Goal: Task Accomplishment & Management: Manage account settings

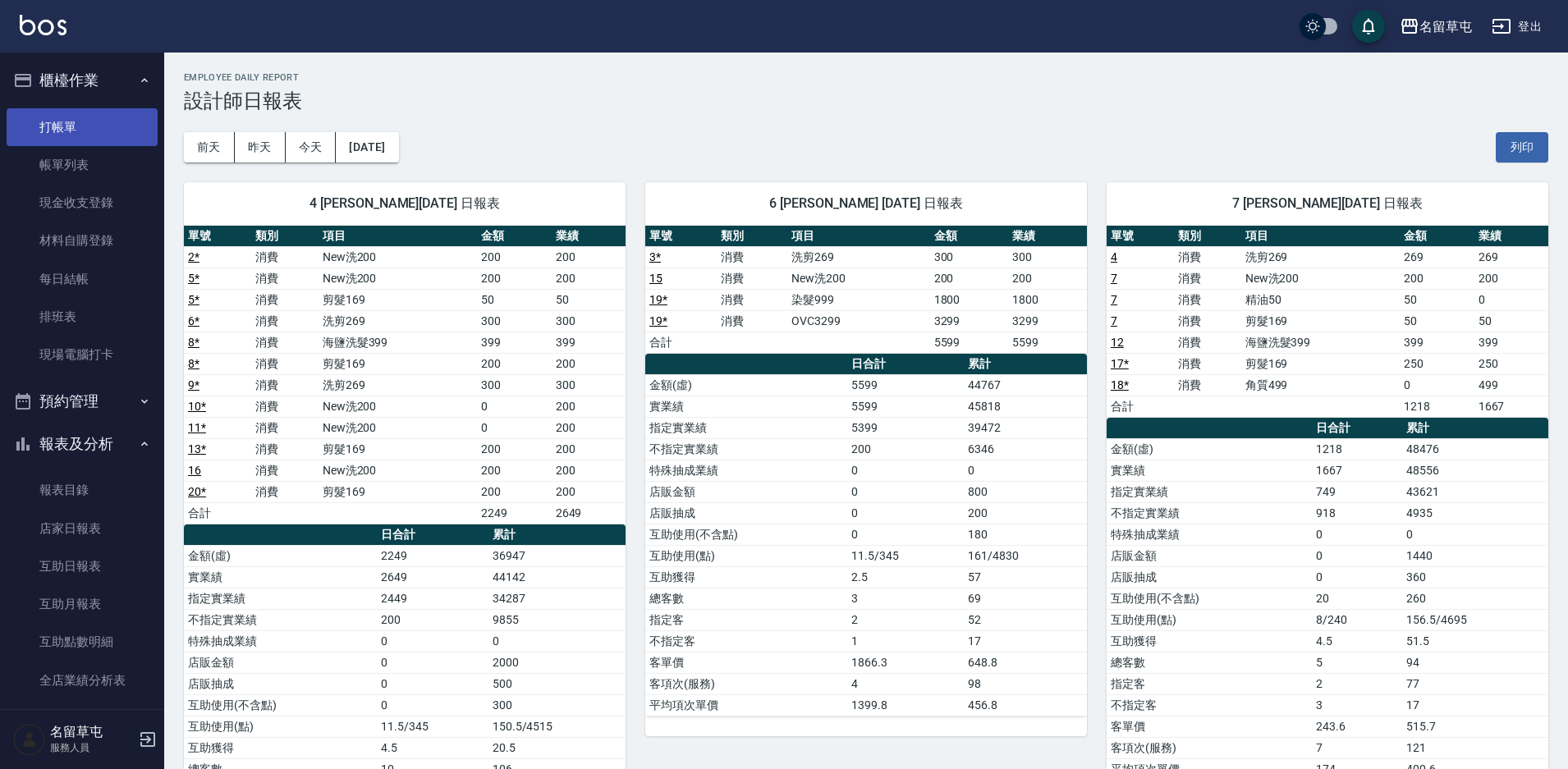
click at [50, 119] on link "打帳單" at bounding box center [81, 128] width 151 height 38
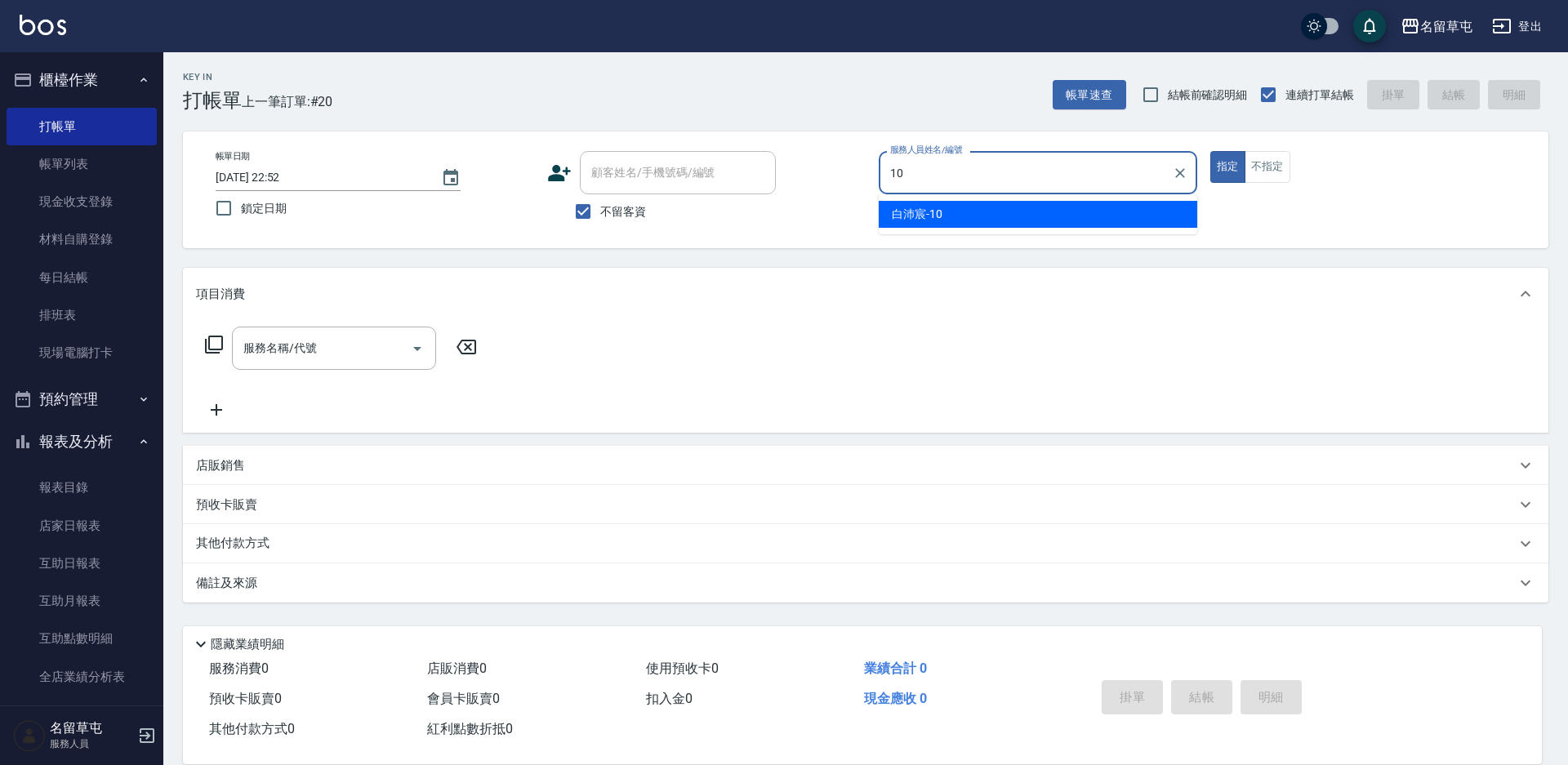
type input "[PERSON_NAME]-10"
type button "true"
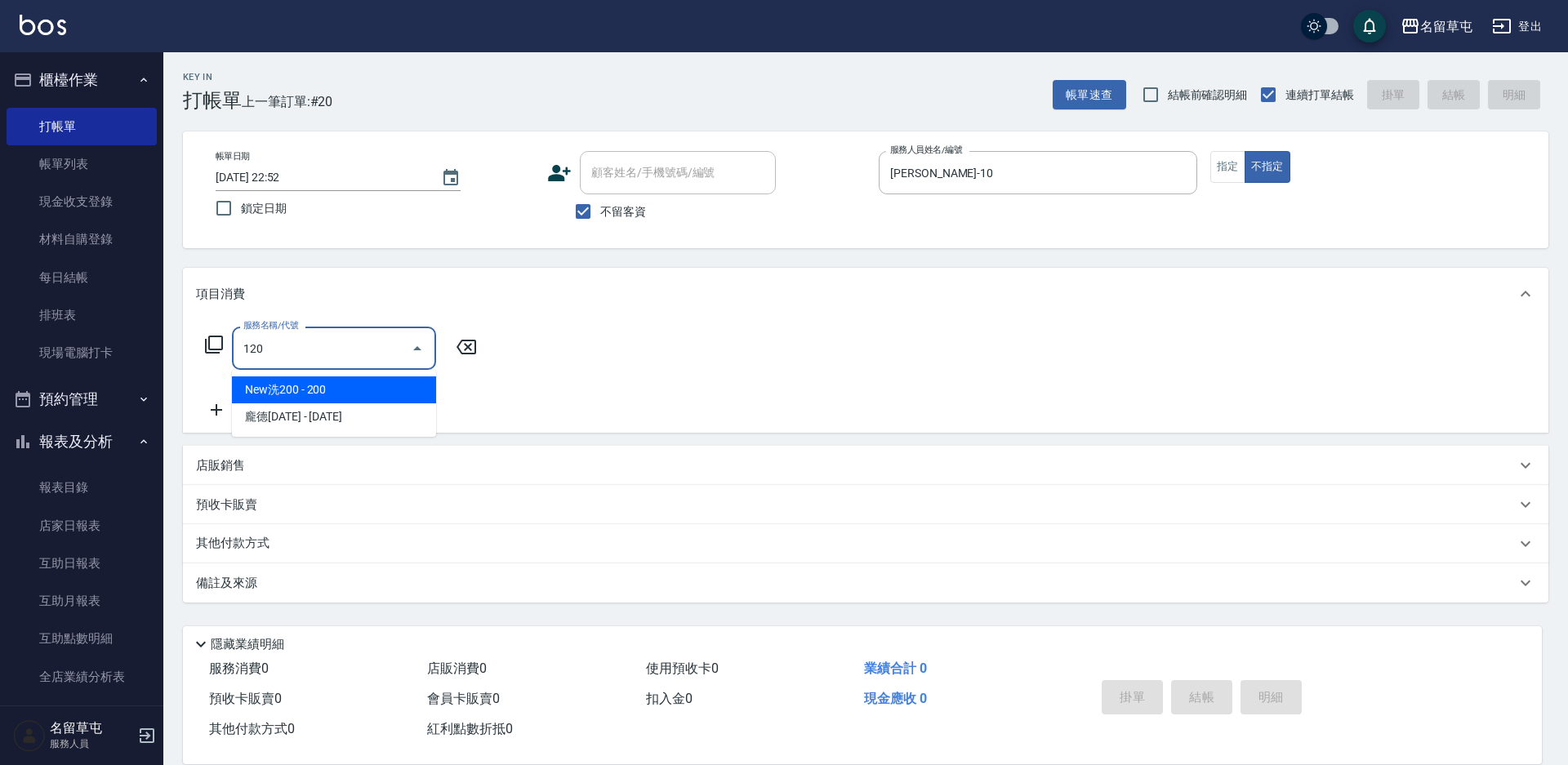
type input "New洗200(120)"
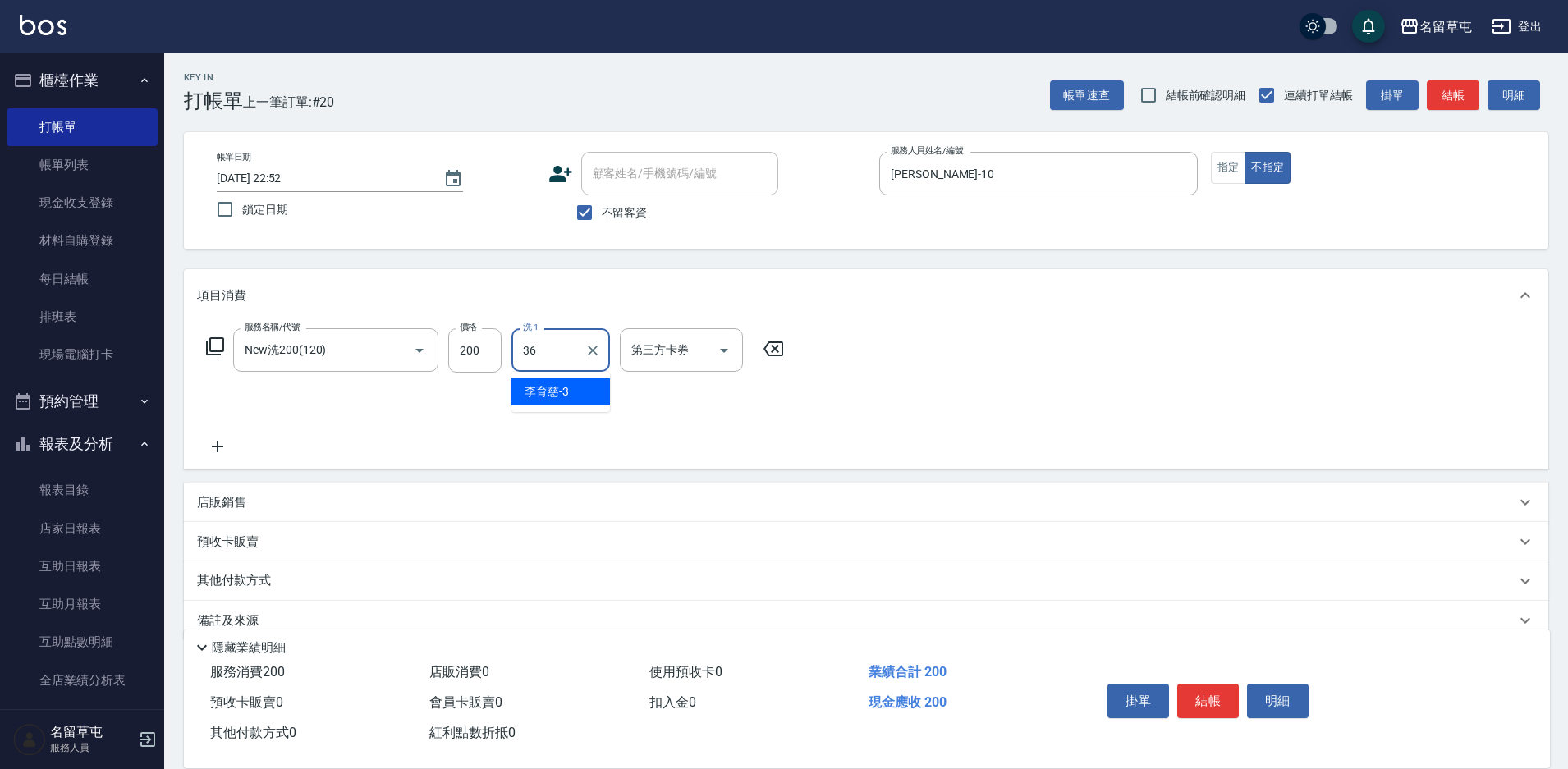
type input "游思岑-36"
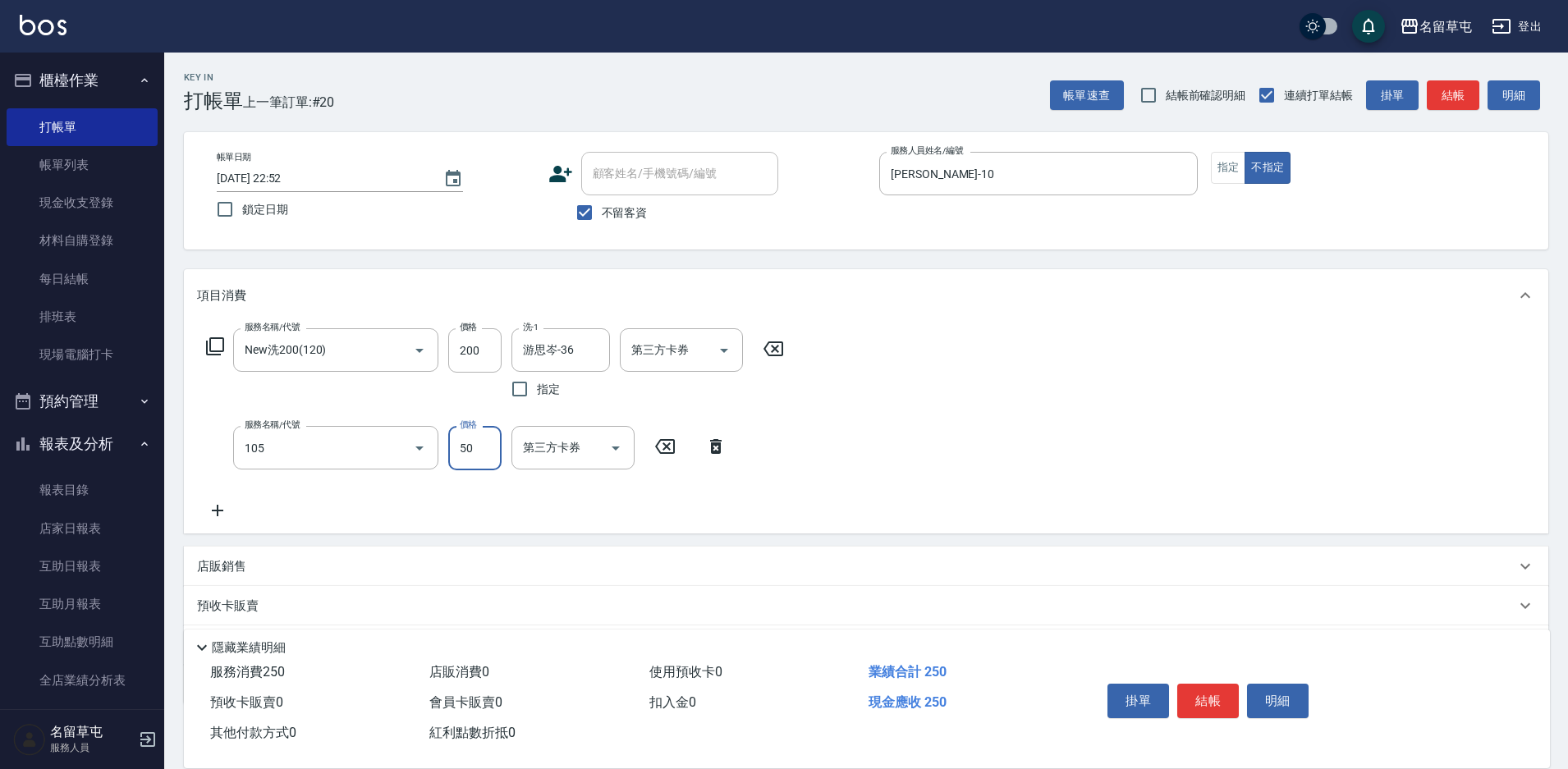
type input "精油50(105)"
type input "游思岑-36"
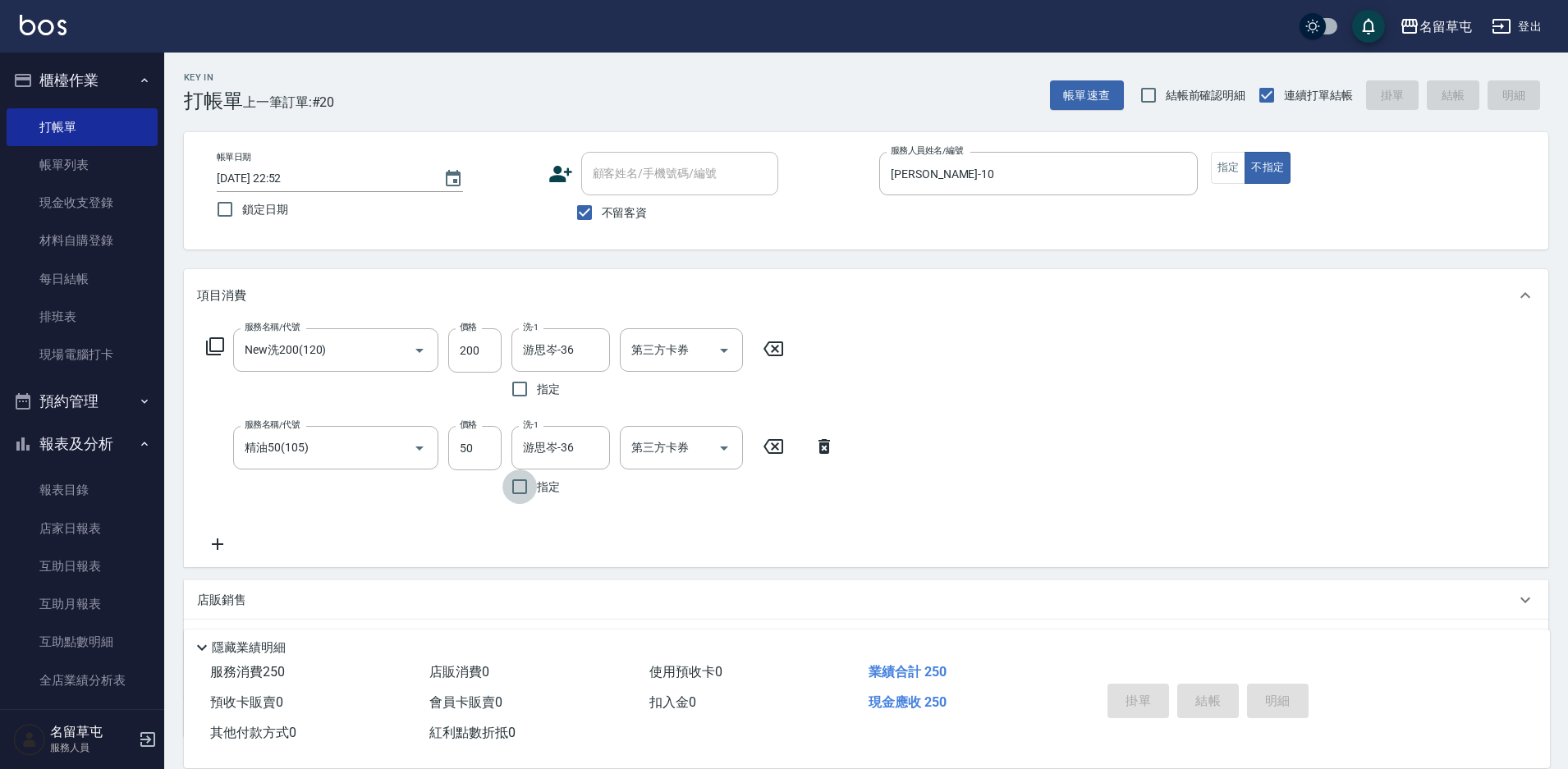
type input "[DATE] 22:53"
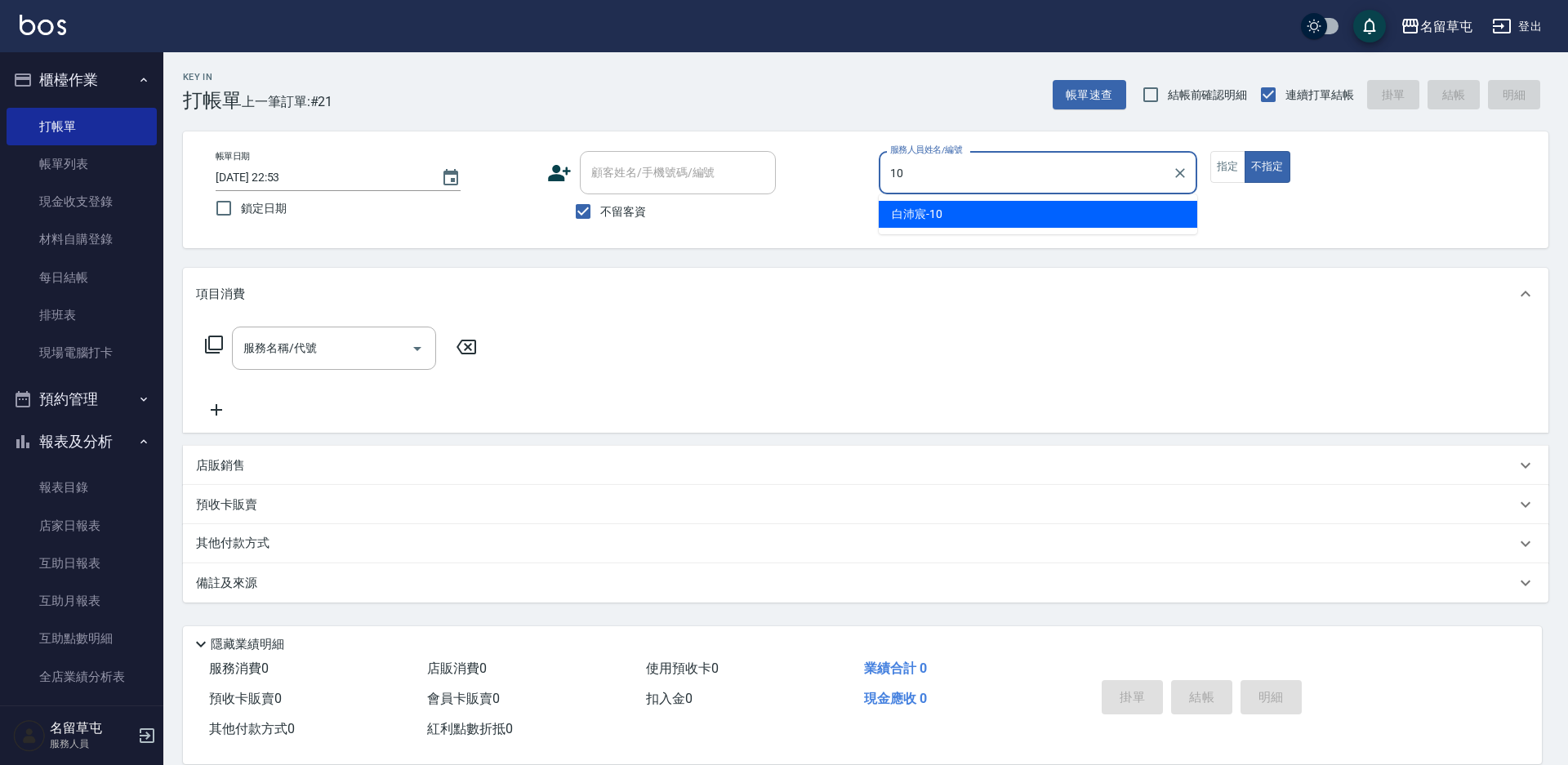
type input "[PERSON_NAME]-10"
type button "false"
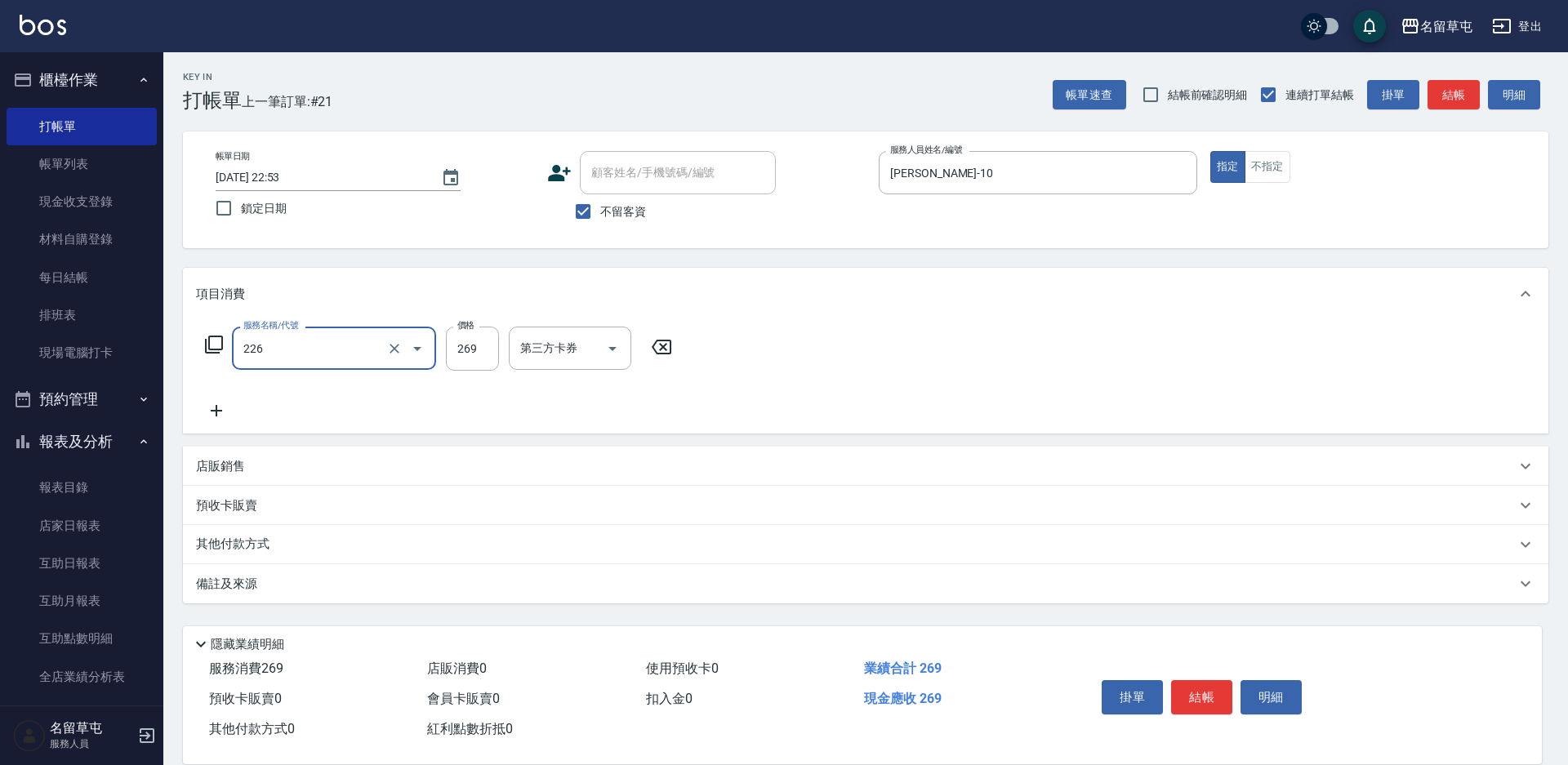
type input "洗剪269(226)"
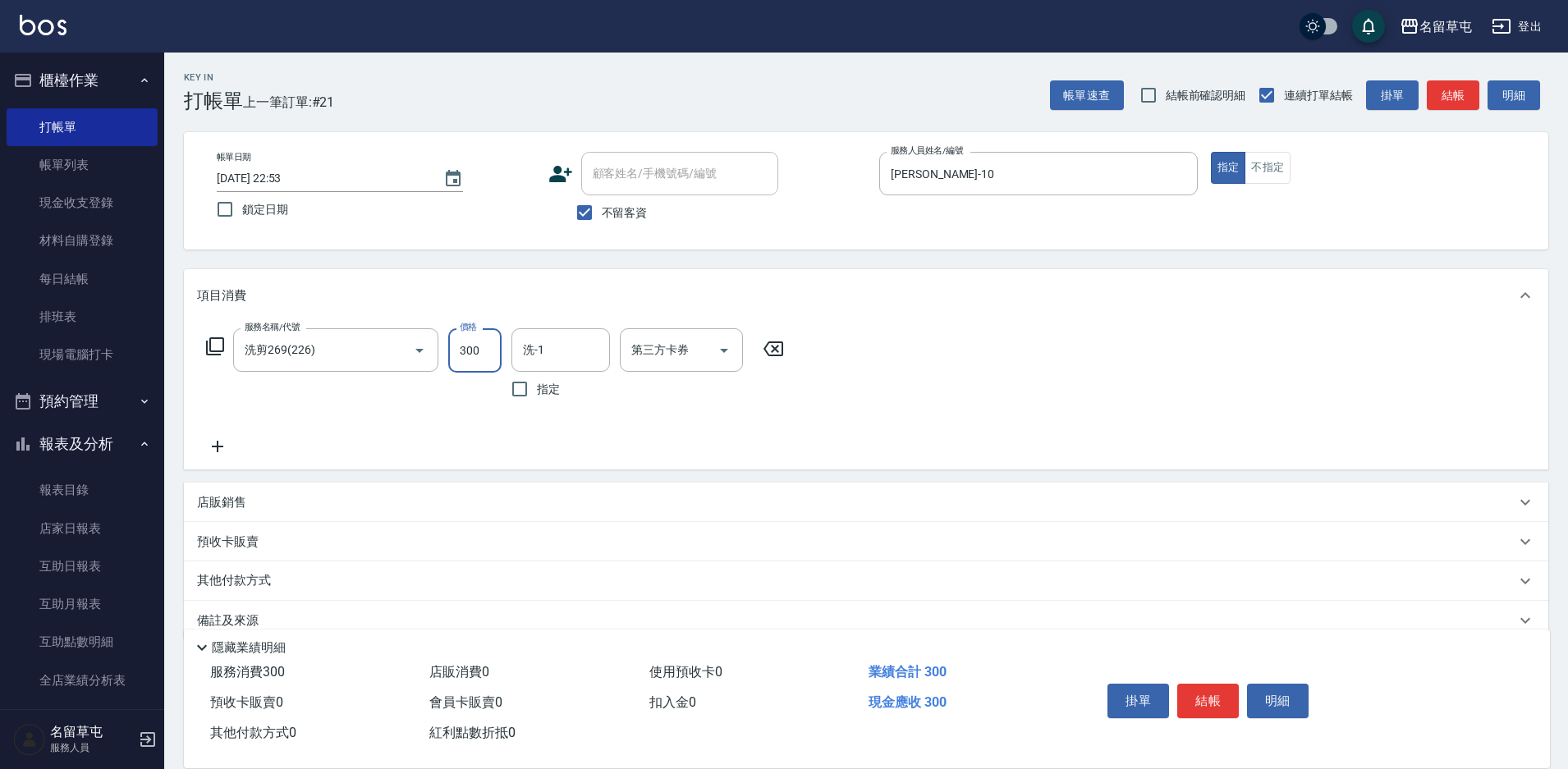
type input "300"
type input "[PERSON_NAME]-10"
click at [1202, 695] on button "結帳" at bounding box center [1208, 701] width 62 height 34
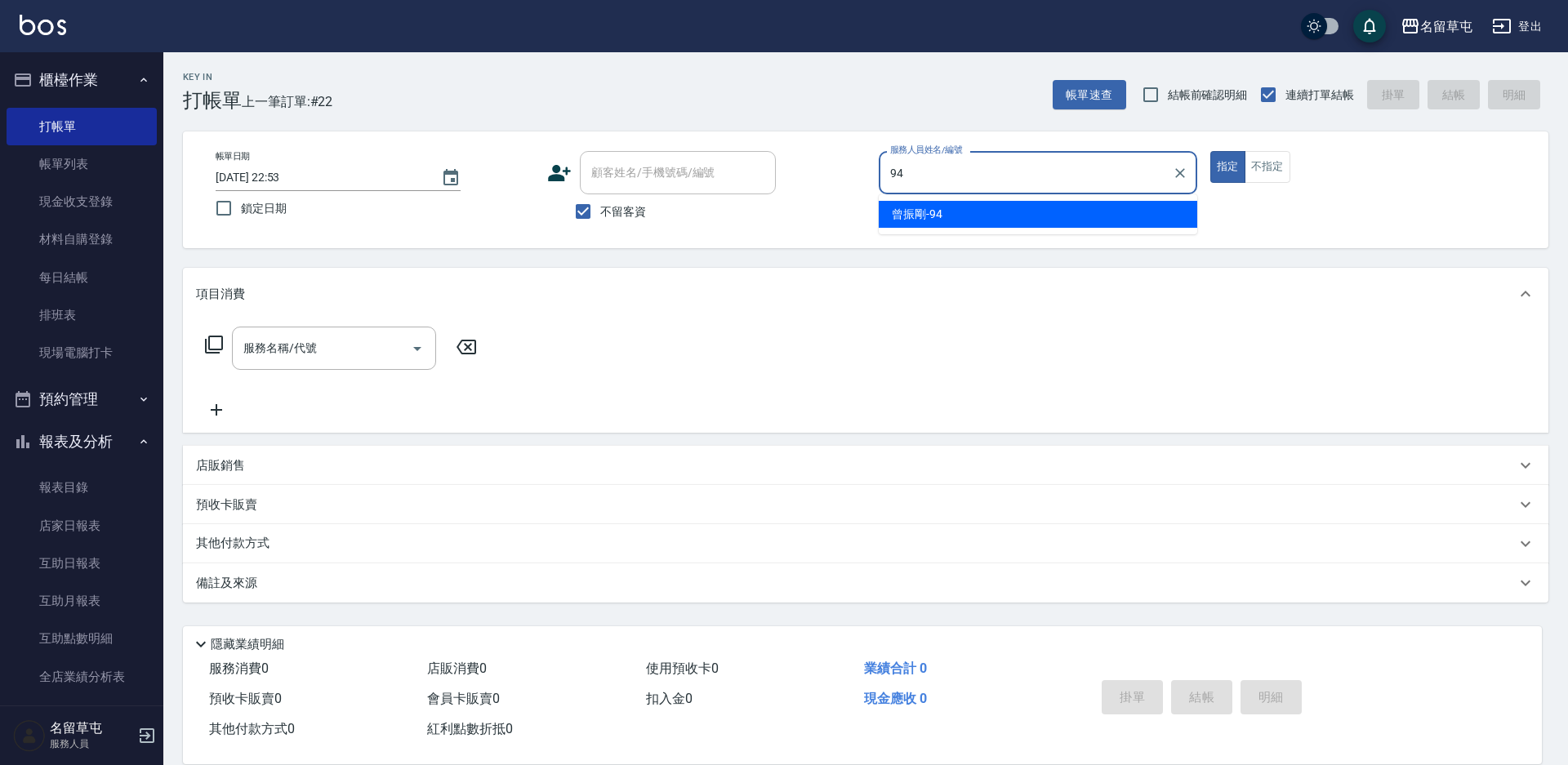
type input "[PERSON_NAME]-94"
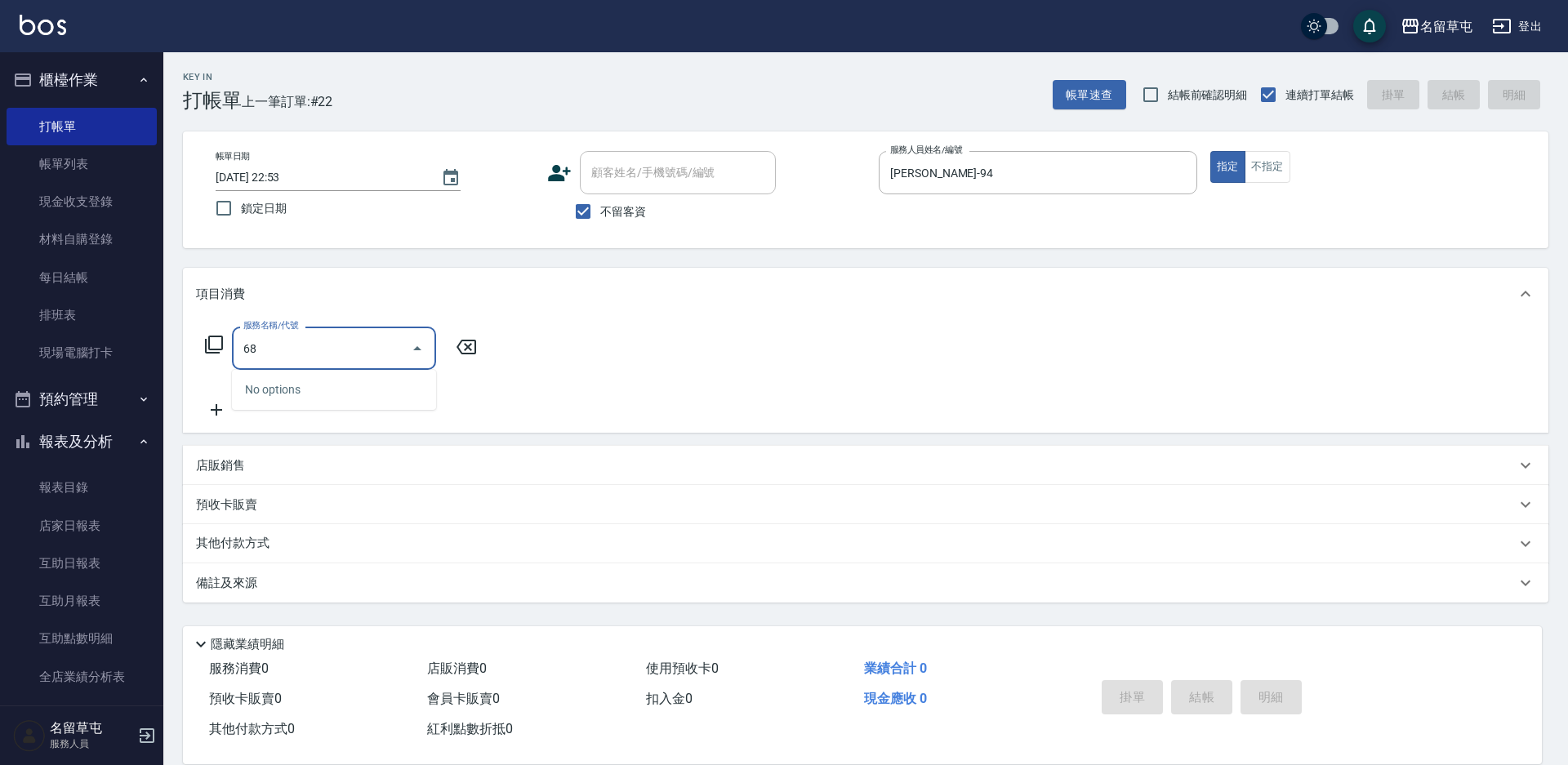
type input "689"
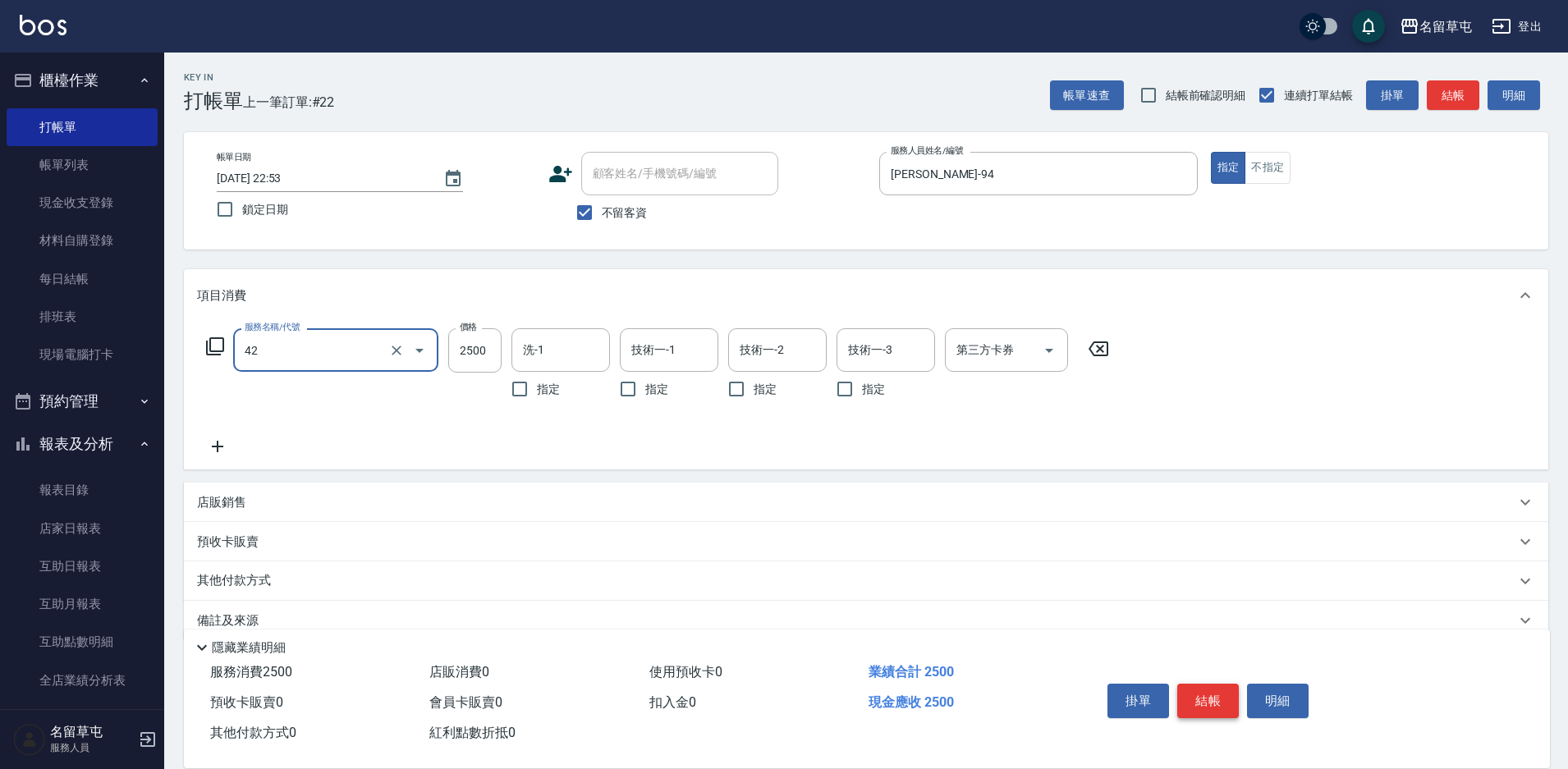
type input "染B2599(42)"
type input "1899"
type input "游思岑-36"
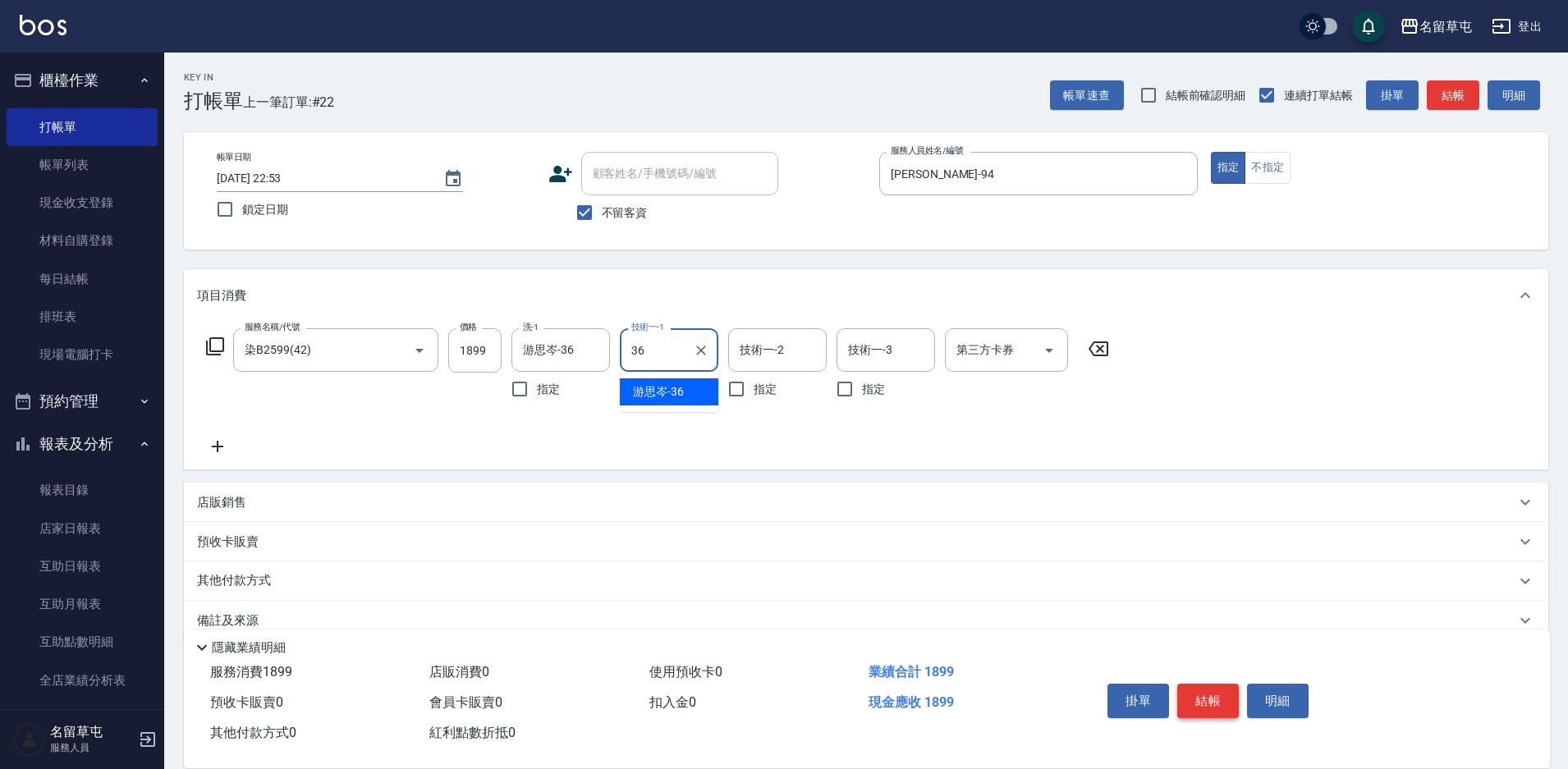
type input "游思岑-36"
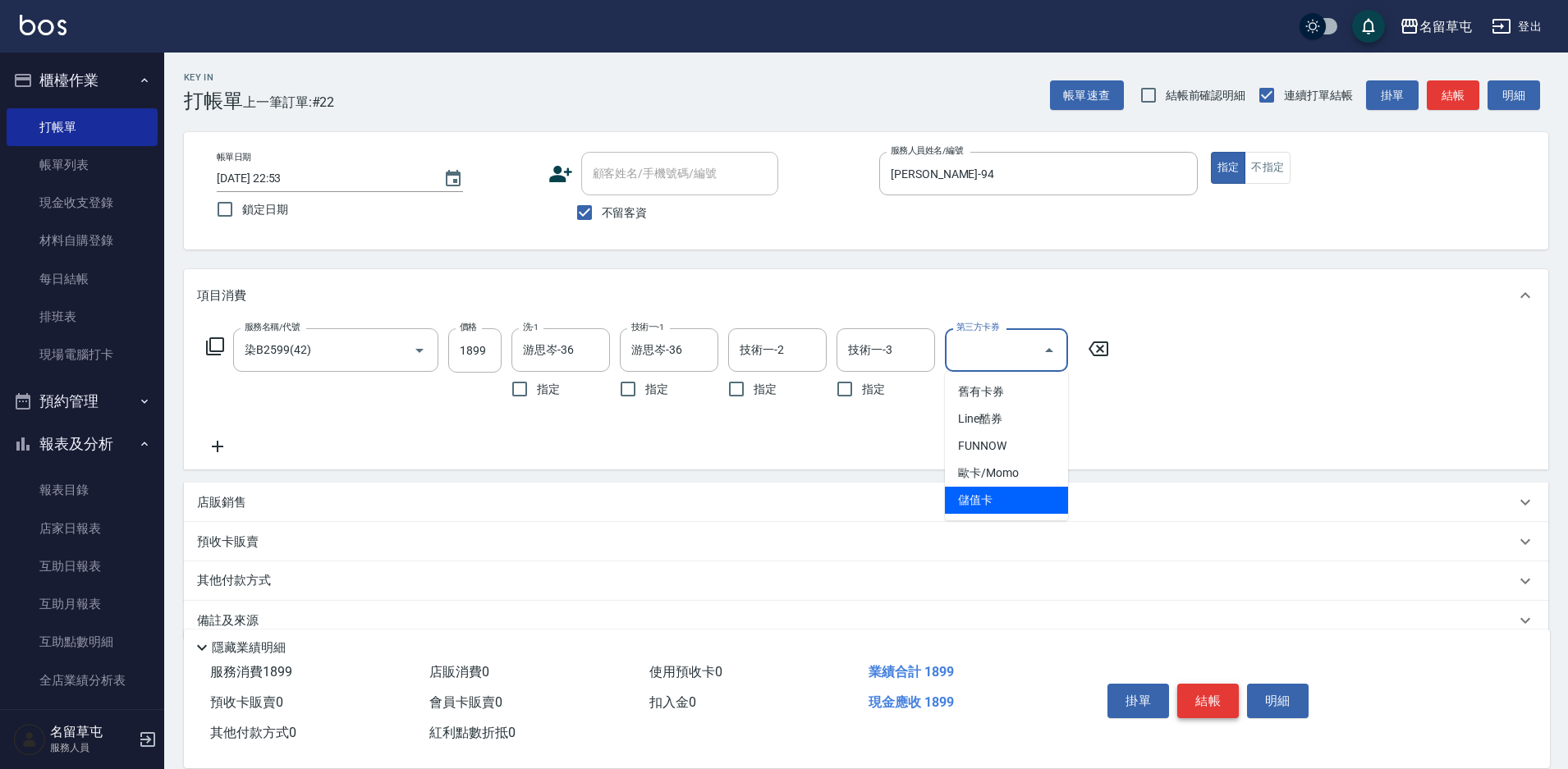
type input "儲值卡"
click at [603, 210] on span "不留客資" at bounding box center [624, 213] width 46 height 17
click at [602, 210] on input "不留客資" at bounding box center [584, 213] width 34 height 34
checkbox input "false"
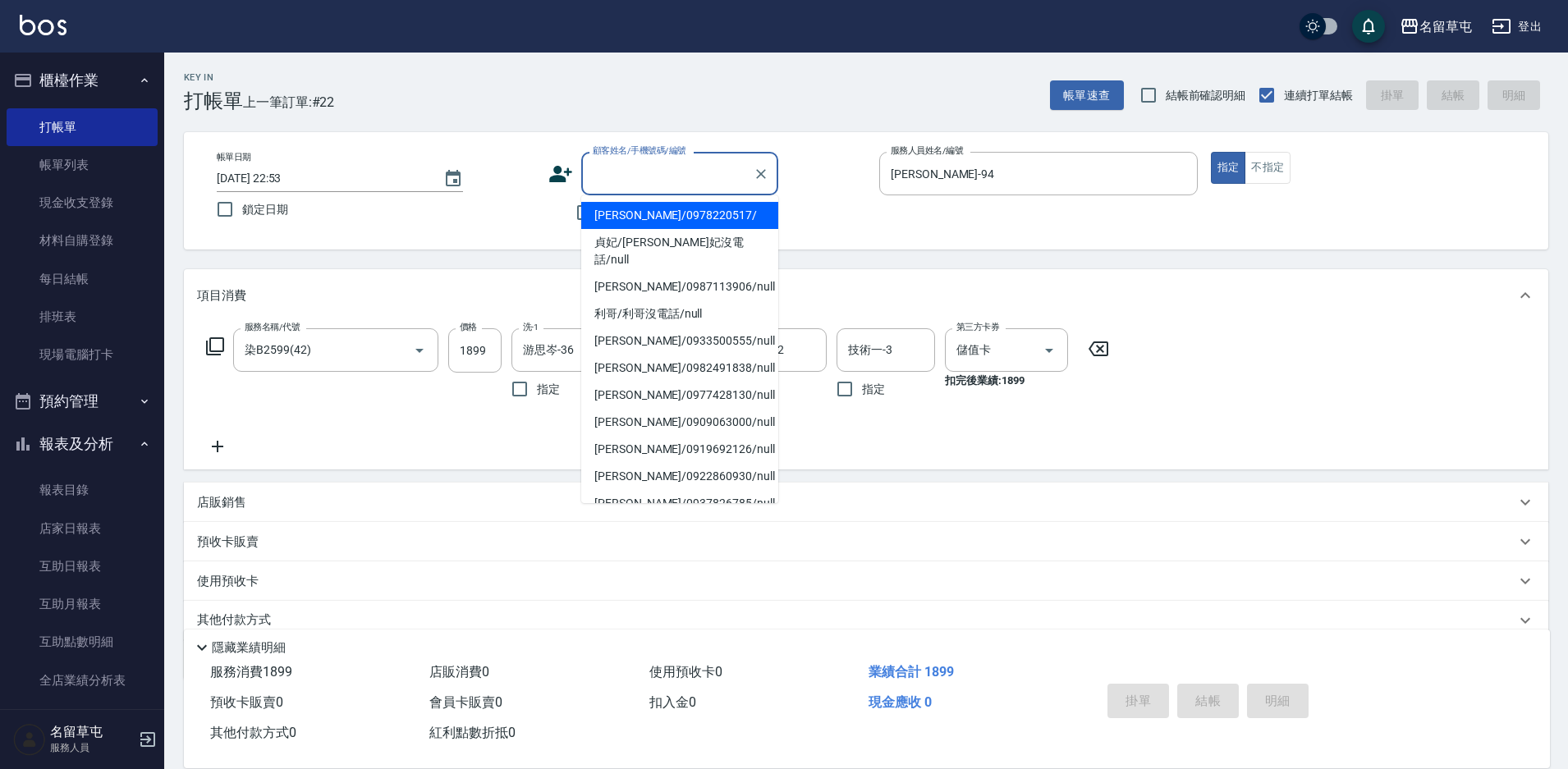
click at [622, 173] on input "顧客姓名/手機號碼/編號" at bounding box center [667, 174] width 157 height 29
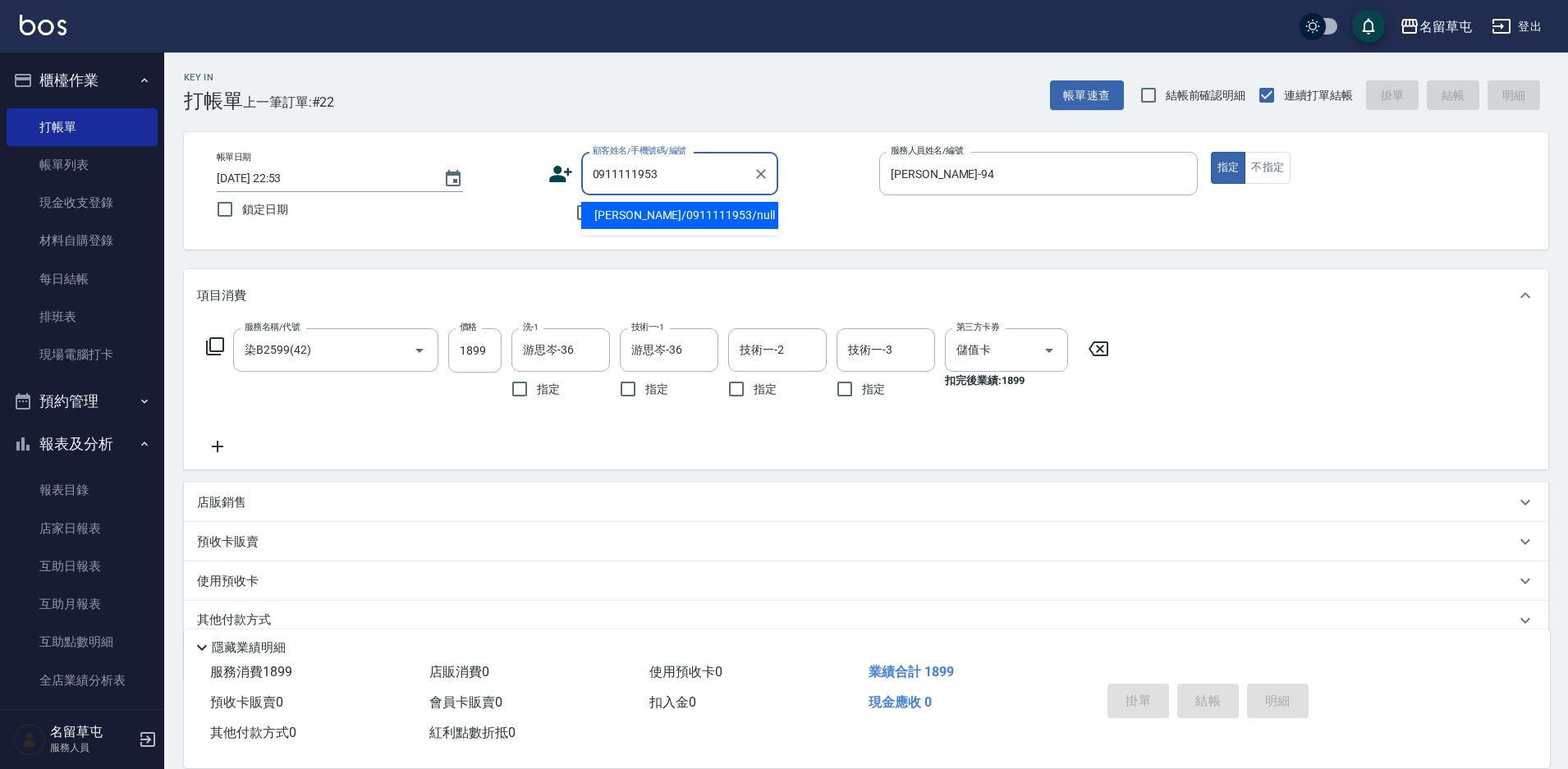
type input "[PERSON_NAME]/0911111953/null"
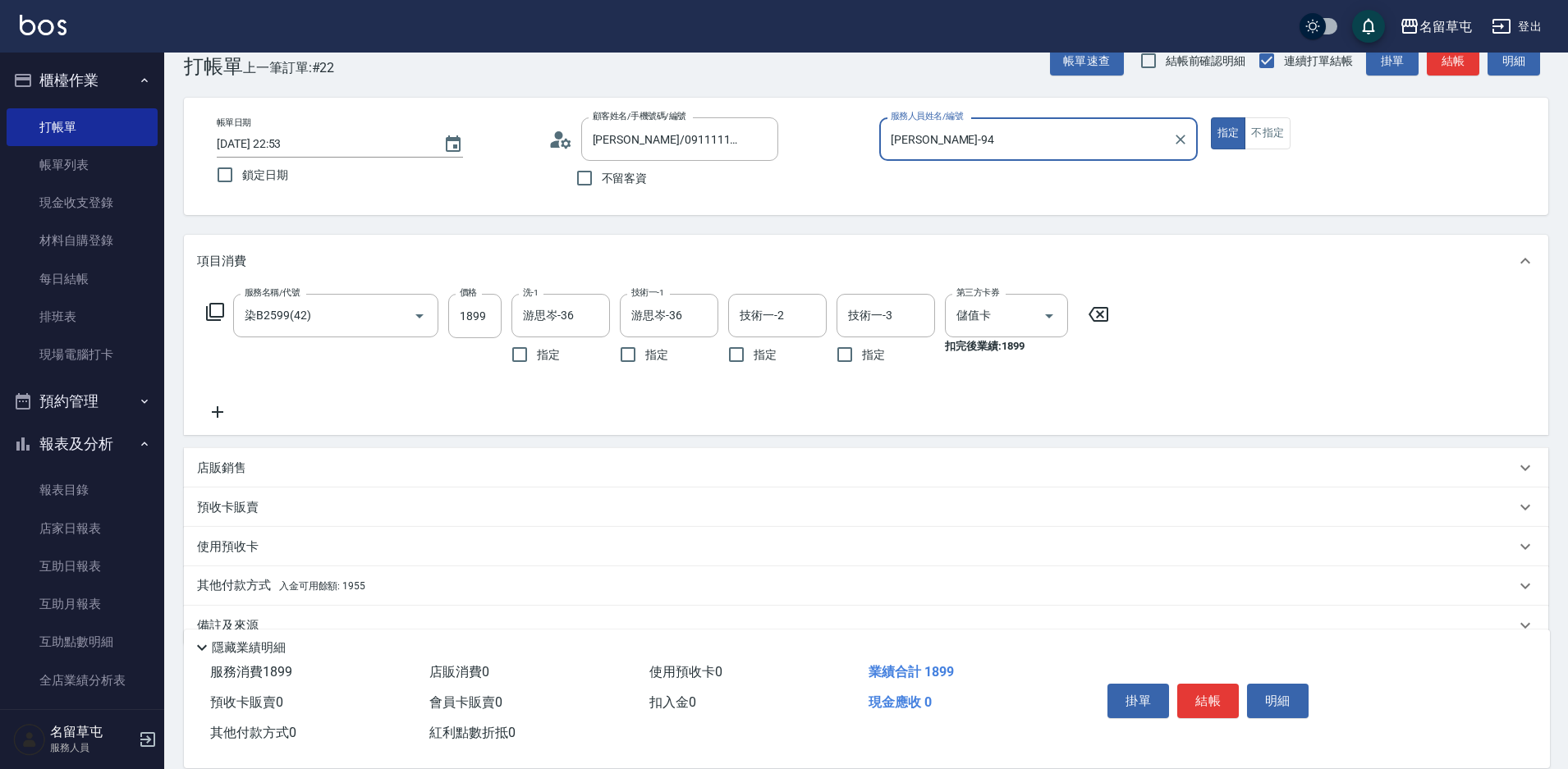
scroll to position [68, 0]
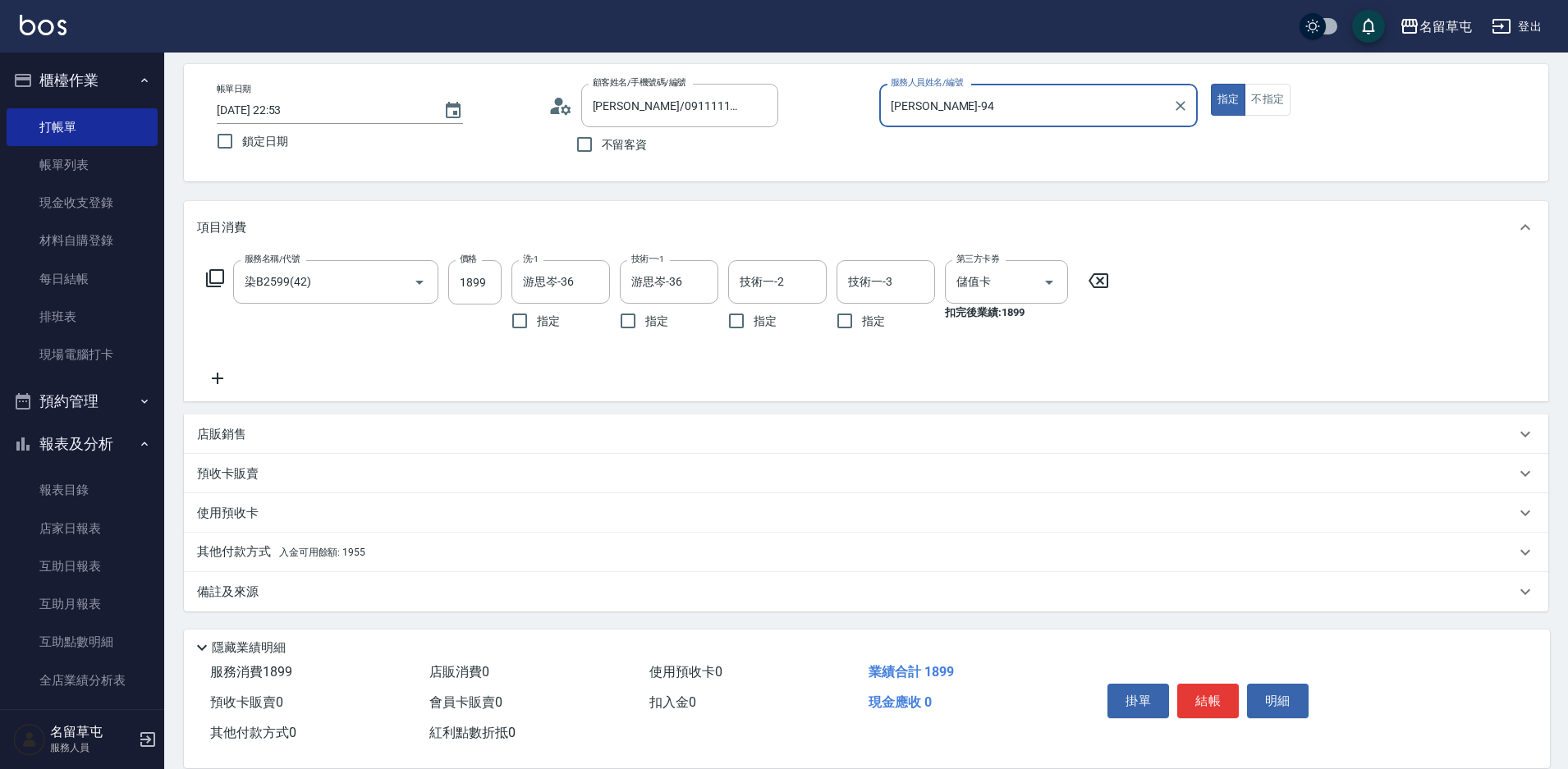
click at [209, 544] on p "其他付款方式 入金可用餘額: 1955" at bounding box center [281, 553] width 168 height 18
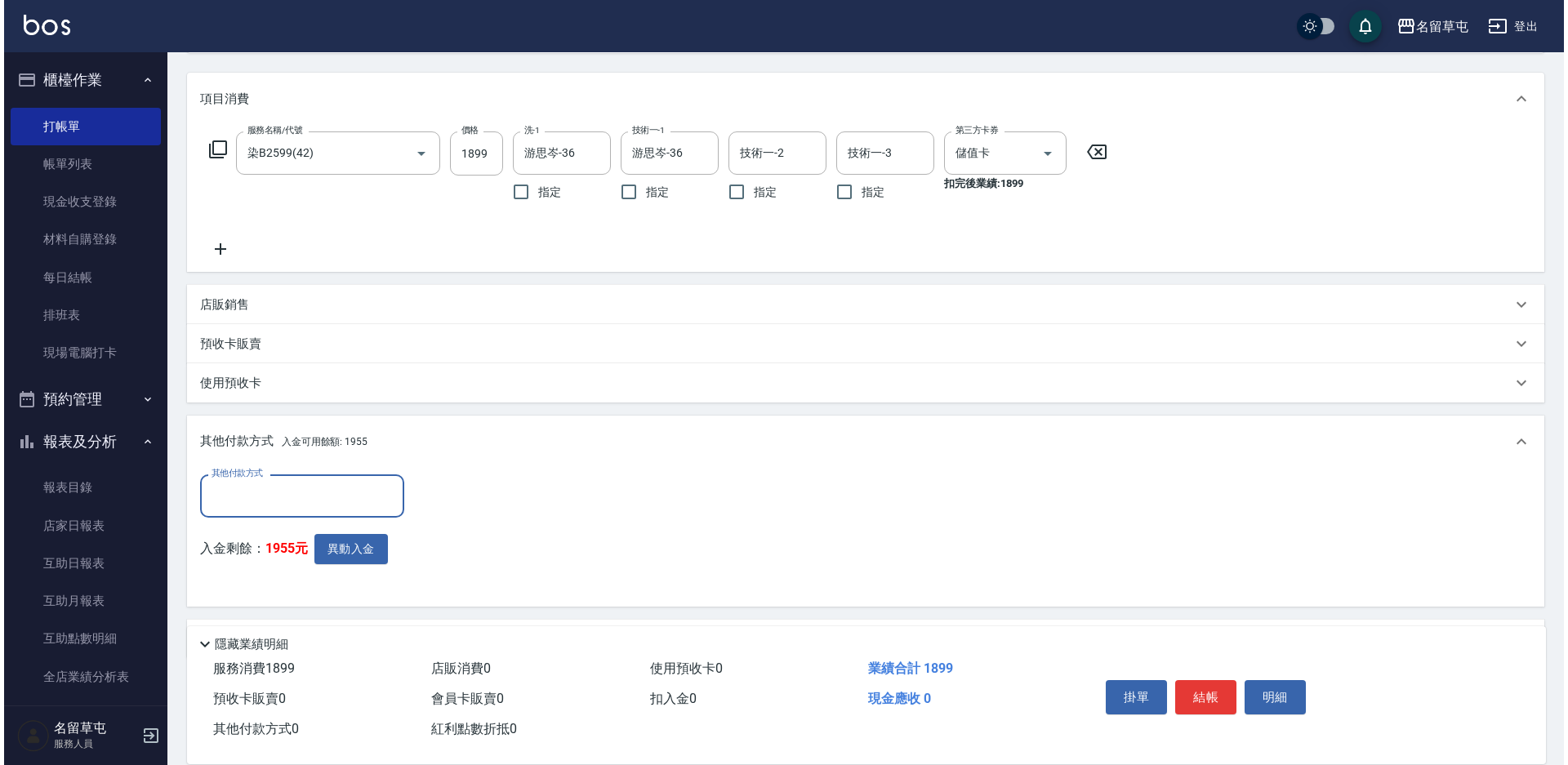
scroll to position [0, 0]
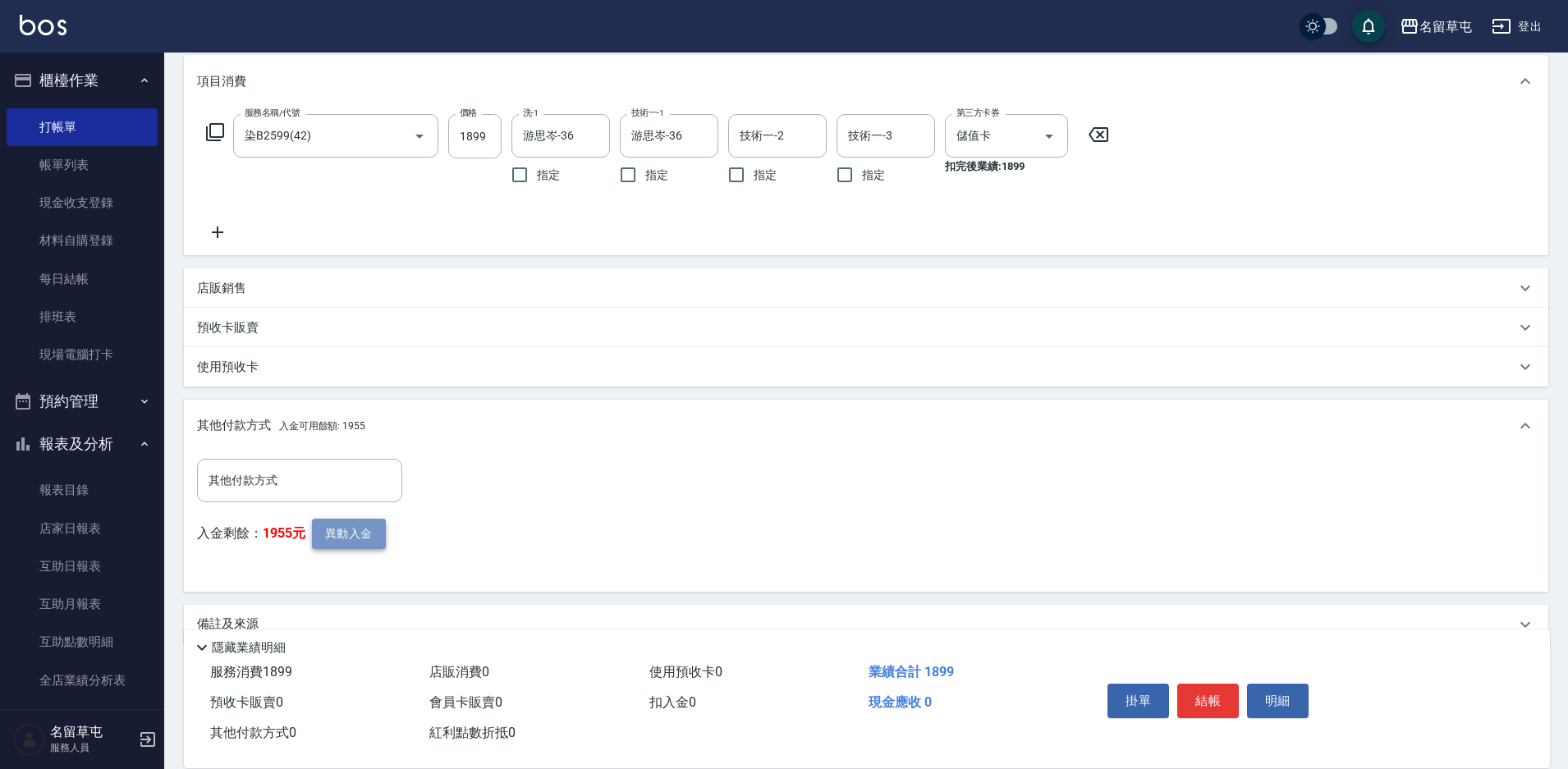
click at [349, 542] on button "異動入金" at bounding box center [349, 534] width 74 height 31
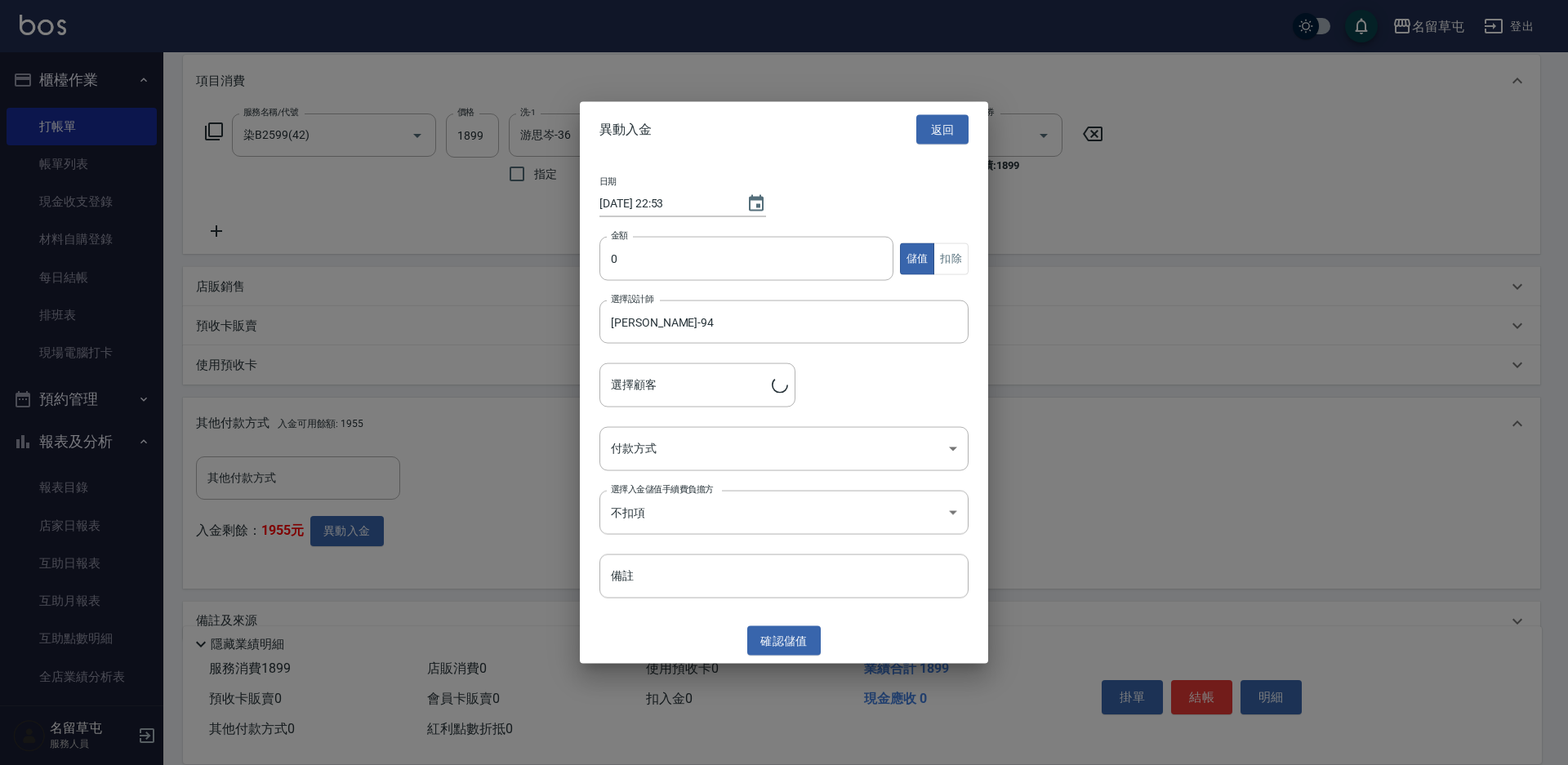
type input "[PERSON_NAME]/0911111953"
click at [772, 250] on input "0" at bounding box center [746, 258] width 294 height 44
type input "1899"
click at [942, 251] on button "扣除" at bounding box center [951, 257] width 35 height 32
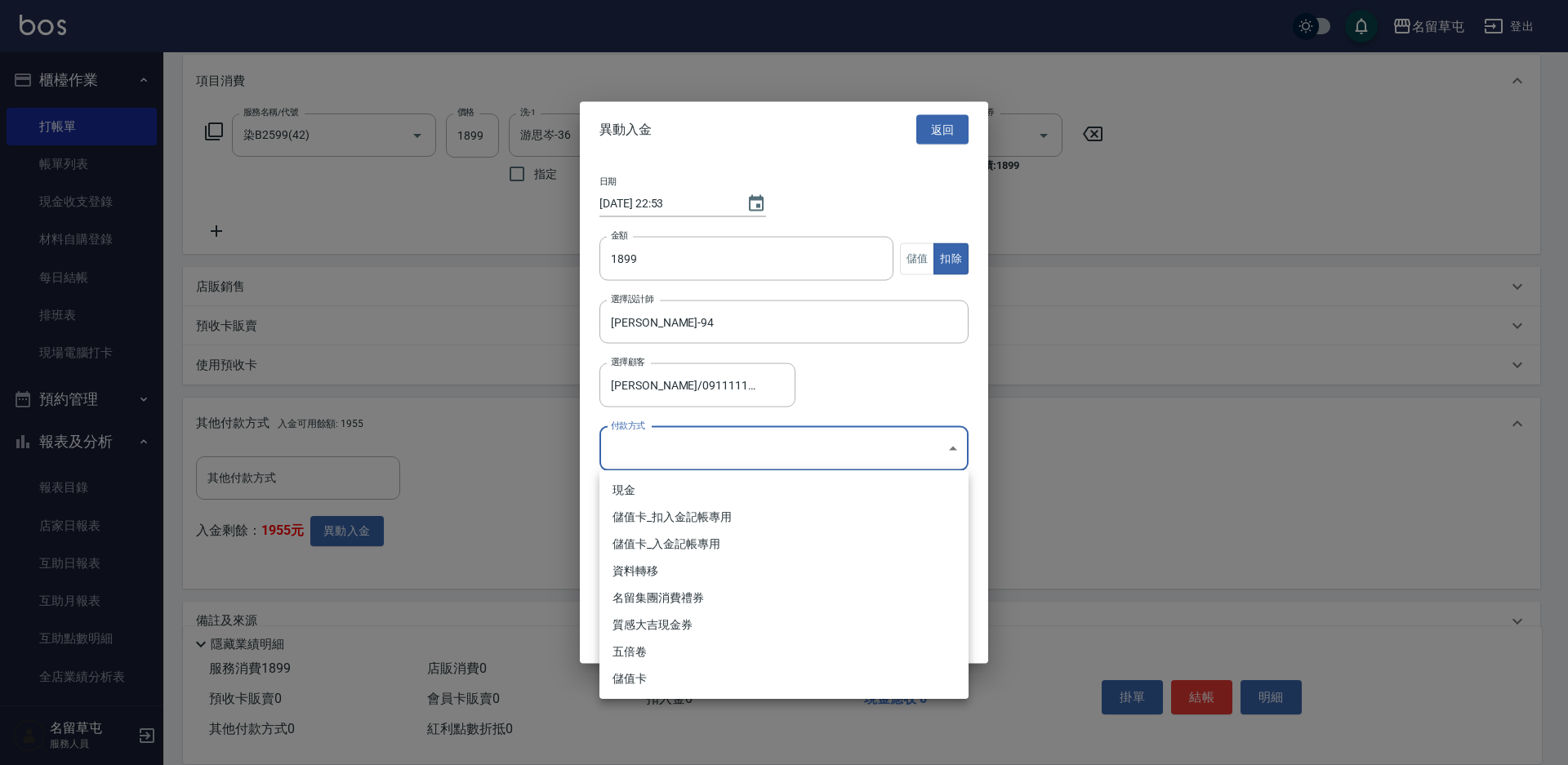
click at [653, 441] on body "名留草屯 登出 櫃檯作業 打帳單 帳單列表 現金收支登錄 材料自購登錄 每日結帳 排班表 現場電腦打卡 預約管理 預約管理 單日預約紀錄 單週預約紀錄 報表及…" at bounding box center [784, 292] width 1568 height 1011
click at [621, 519] on li "儲值卡_扣入金記帳專用" at bounding box center [784, 518] width 369 height 27
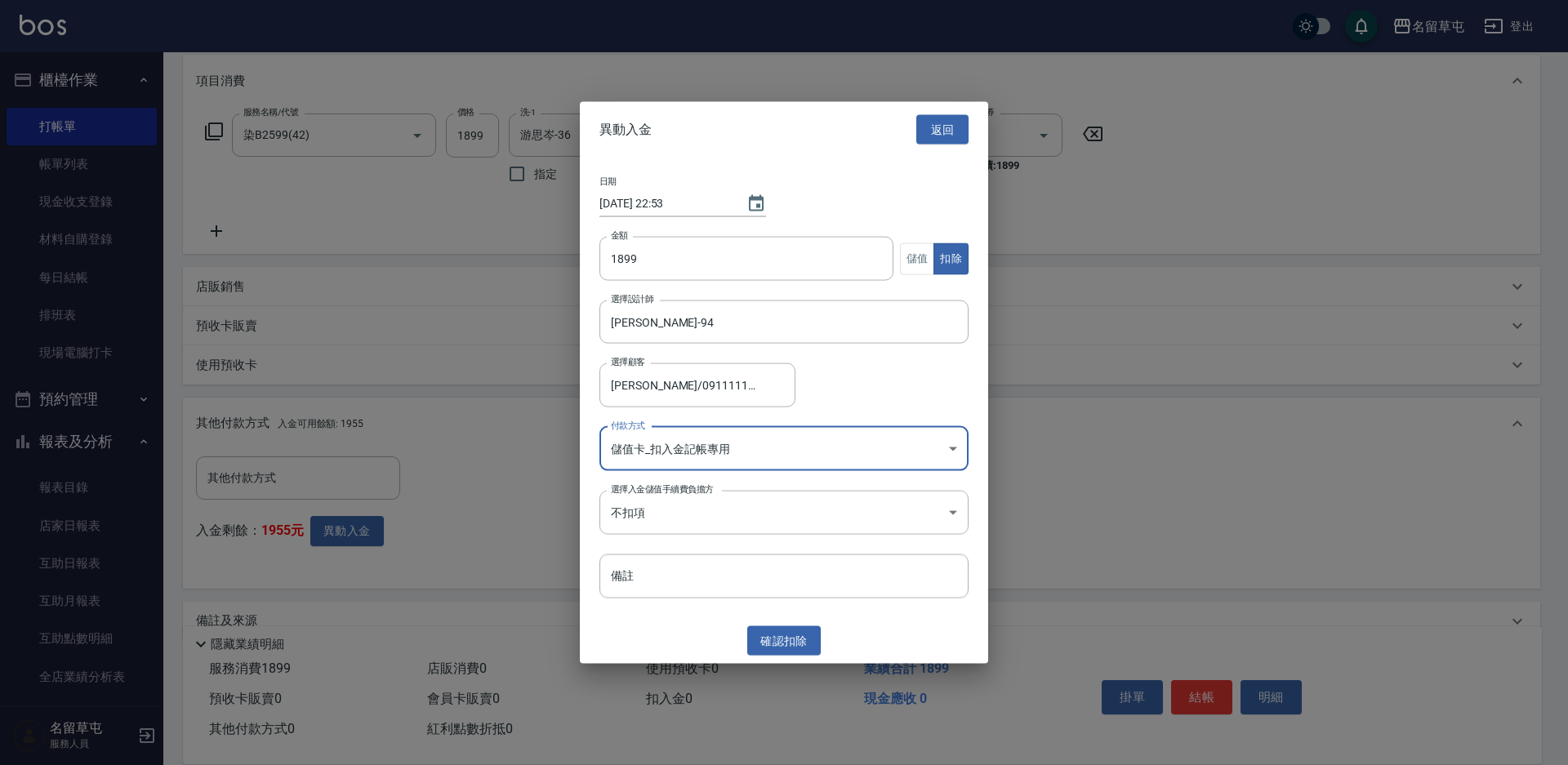
type input "儲值卡_扣入金記帳專用"
click at [806, 647] on button "確認 扣除" at bounding box center [784, 641] width 74 height 31
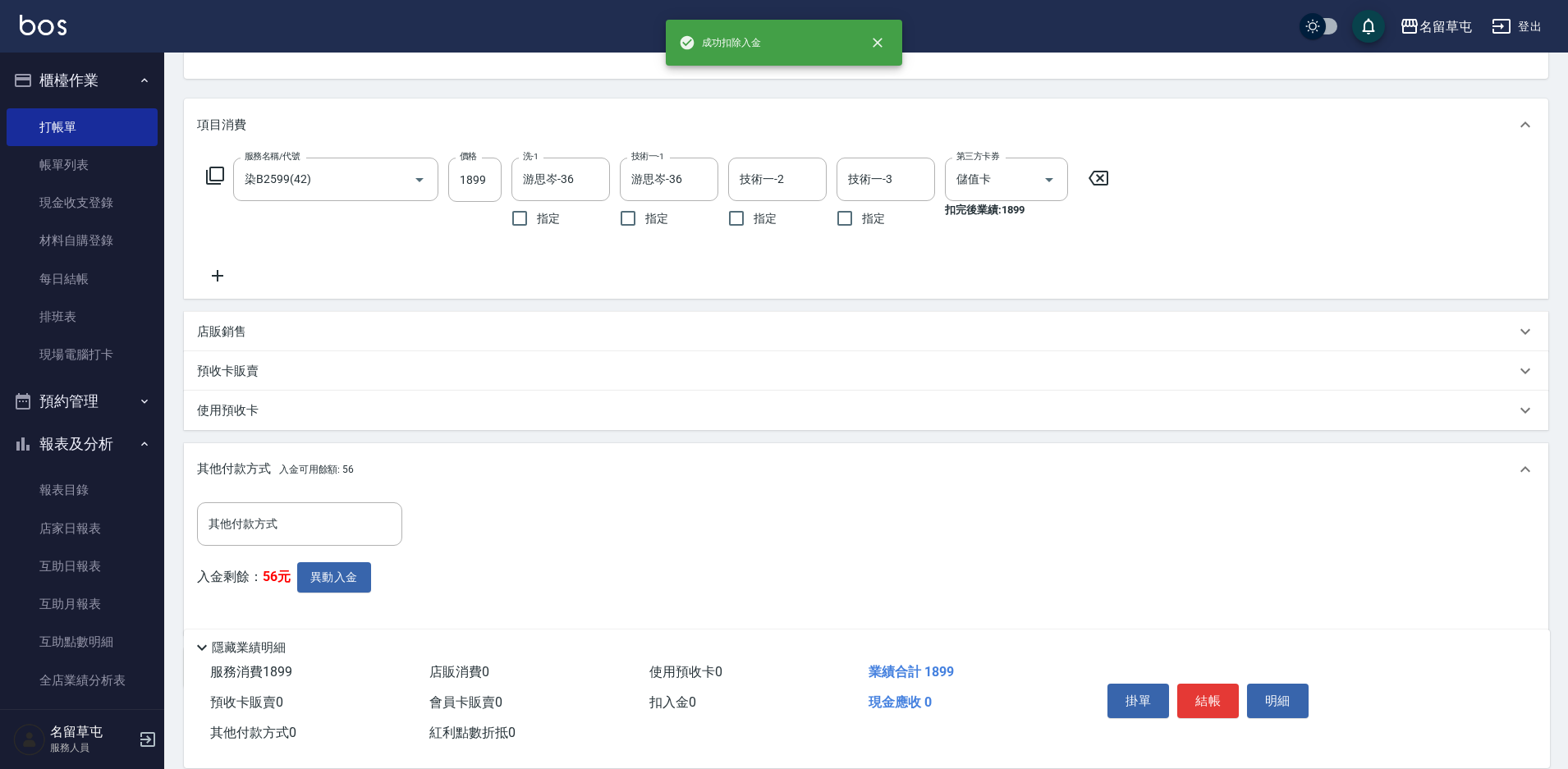
scroll to position [180, 0]
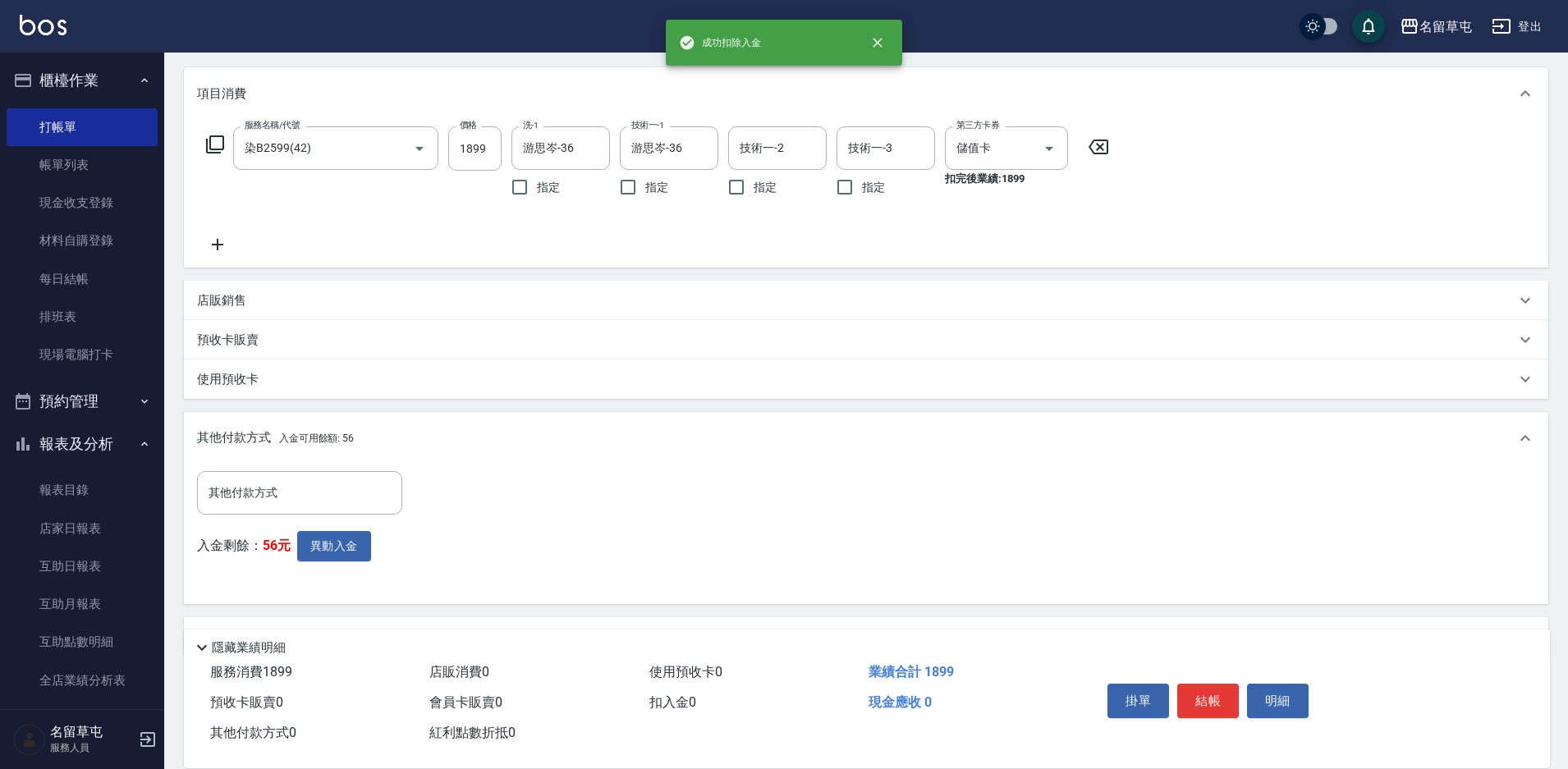
click at [810, 643] on div "隱藏業績明細" at bounding box center [870, 648] width 1358 height 20
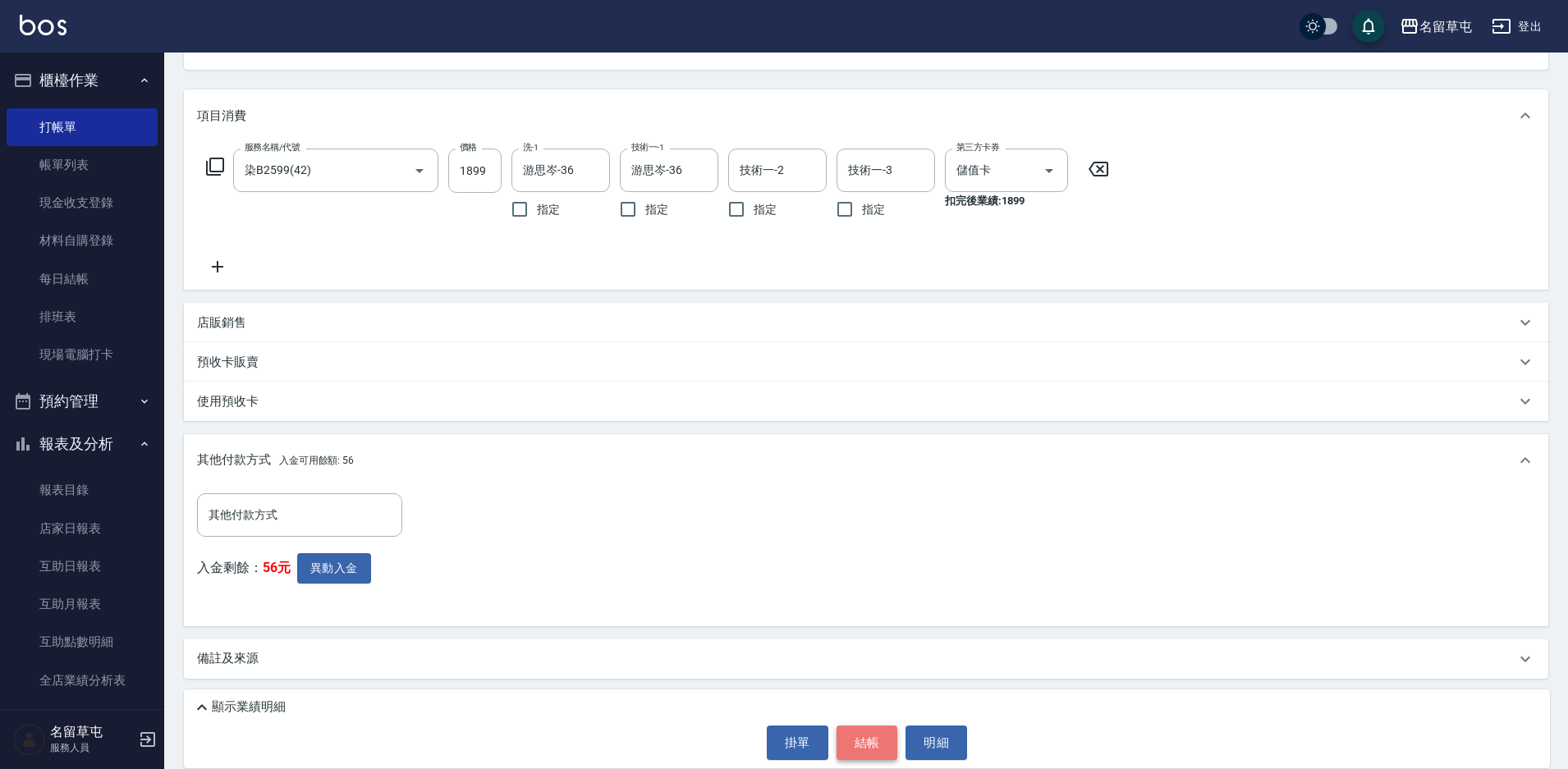
click at [862, 739] on button "結帳" at bounding box center [867, 743] width 62 height 34
type input "[DATE] 22:54"
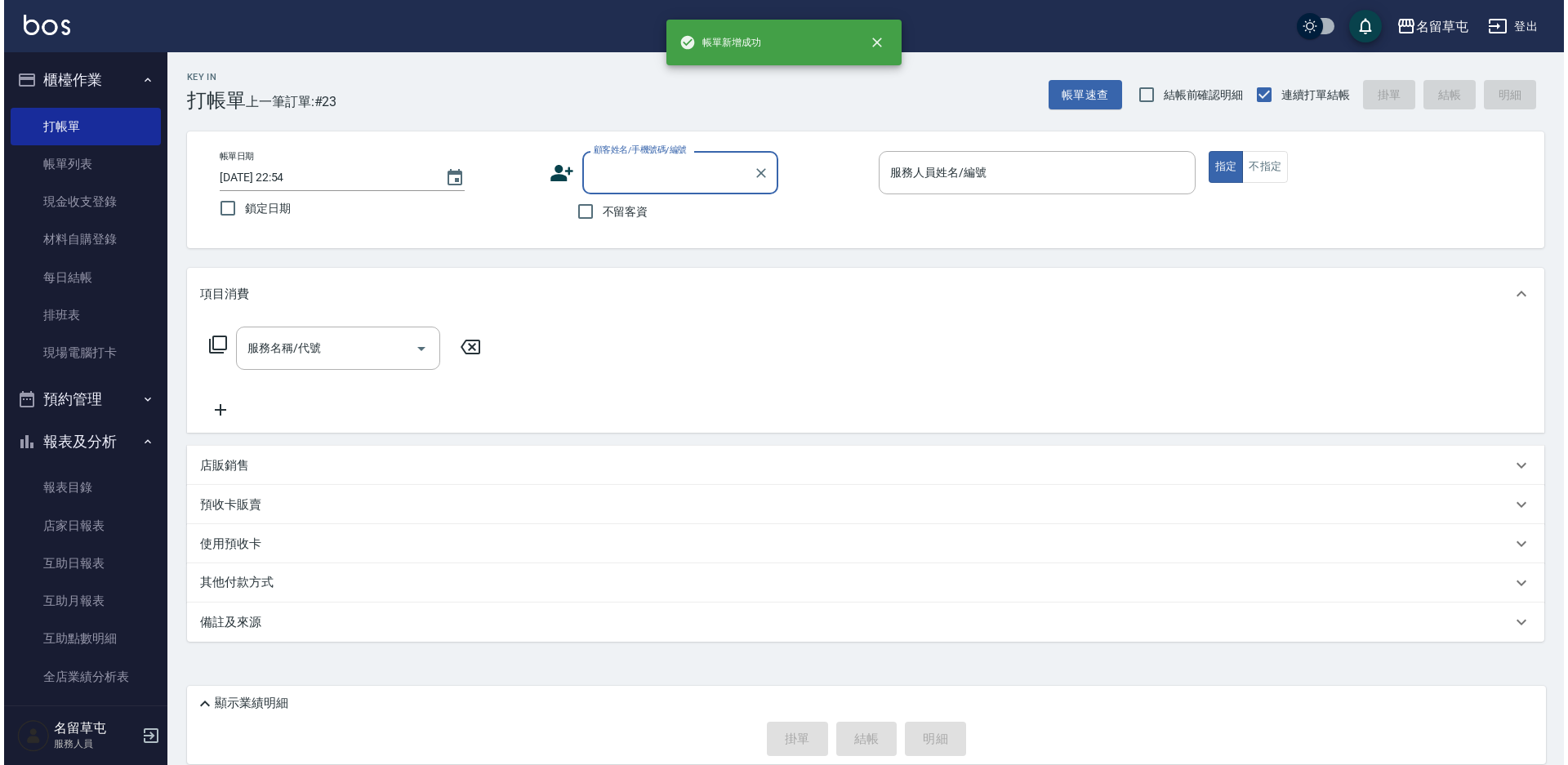
scroll to position [0, 0]
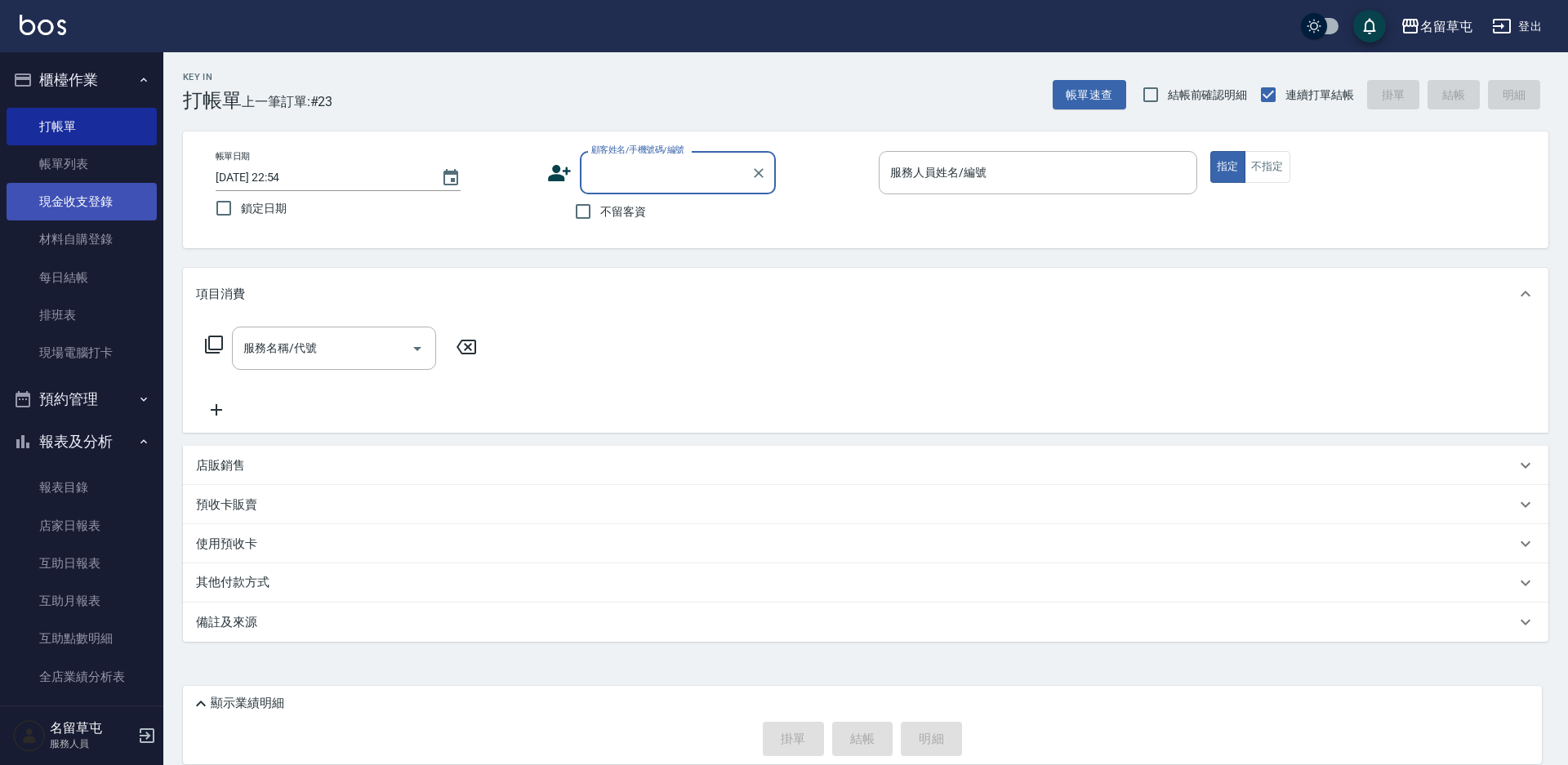
click at [56, 199] on link "現金收支登錄" at bounding box center [81, 202] width 150 height 38
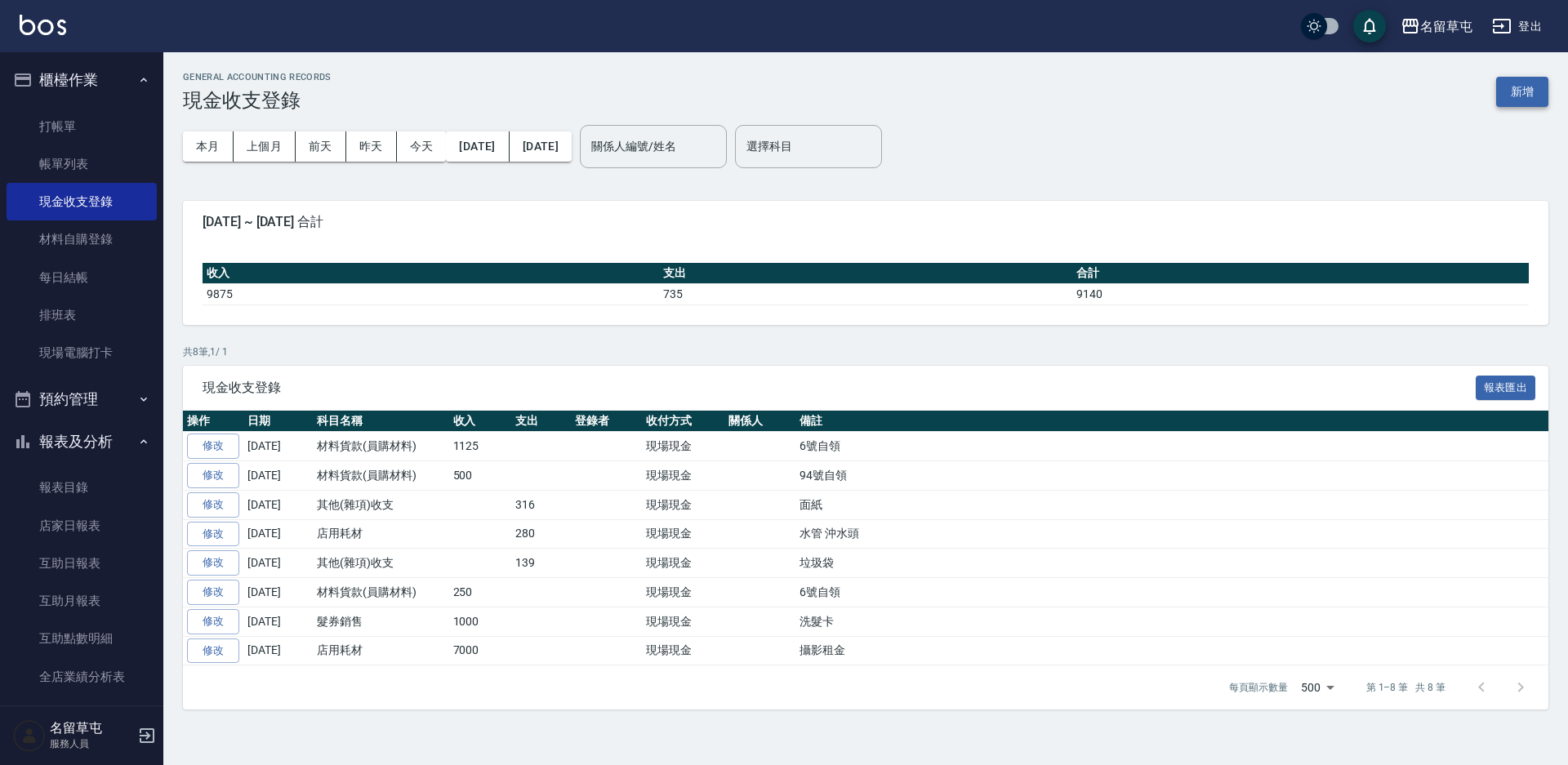
click at [1531, 93] on button "新增" at bounding box center [1522, 92] width 52 height 31
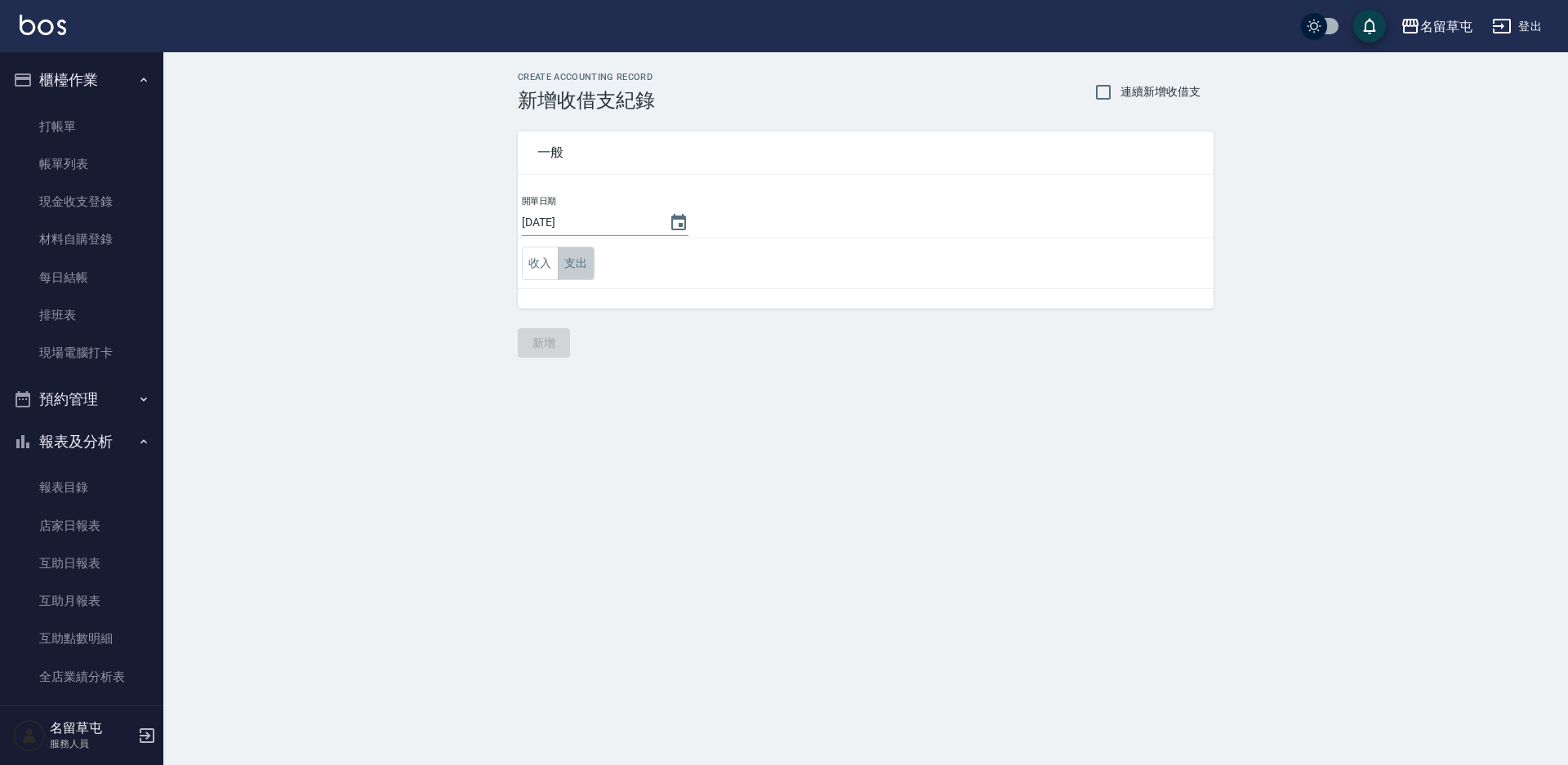
click at [581, 266] on button "支出" at bounding box center [576, 263] width 37 height 33
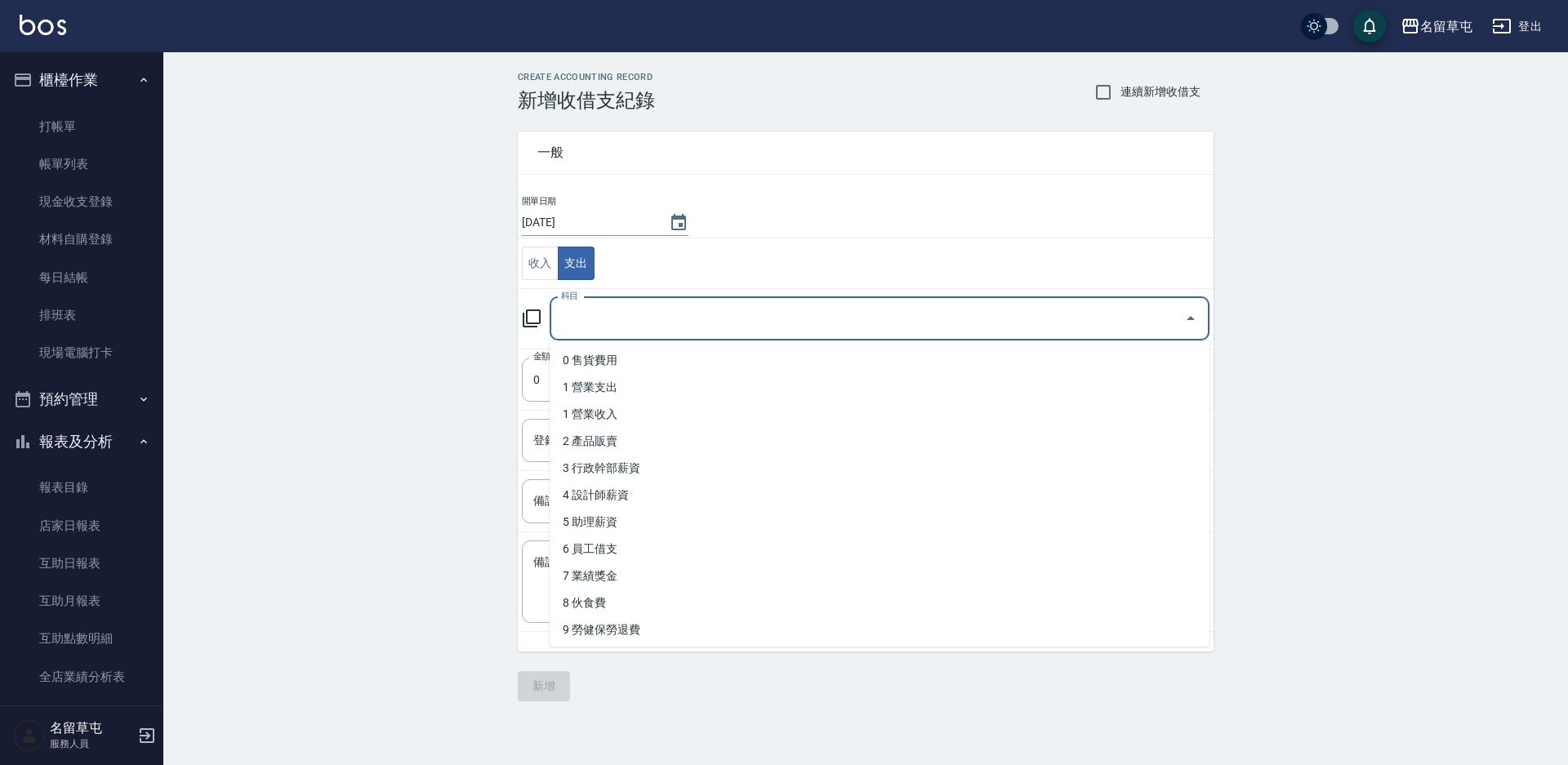
click at [639, 323] on input "科目" at bounding box center [867, 319] width 620 height 29
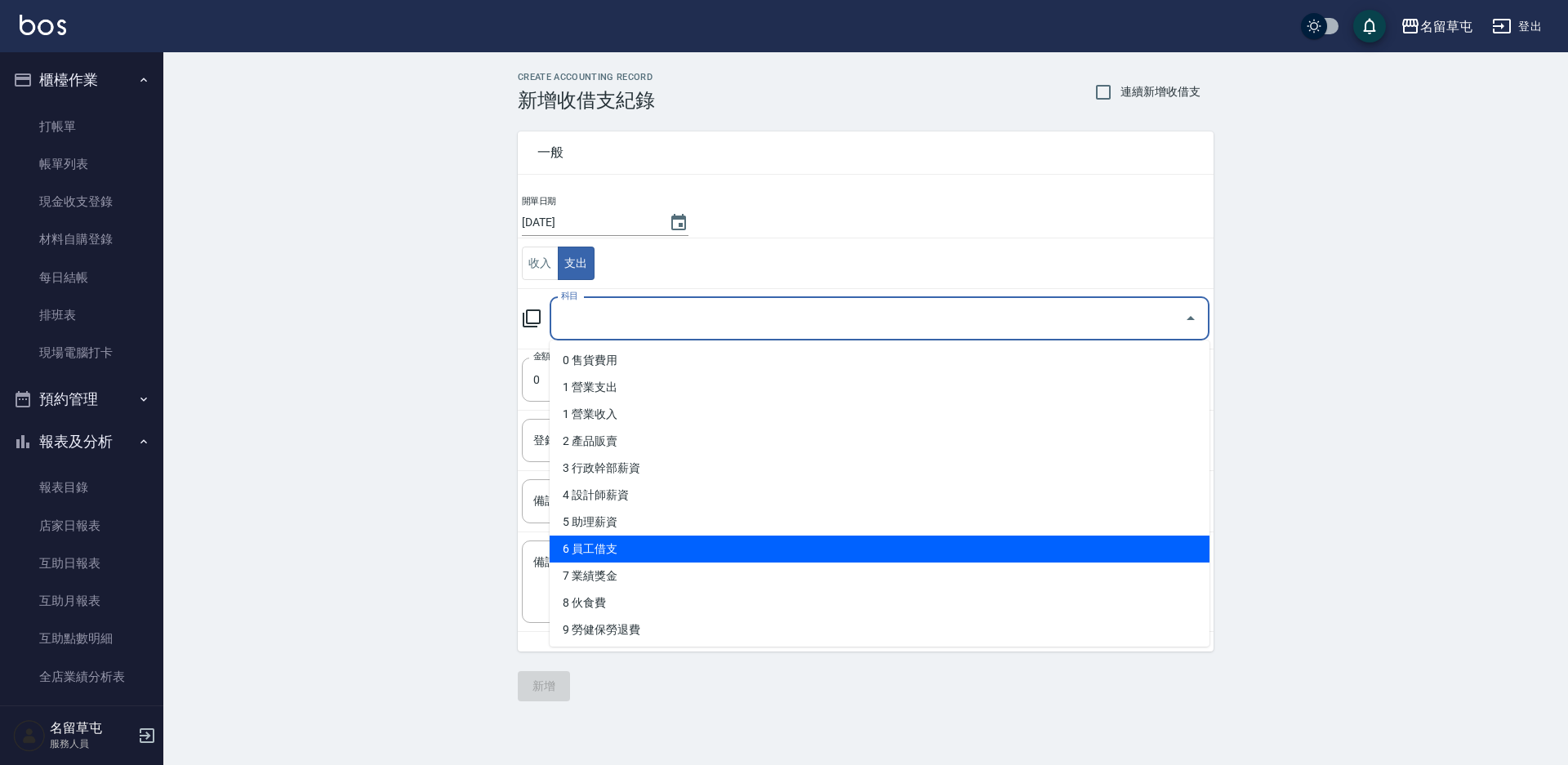
click at [600, 540] on li "6 員工借支" at bounding box center [879, 549] width 660 height 27
type input "6 員工借支"
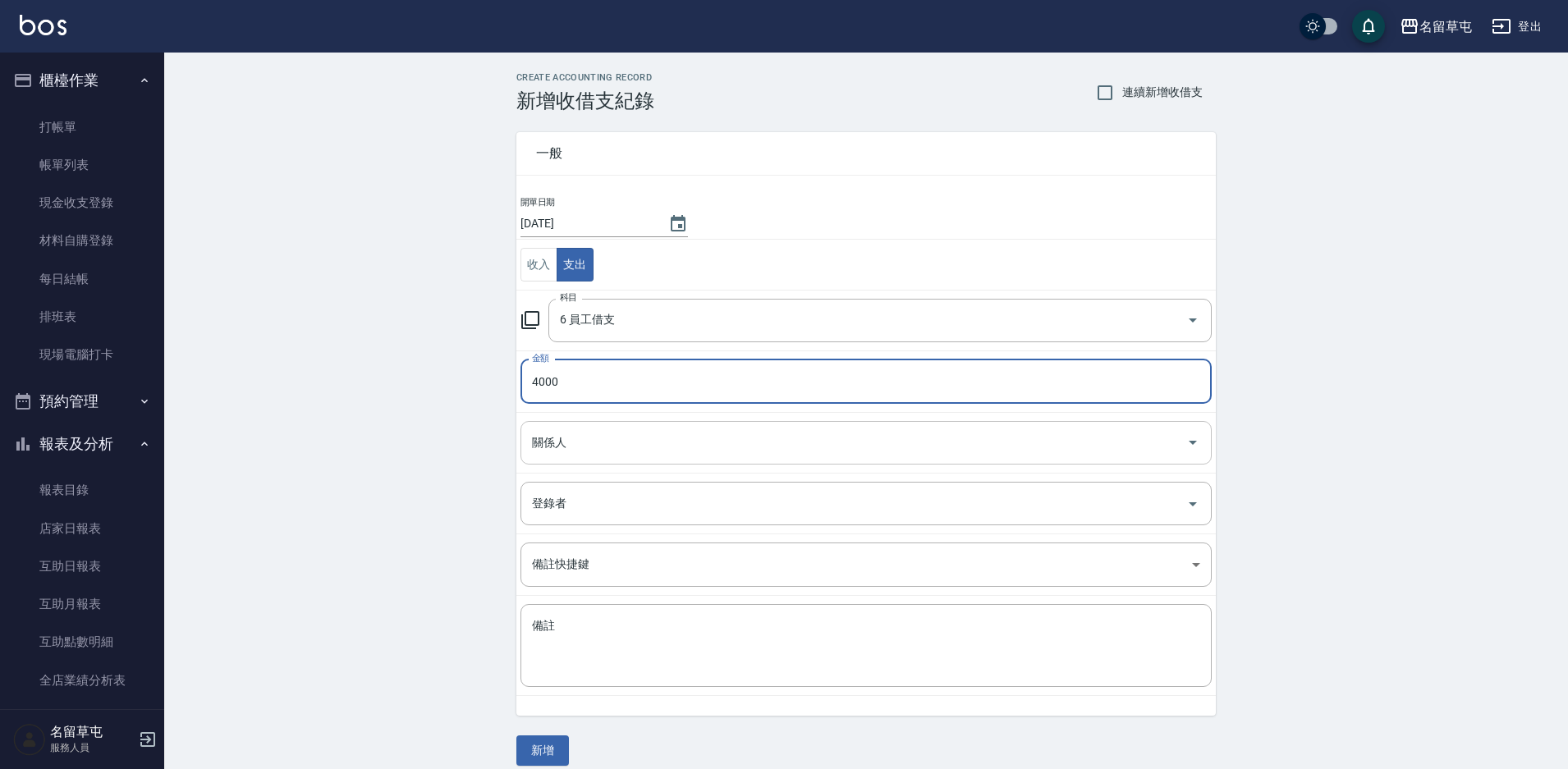
type input "4000"
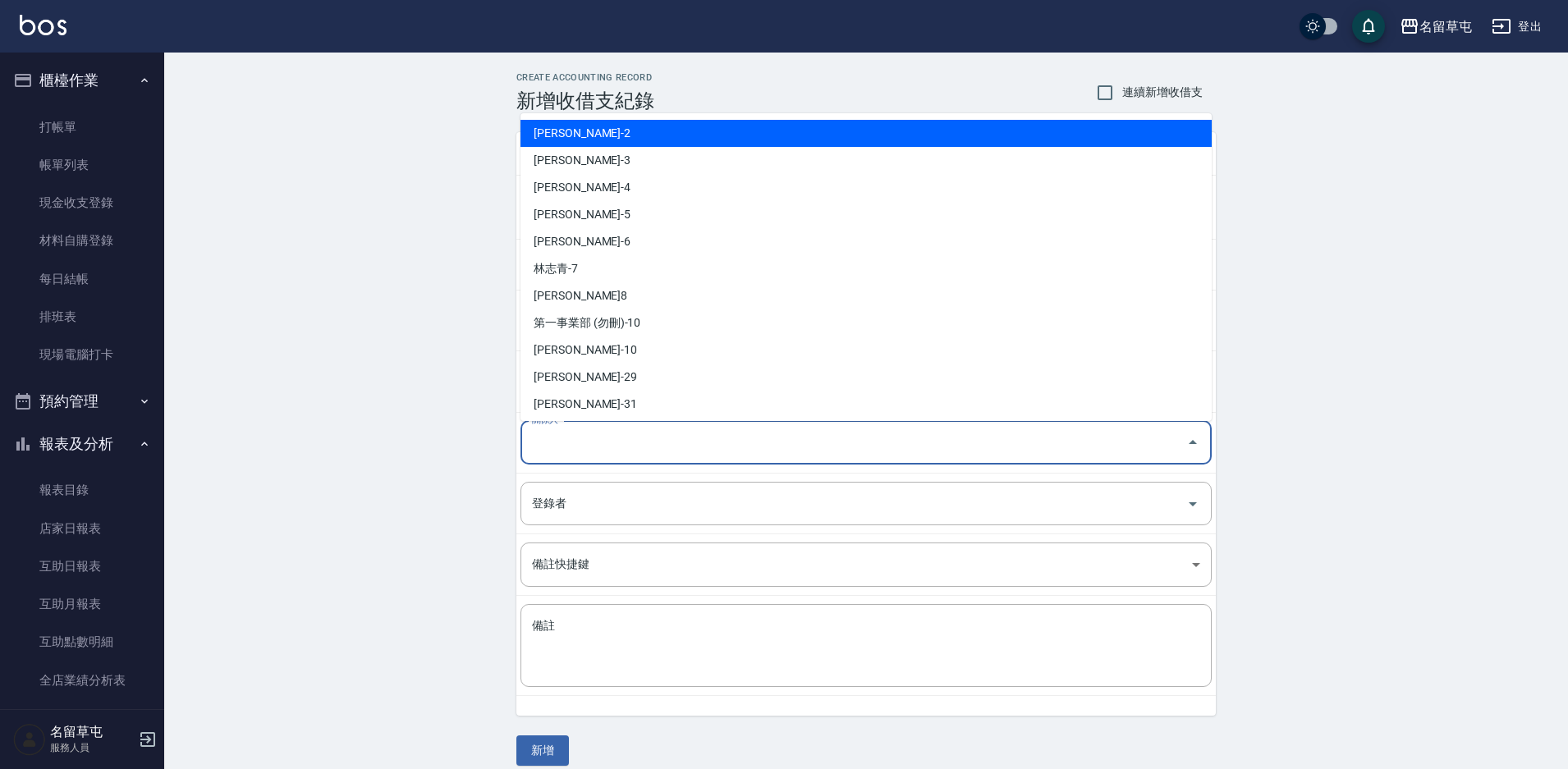
click at [567, 449] on input "關係人" at bounding box center [853, 443] width 651 height 29
click at [419, 521] on div "CREATE ACCOUNTING RECORD 新增收借支紀錄 連續新增收借支 一般 開單日期 [DATE] 收入 支出 科目 6 員工借支 科目 金額 4…" at bounding box center [865, 419] width 1403 height 733
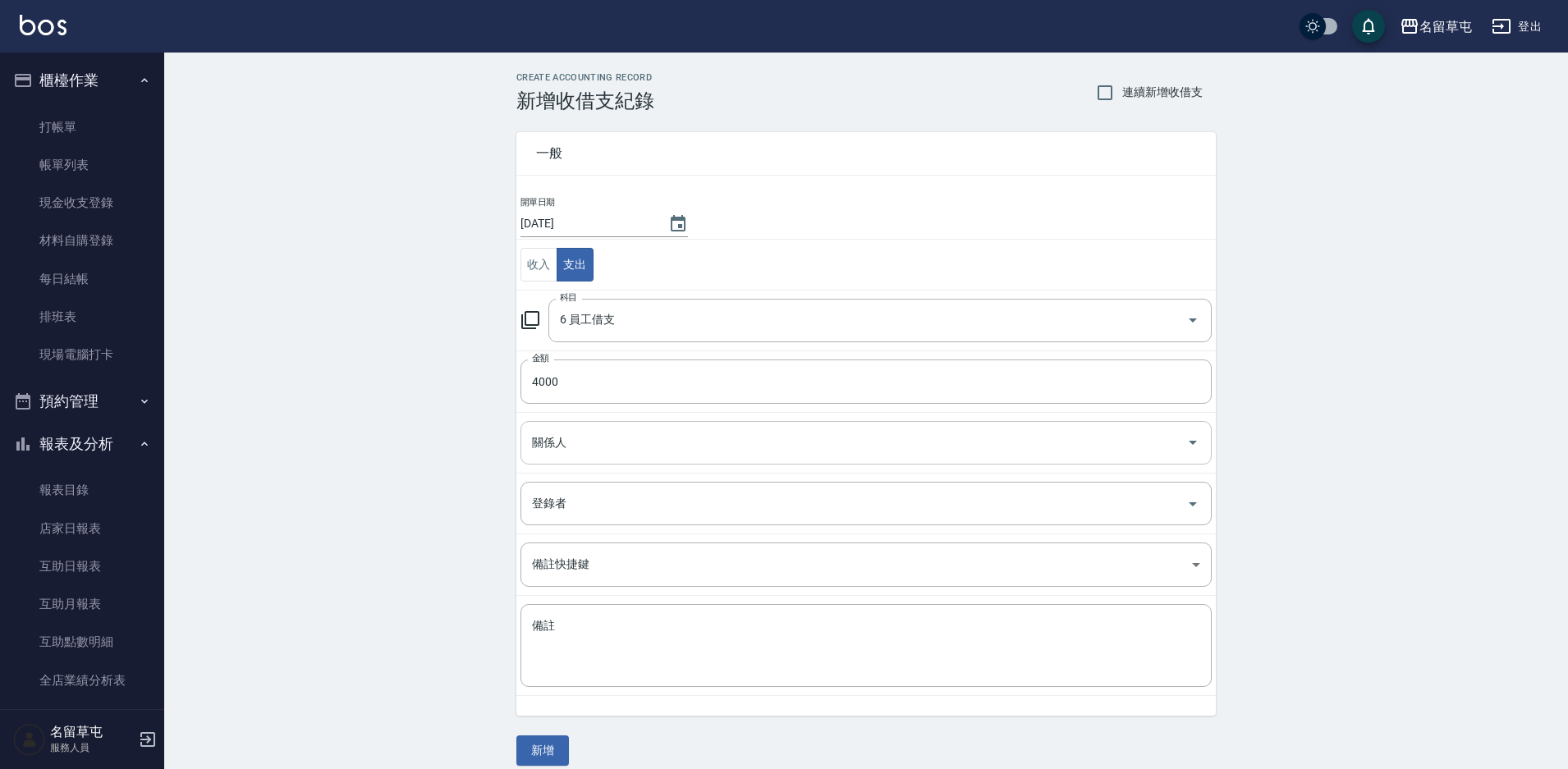
click at [551, 463] on div "關係人" at bounding box center [866, 442] width 691 height 43
click at [482, 479] on div "CREATE ACCOUNTING RECORD 新增收借支紀錄 連續新增收借支 一般 開單日期 [DATE] 收入 支出 科目 6 員工借支 科目 金額 4…" at bounding box center [865, 419] width 1403 height 733
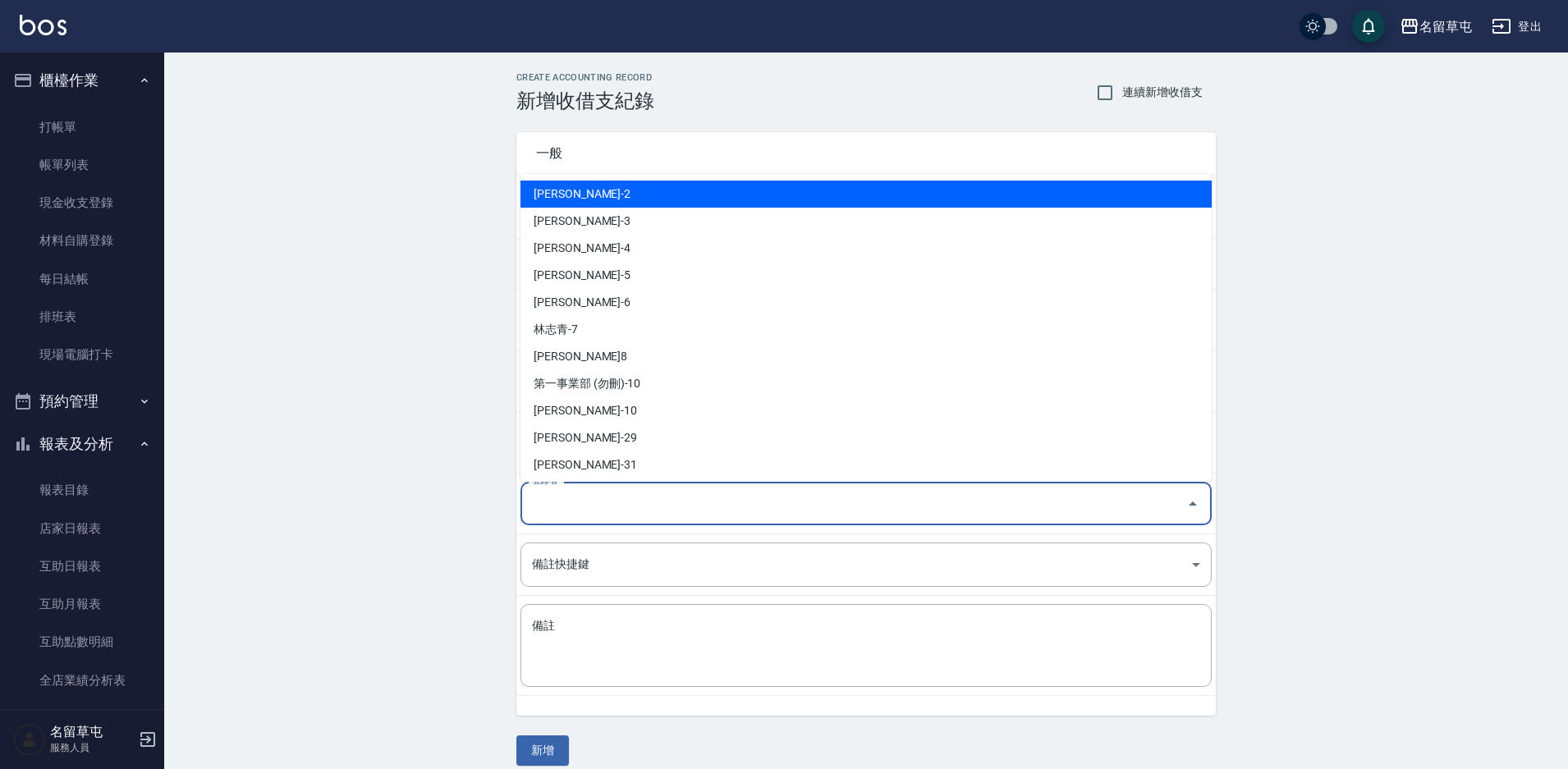
click at [535, 500] on input "登錄者" at bounding box center [853, 504] width 651 height 29
drag, startPoint x: 438, startPoint y: 502, endPoint x: 452, endPoint y: 493, distance: 16.6
click at [438, 503] on div "CREATE ACCOUNTING RECORD 新增收借支紀錄 連續新增收借支 一般 開單日期 [DATE] 收入 支出 科目 6 員工借支 科目 金額 4…" at bounding box center [865, 419] width 1403 height 733
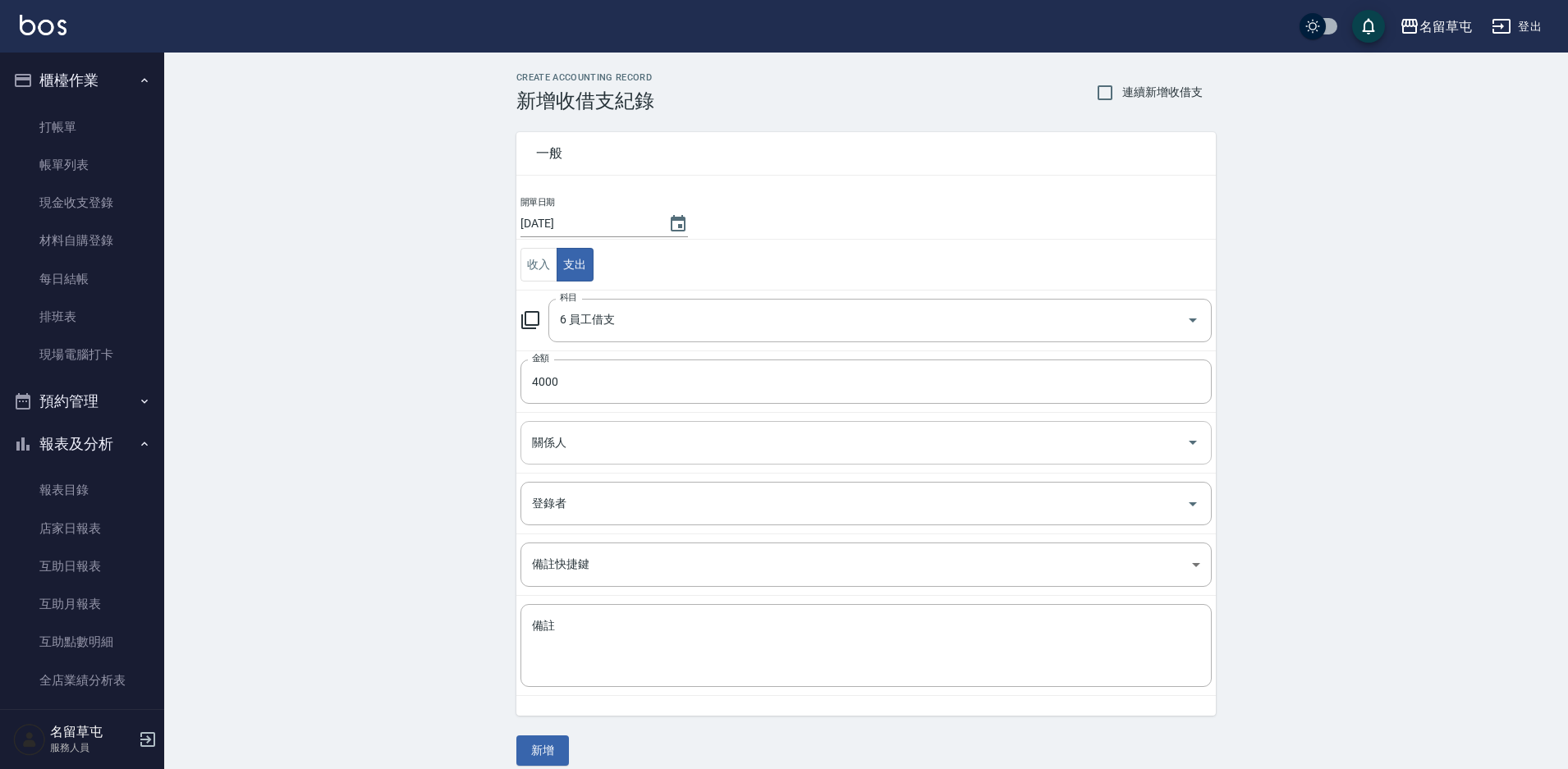
click at [571, 453] on input "關係人" at bounding box center [853, 443] width 651 height 29
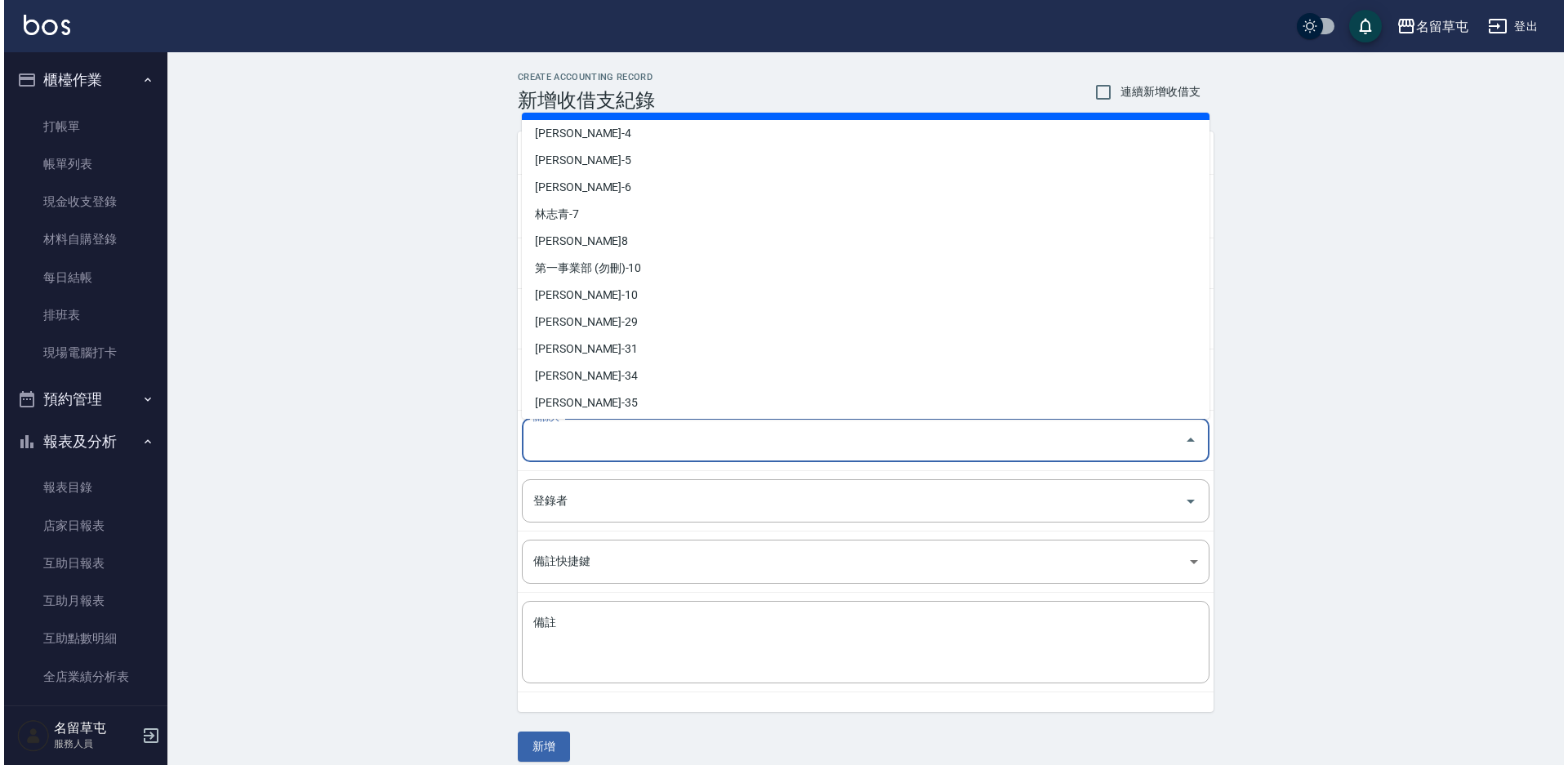
scroll to position [82, 0]
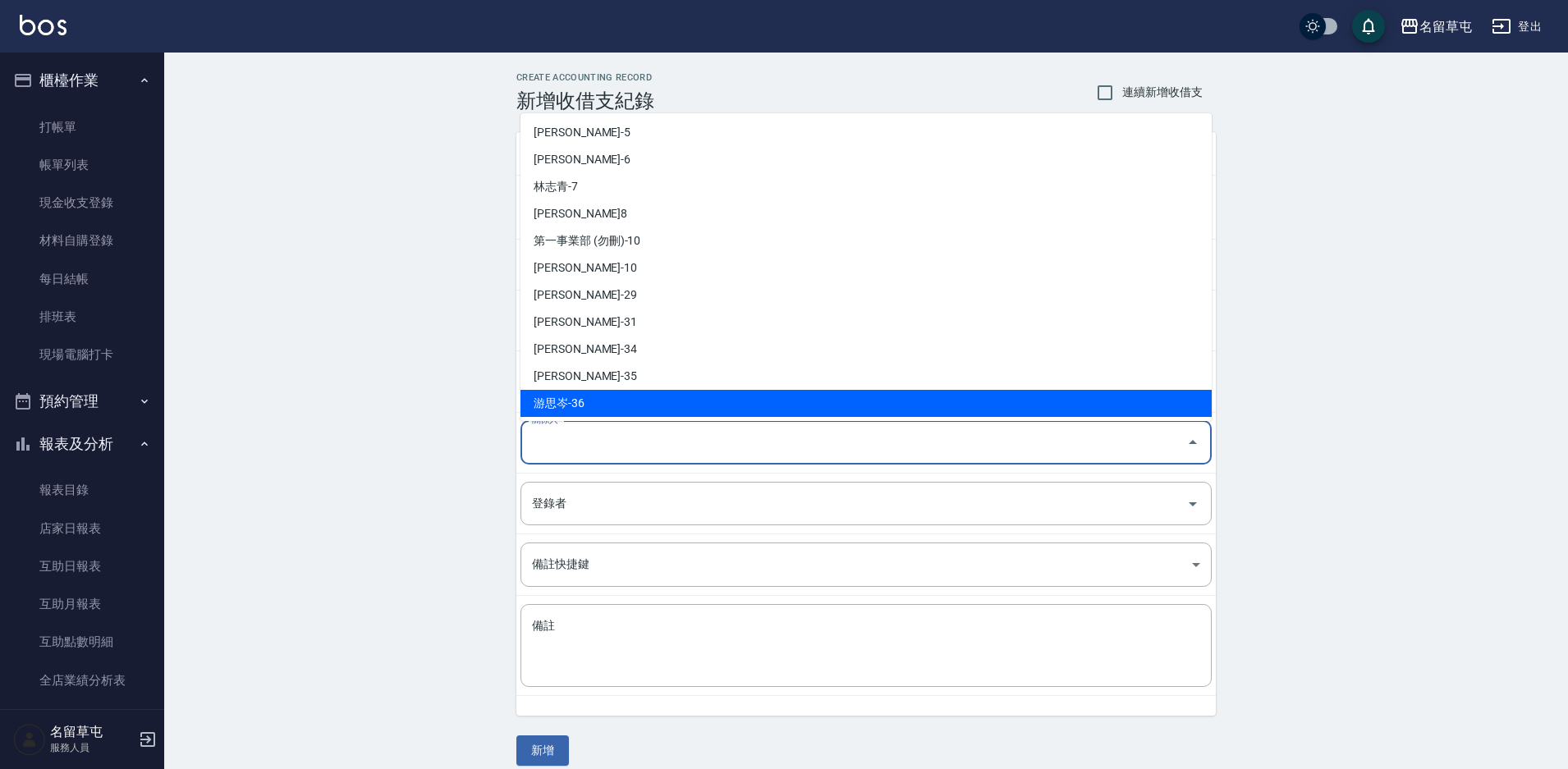
click at [567, 405] on li "游思岑-36" at bounding box center [866, 403] width 691 height 27
type input "游思岑-36"
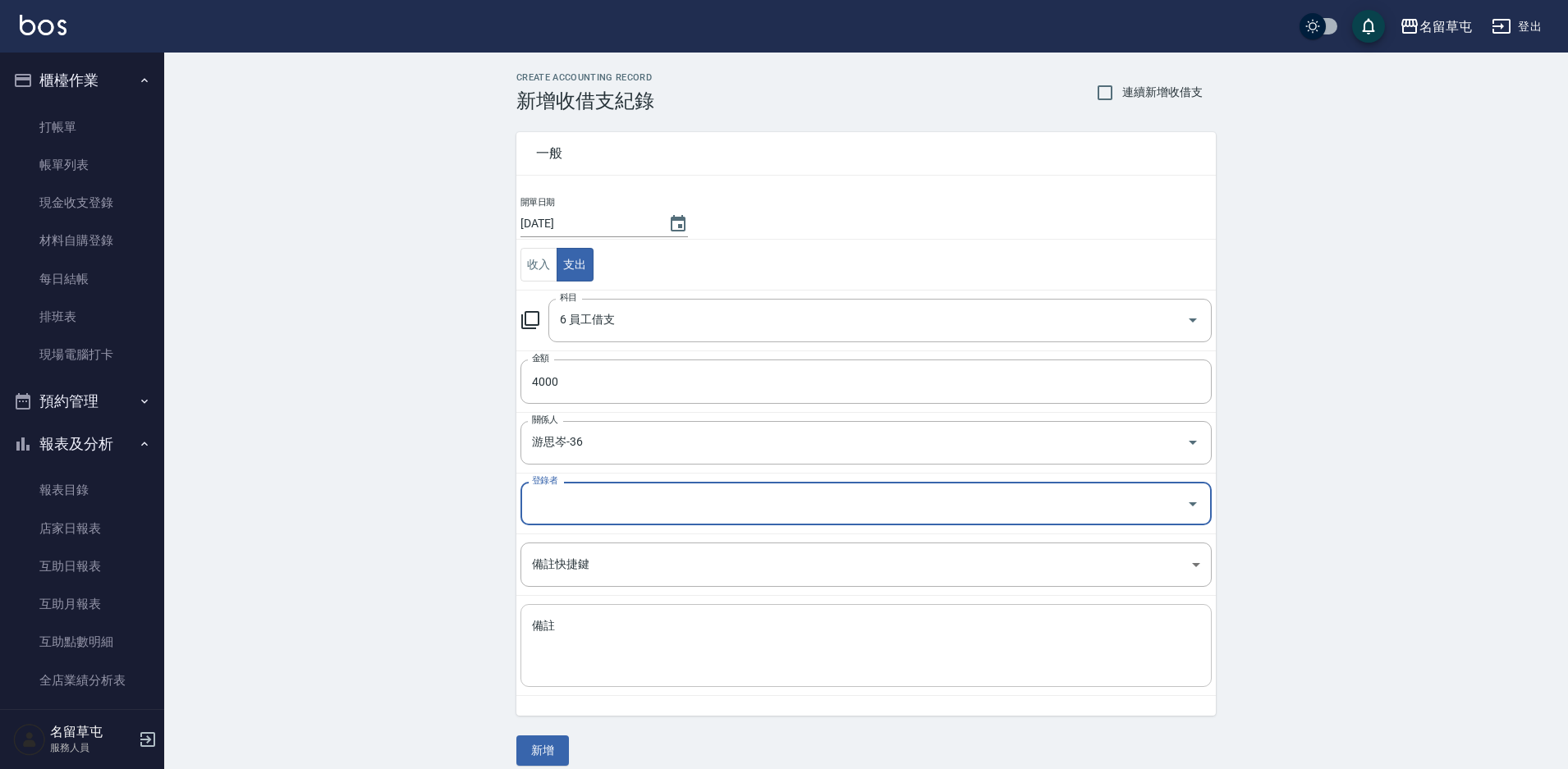
click at [602, 660] on textarea "備註" at bounding box center [866, 646] width 668 height 56
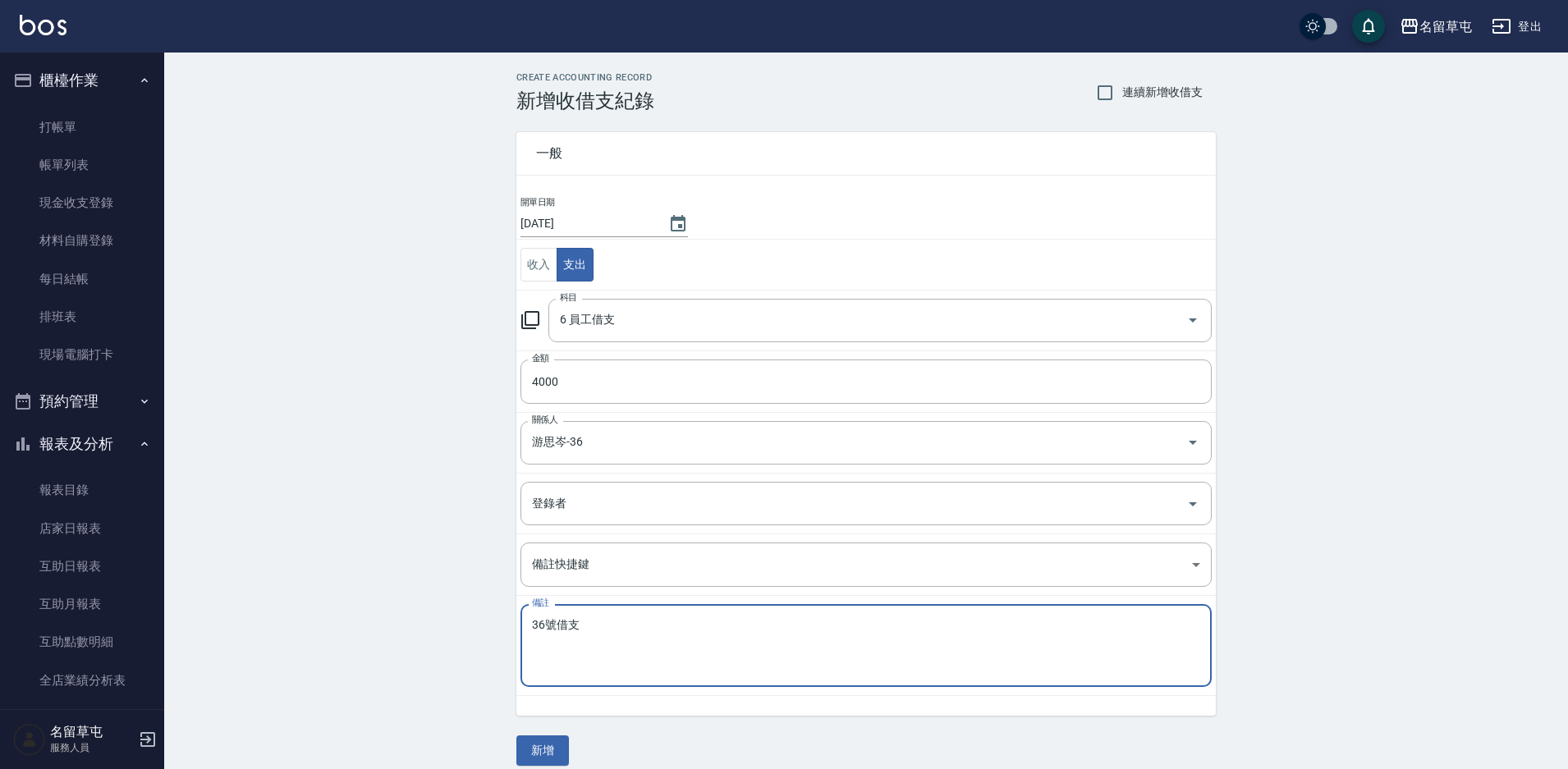
type textarea "36號借支"
click at [546, 734] on div "一般 開單日期 [DATE] 收入 支出 科目 6 員工借支 科目 金額 4000 金額 關係人 [PERSON_NAME]-36 關係人 登錄者 登錄者 備…" at bounding box center [866, 439] width 699 height 653
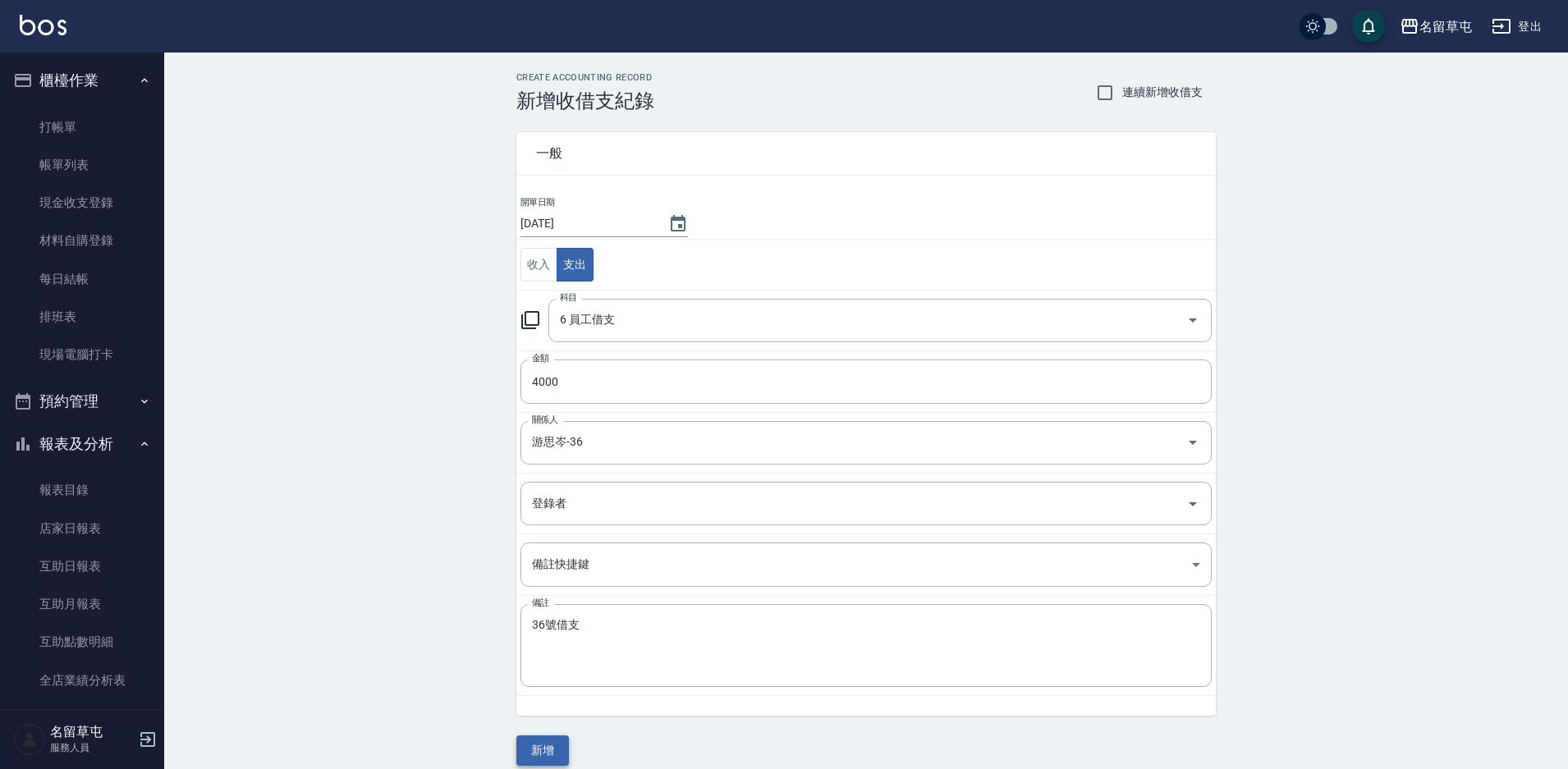
click at [547, 747] on button "新增" at bounding box center [543, 751] width 52 height 31
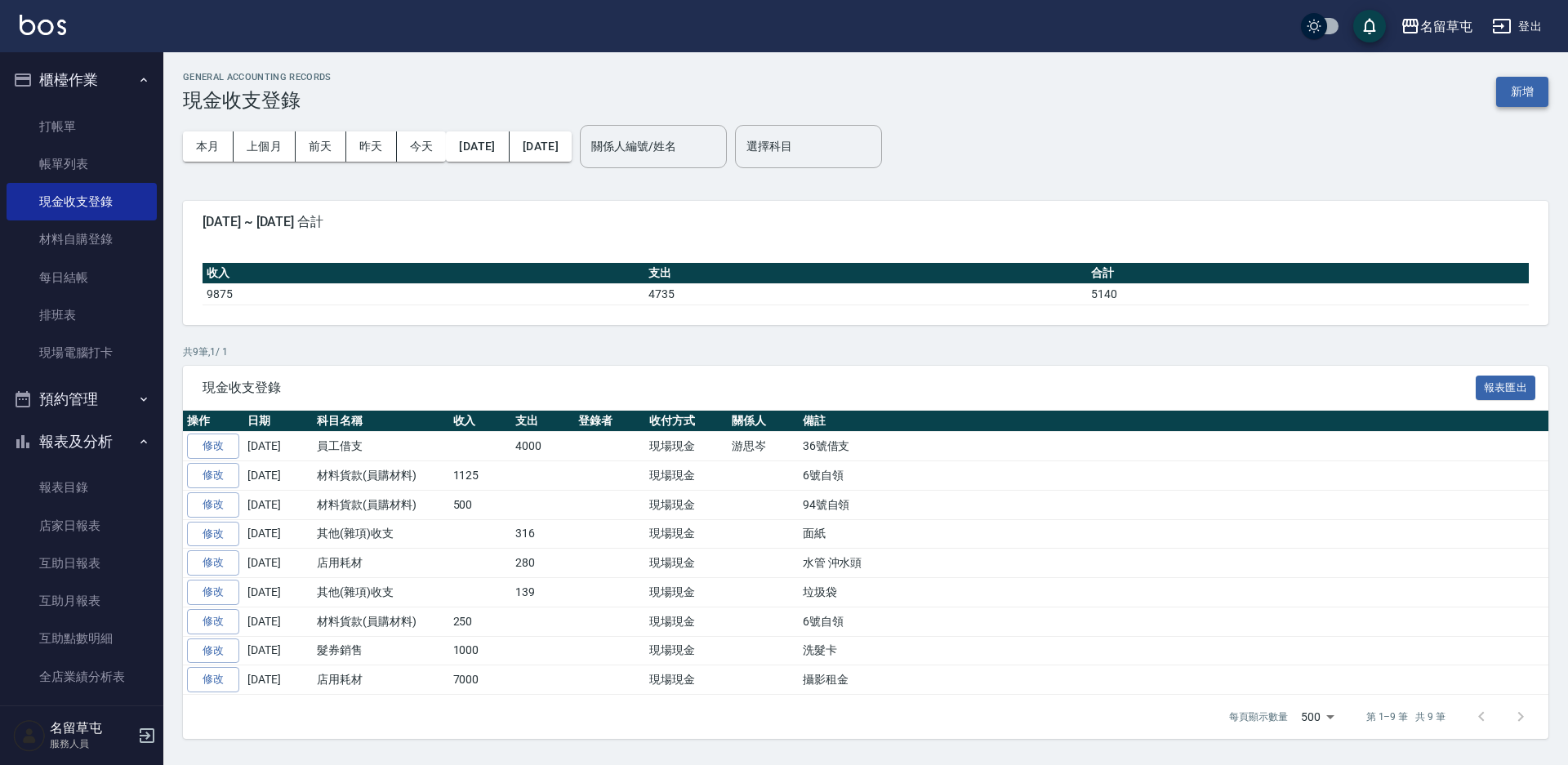
click at [1513, 94] on button "新增" at bounding box center [1522, 92] width 52 height 31
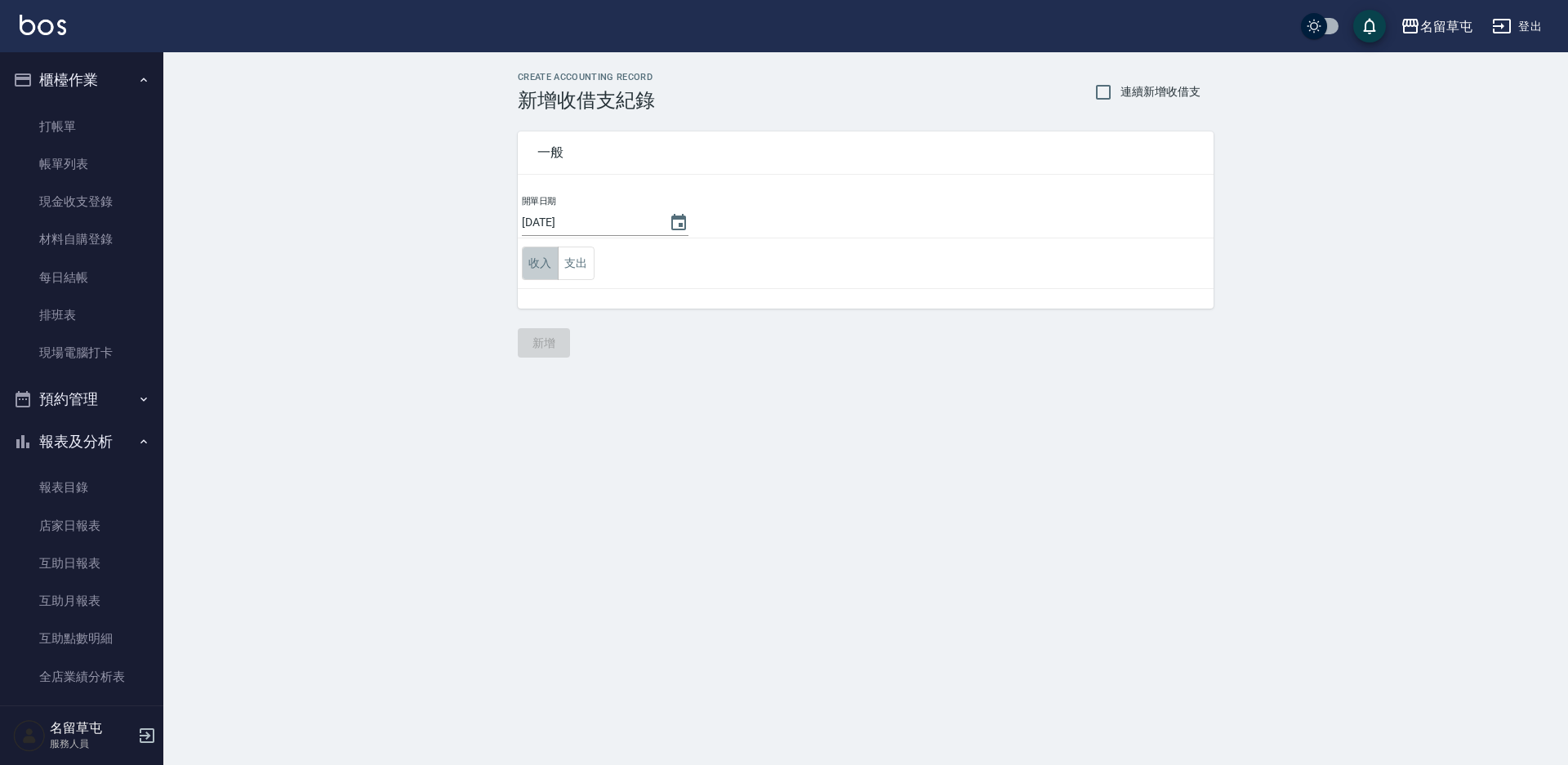
click at [545, 265] on button "收入" at bounding box center [540, 263] width 37 height 33
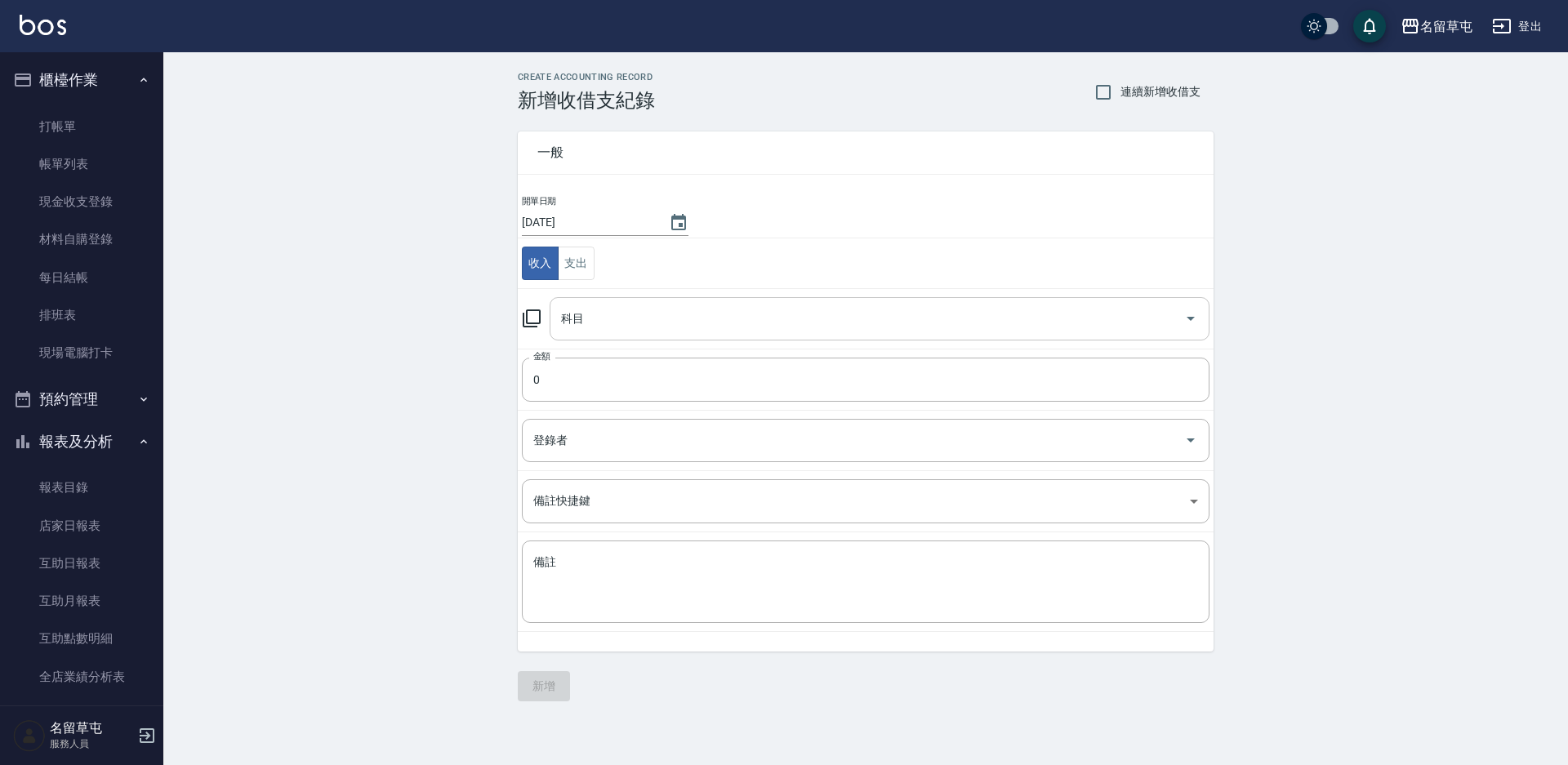
click at [663, 303] on div "科目" at bounding box center [879, 319] width 660 height 43
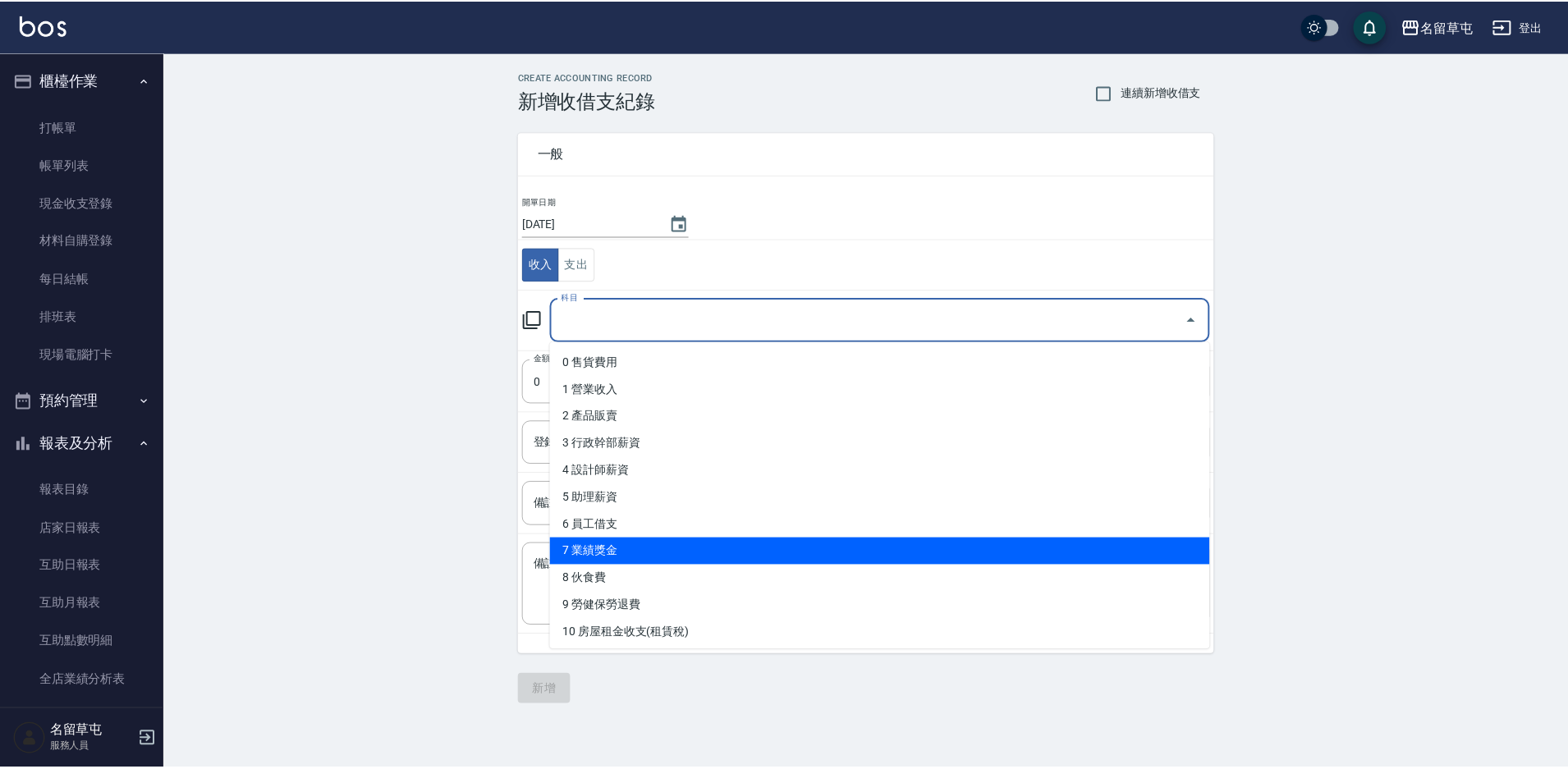
scroll to position [82, 0]
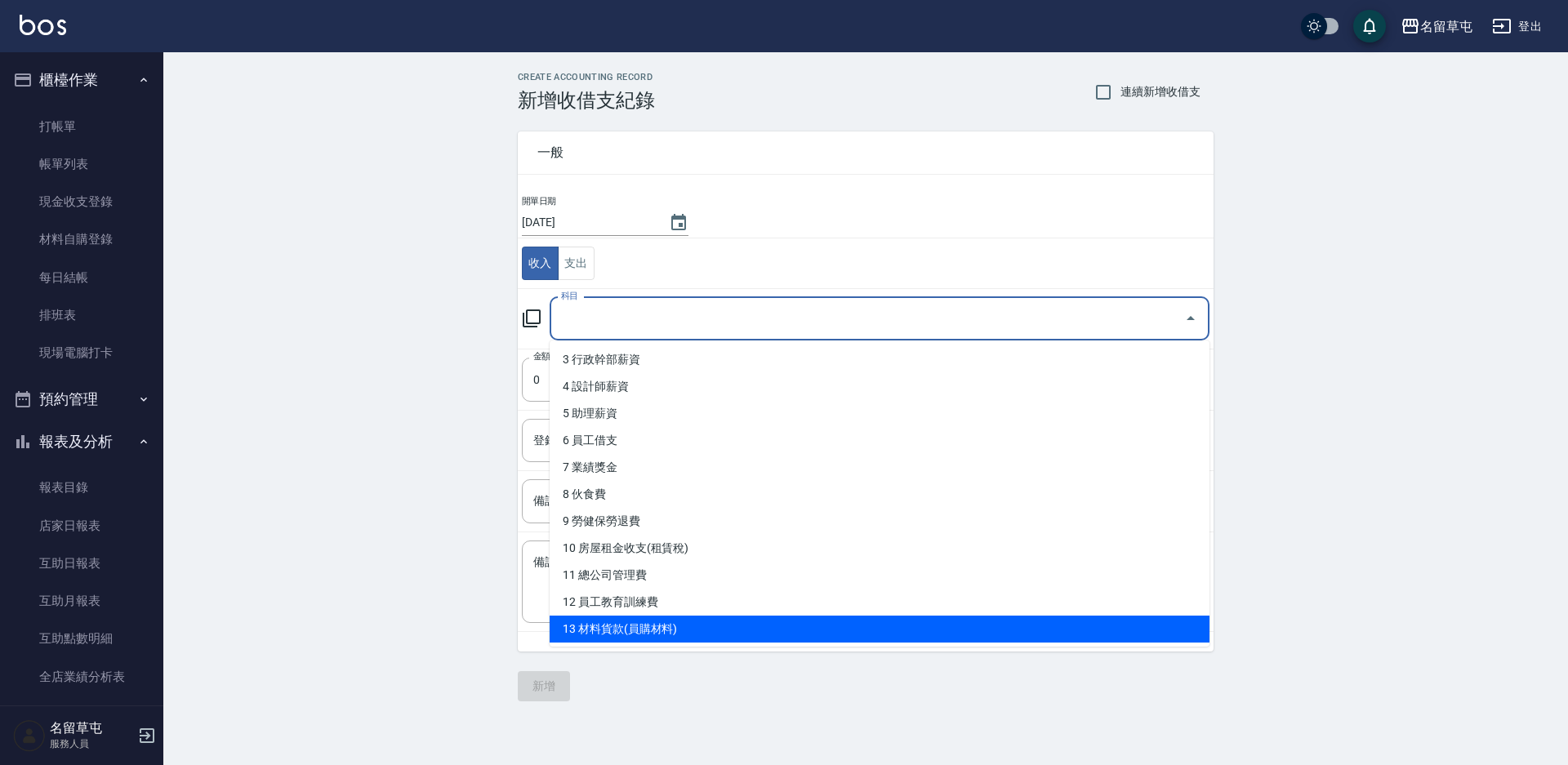
click at [612, 623] on li "13 材料貨款(員購材料)" at bounding box center [879, 629] width 660 height 27
type input "13 材料貨款(員購材料)"
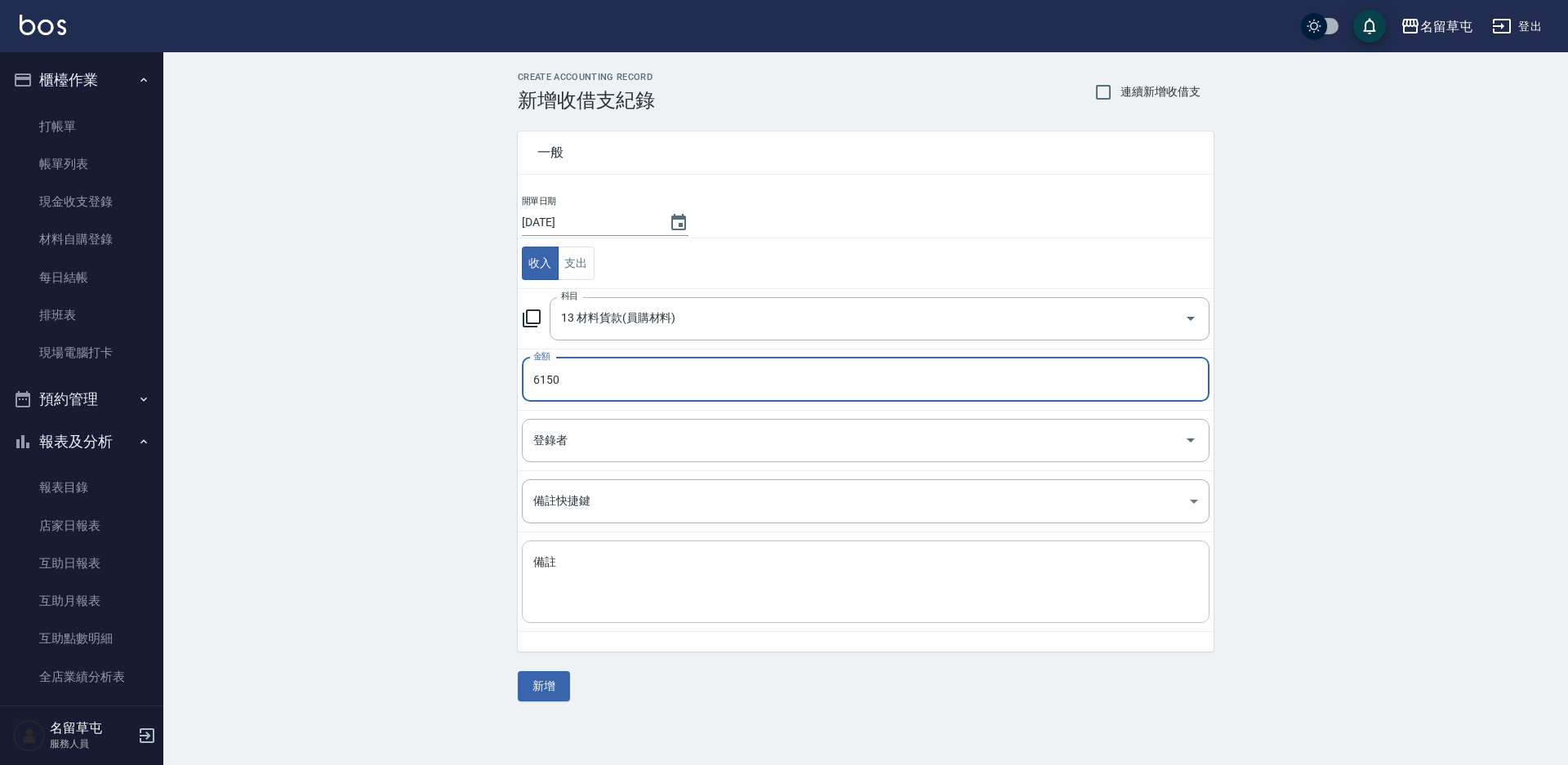
type input "6150"
click at [603, 570] on textarea "備註" at bounding box center [865, 582] width 664 height 56
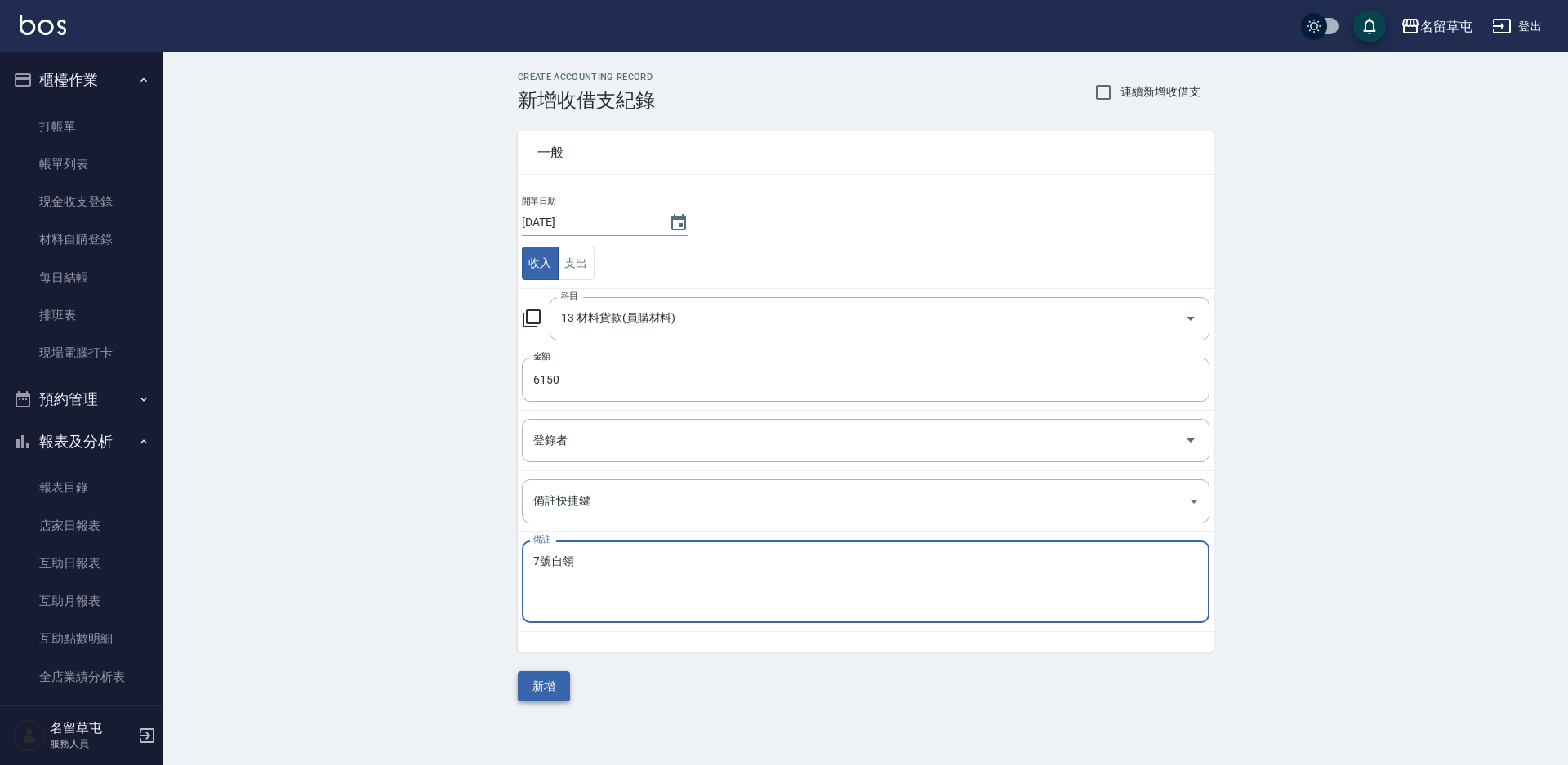
type textarea "7號自領"
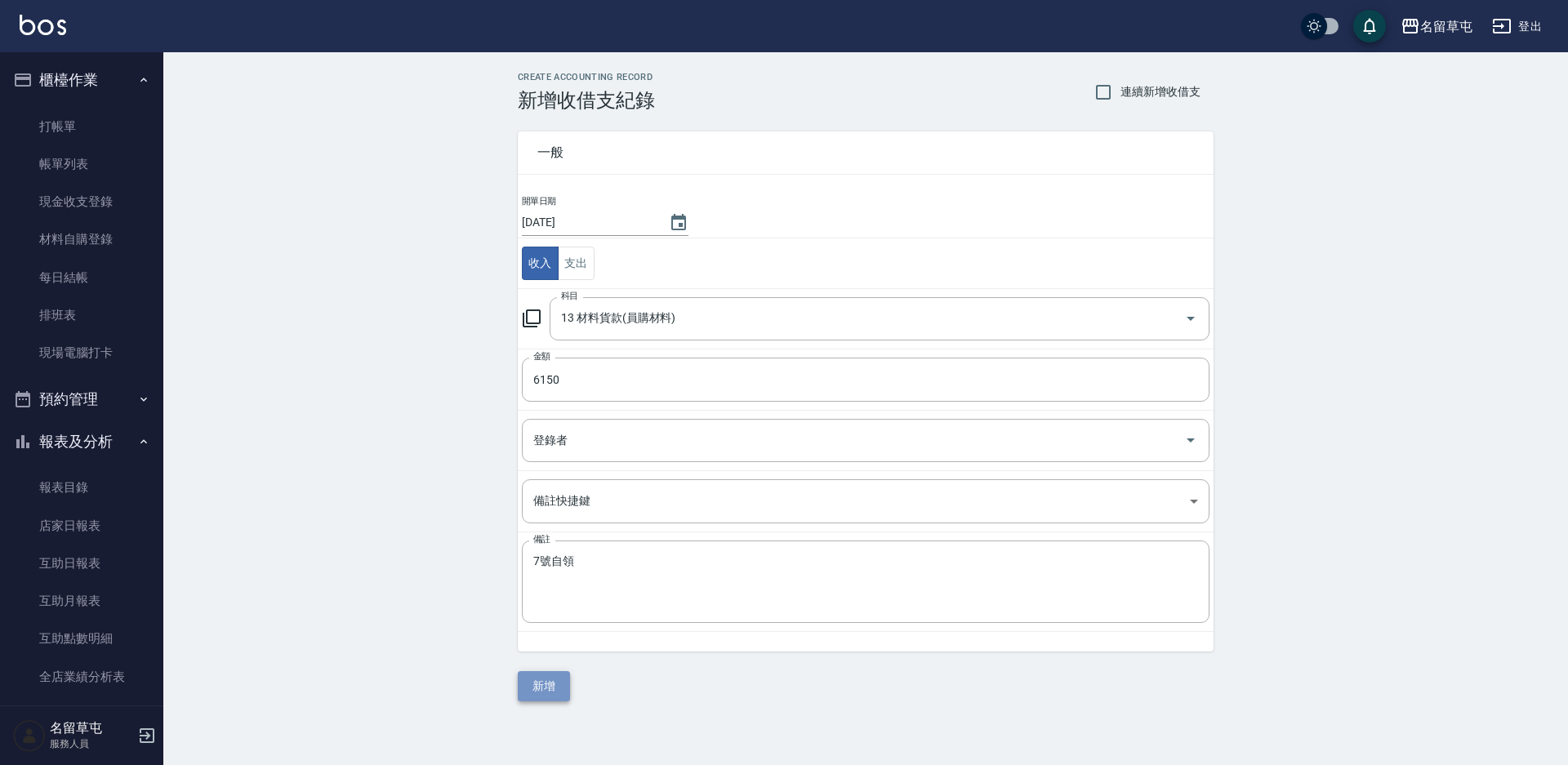
click at [526, 684] on button "新增" at bounding box center [544, 687] width 52 height 31
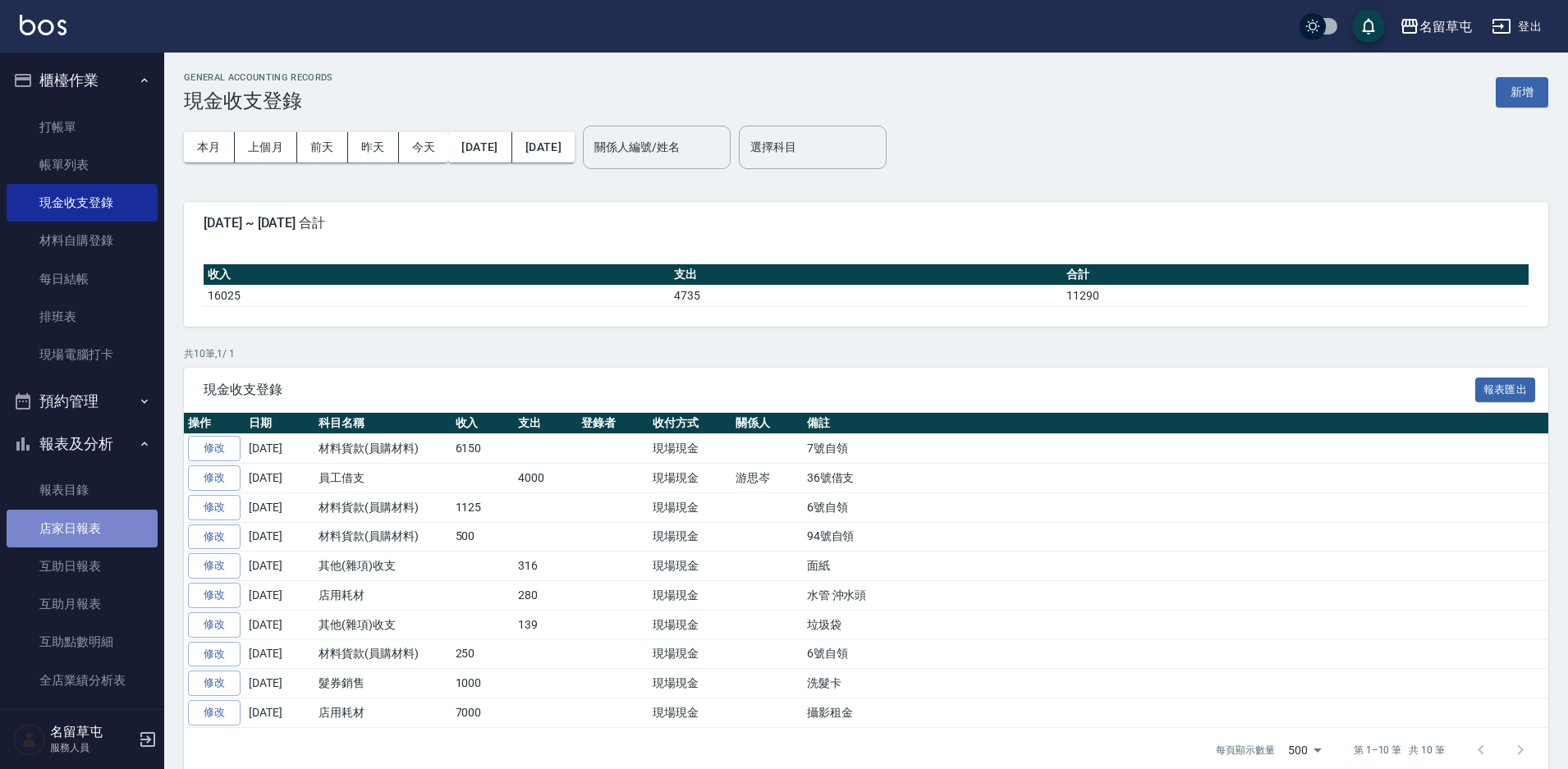
click at [93, 536] on link "店家日報表" at bounding box center [81, 528] width 151 height 38
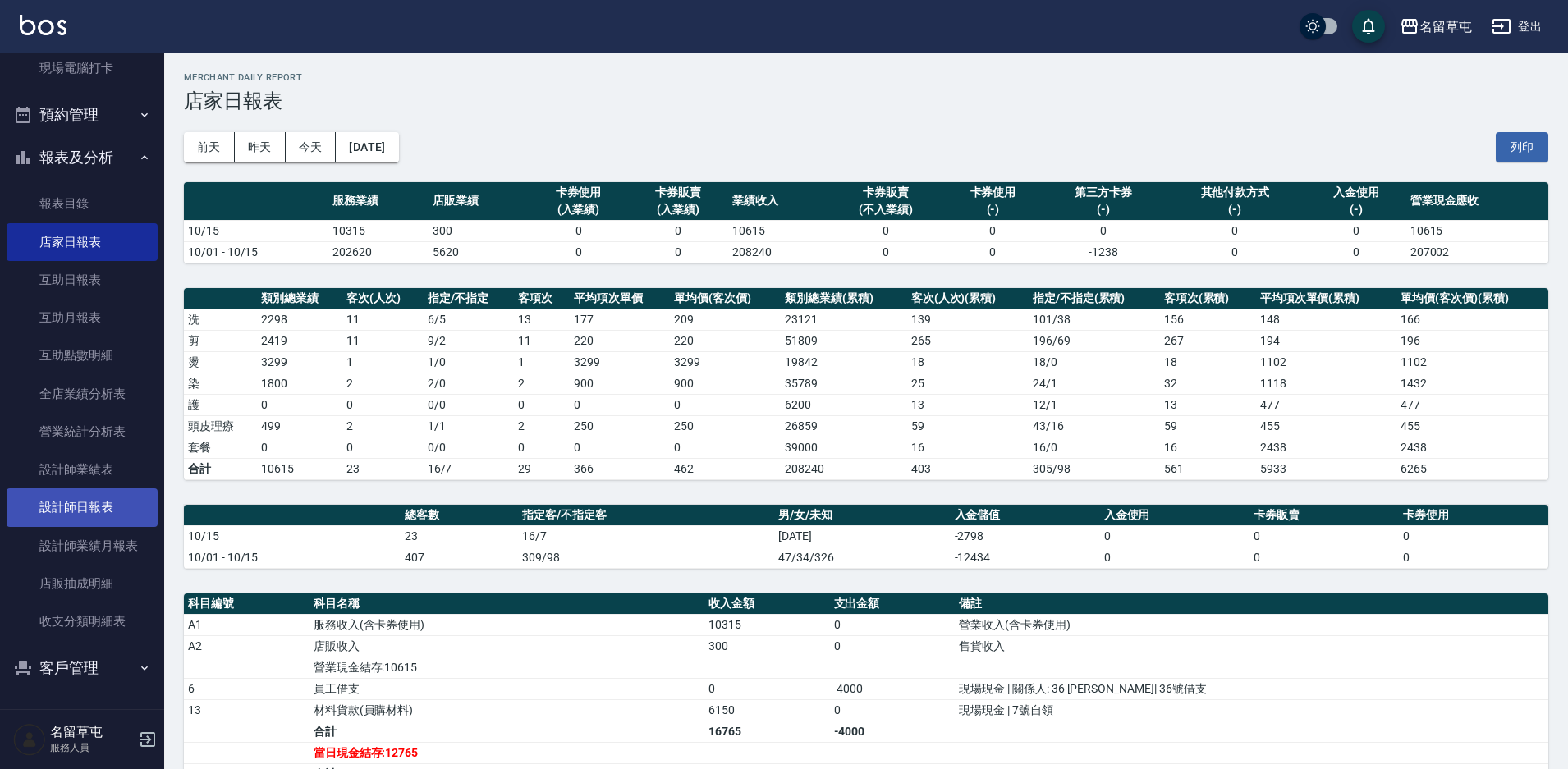
click at [96, 500] on link "設計師日報表" at bounding box center [81, 508] width 151 height 38
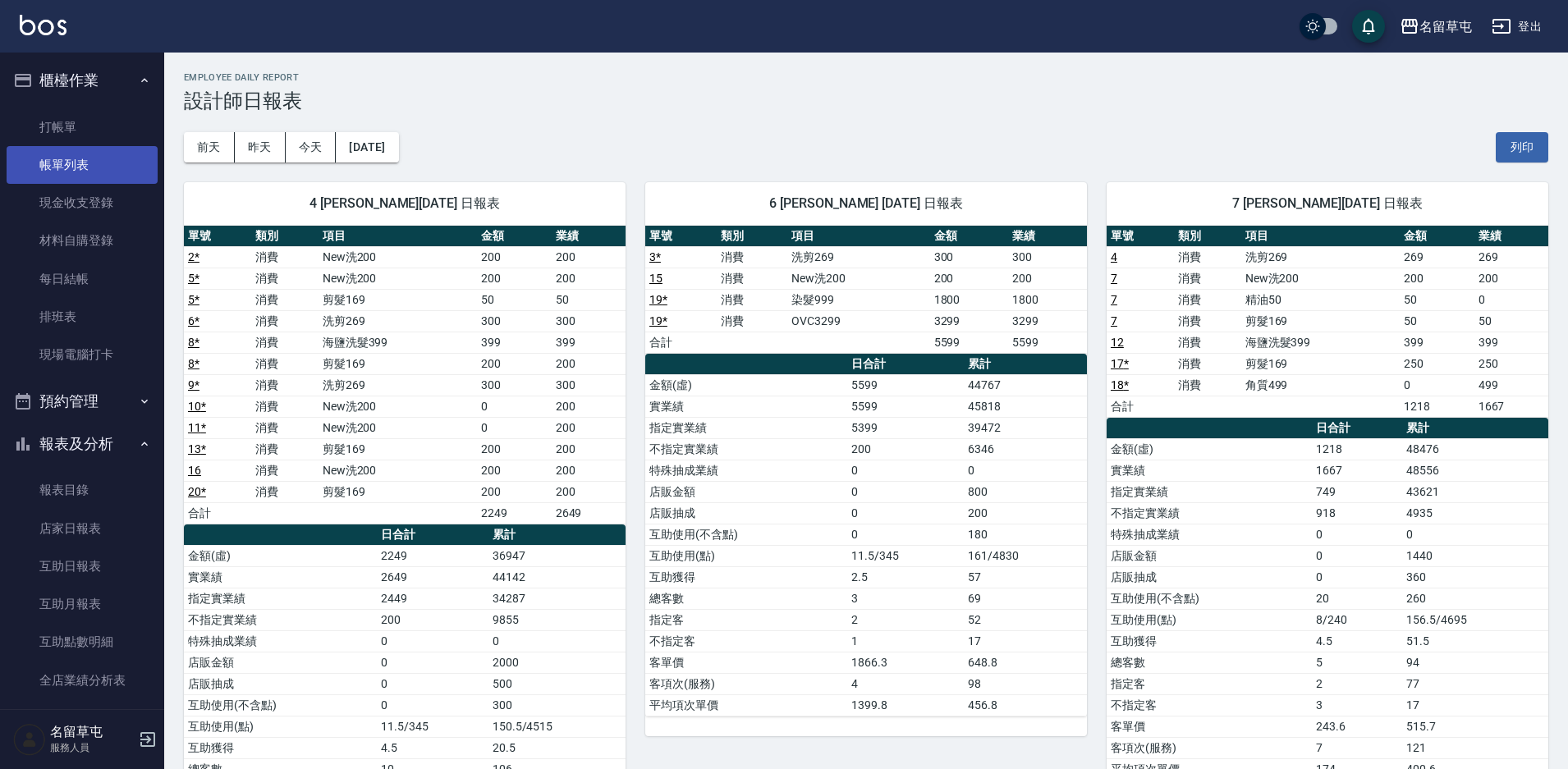
click at [119, 176] on link "帳單列表" at bounding box center [81, 165] width 151 height 38
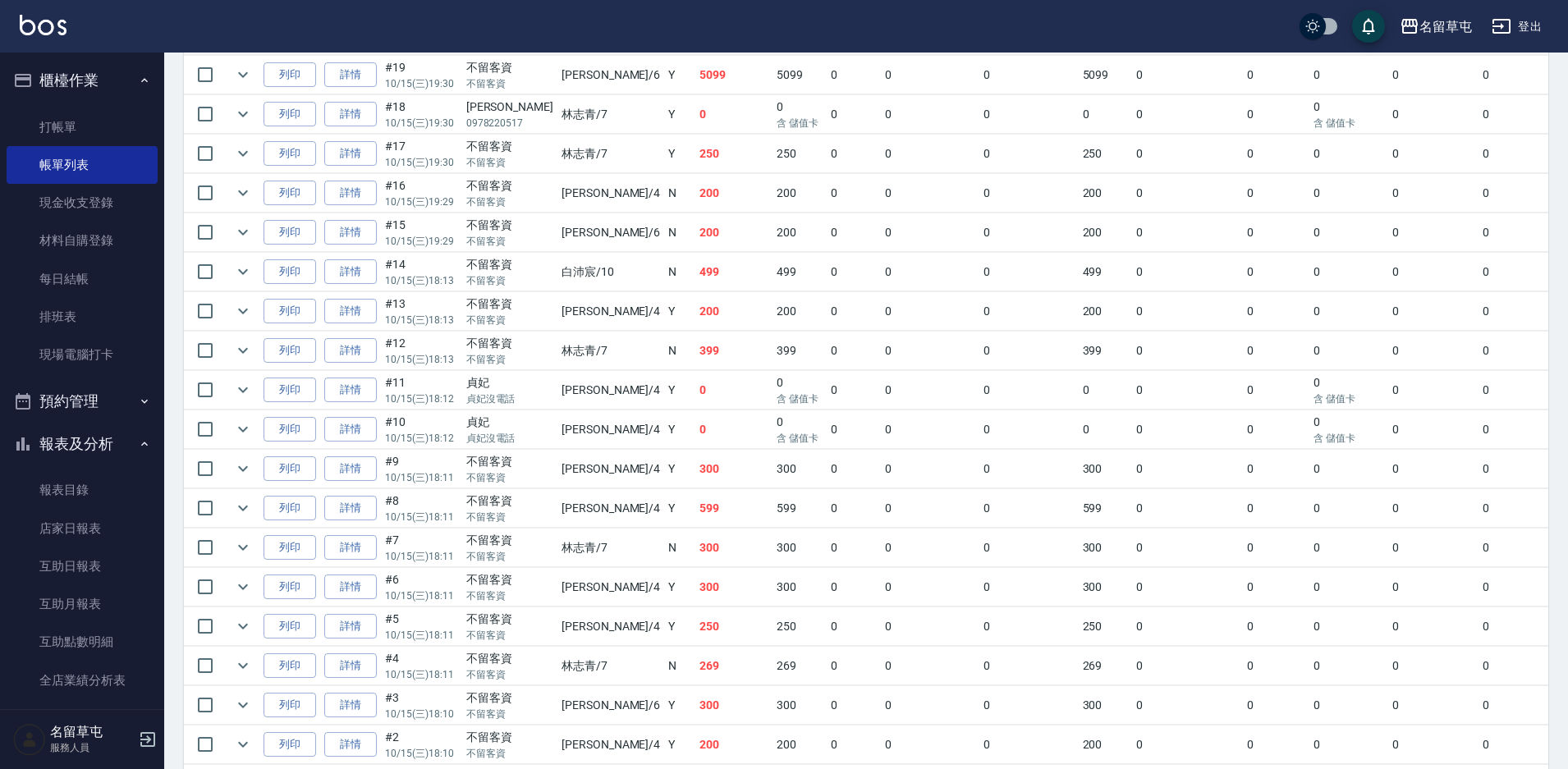
scroll to position [657, 0]
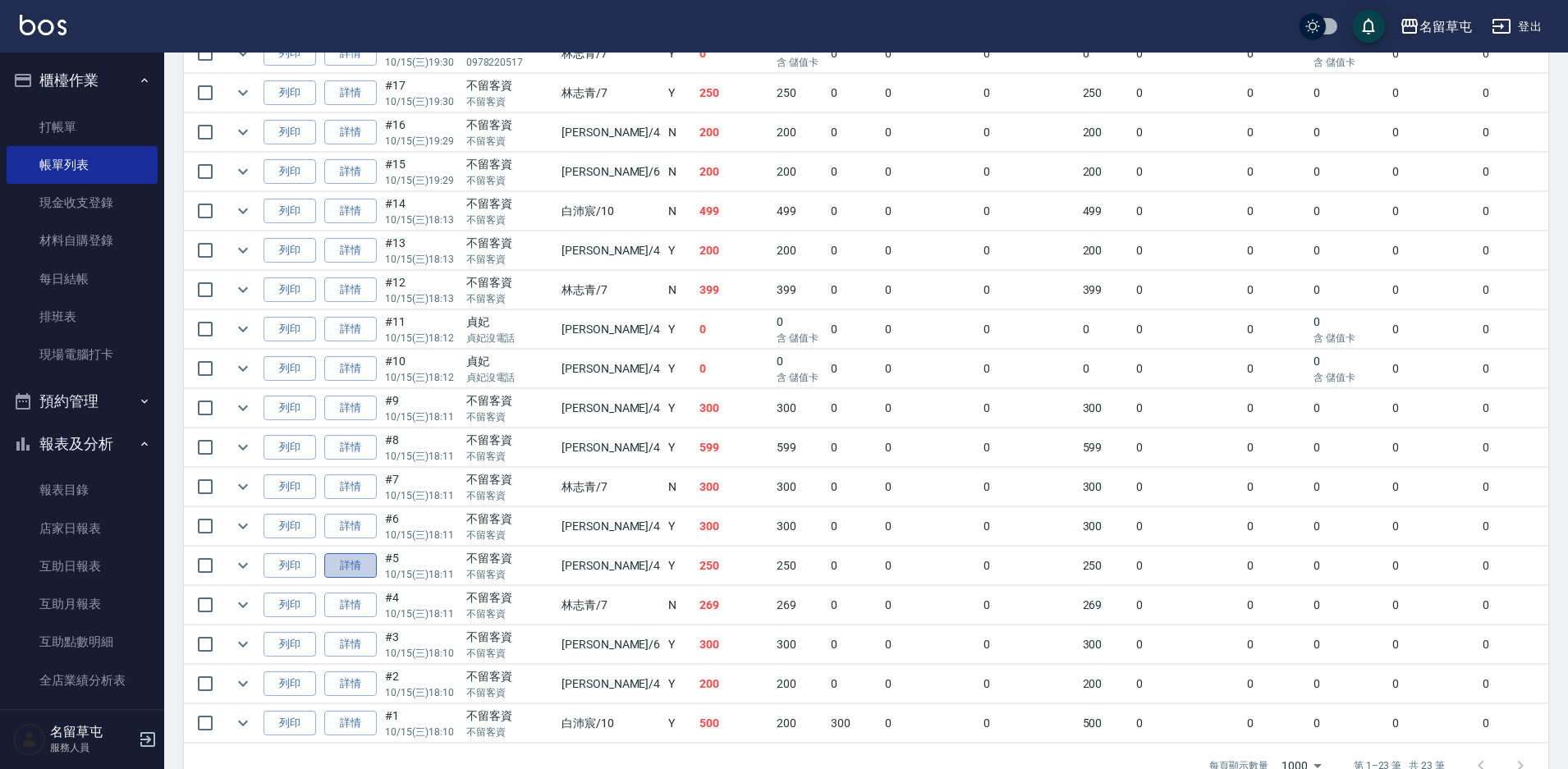
click at [352, 563] on link "詳情" at bounding box center [350, 565] width 52 height 25
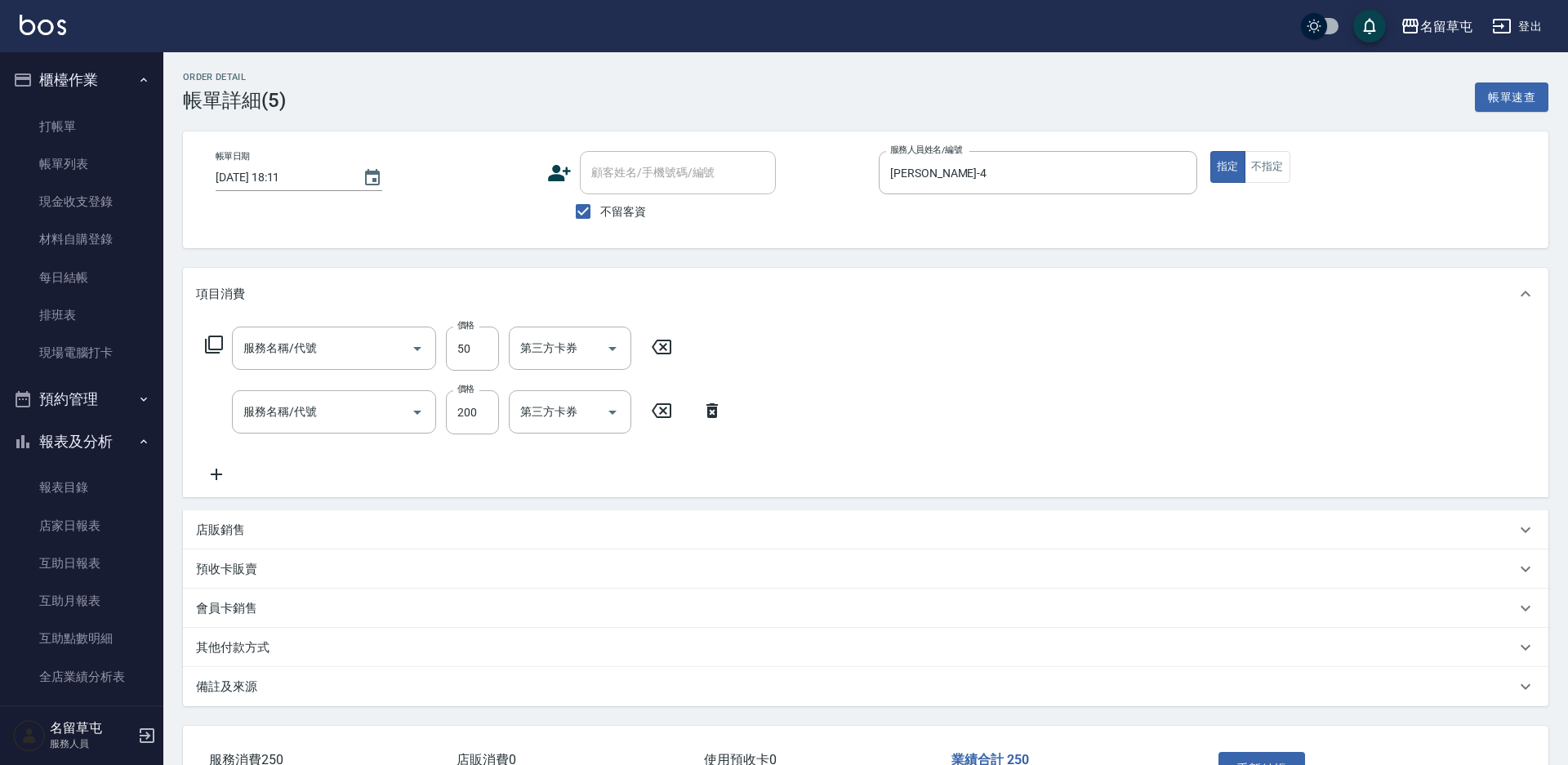
type input "[DATE] 18:11"
checkbox input "true"
type input "[PERSON_NAME]-4"
type input "剪髮169(216)"
type input "New洗200(120)"
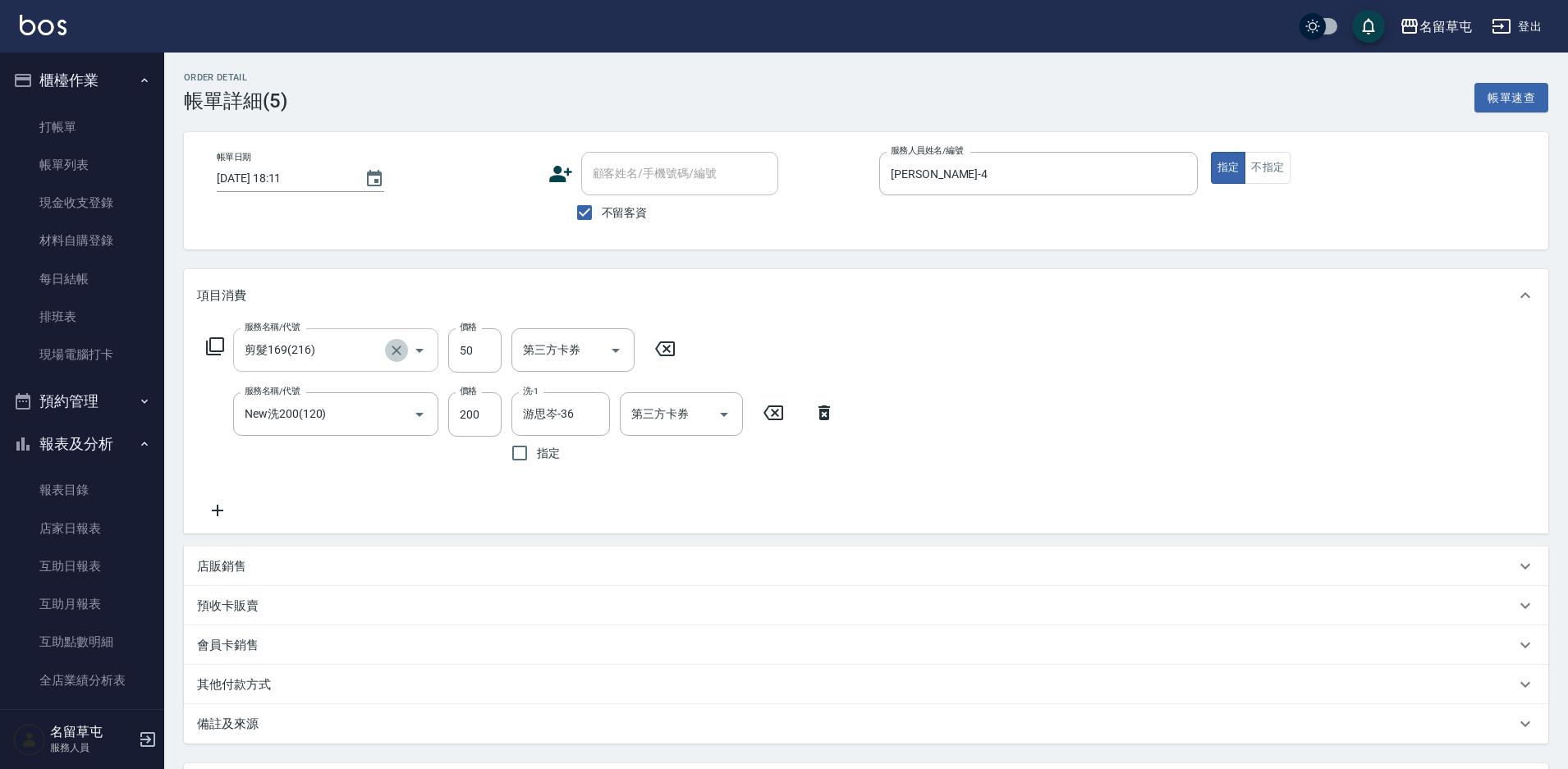
click at [395, 354] on icon "Clear" at bounding box center [396, 350] width 16 height 16
type input "剪髮169(216)"
click at [1013, 468] on div "服務名稱/代號 剪髮169(216) 服務名稱/代號 價格 50 價格 第三方卡券 第三方卡券 服務名稱/代號 New洗200(120) 服務名稱/代號 價格…" at bounding box center [866, 428] width 1364 height 212
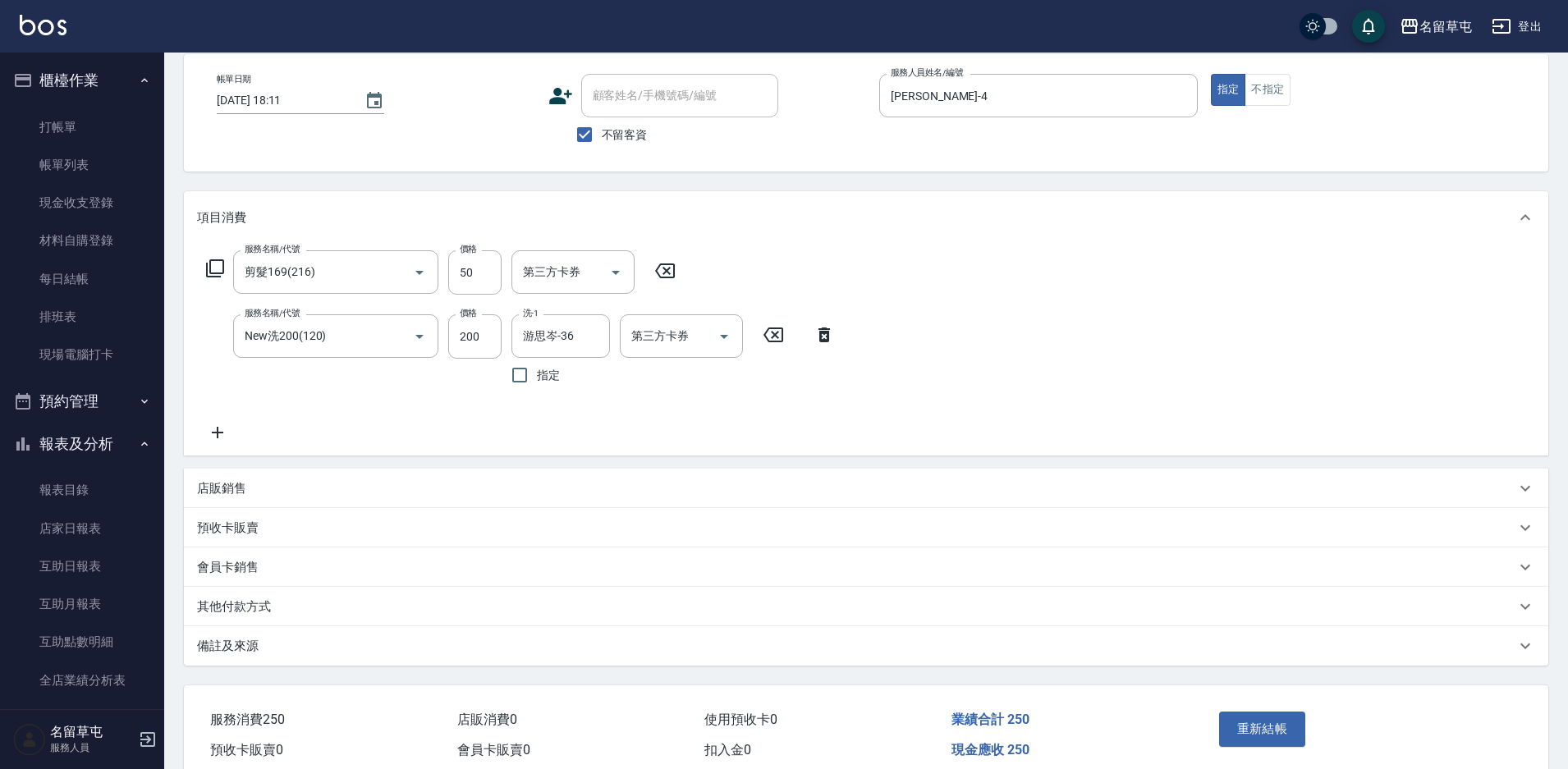
scroll to position [152, 0]
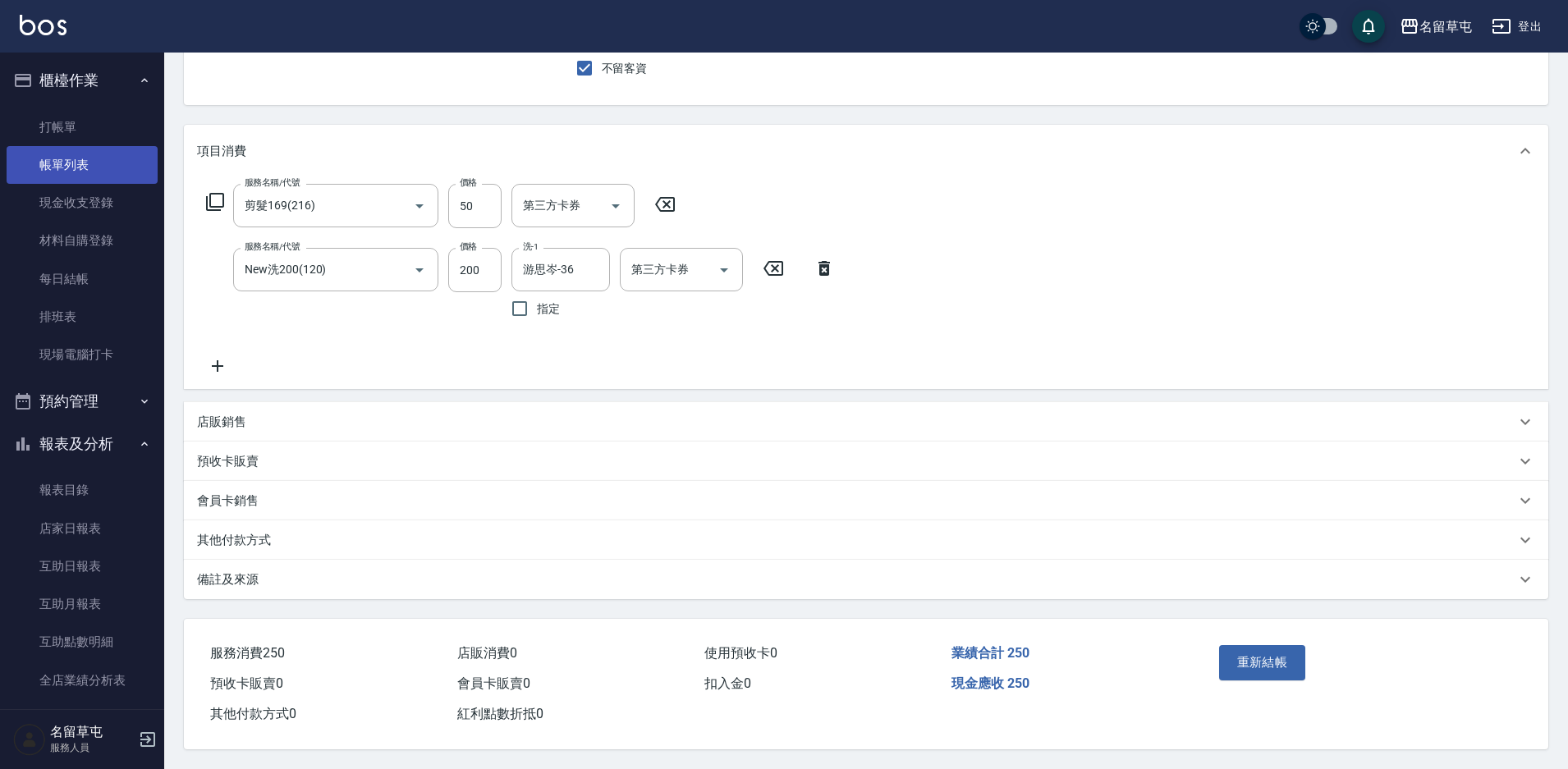
click at [43, 150] on link "帳單列表" at bounding box center [81, 165] width 151 height 38
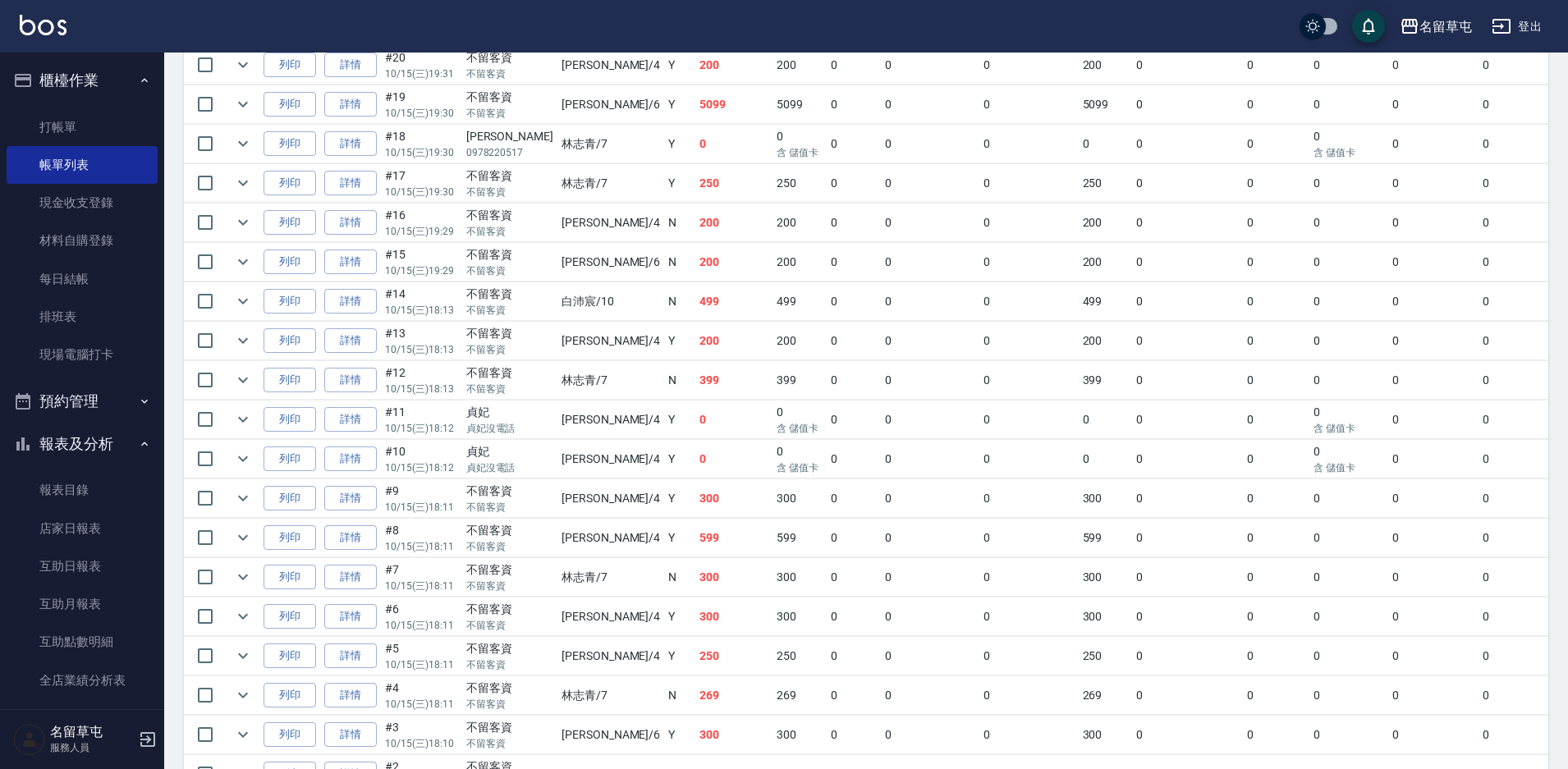
scroll to position [709, 0]
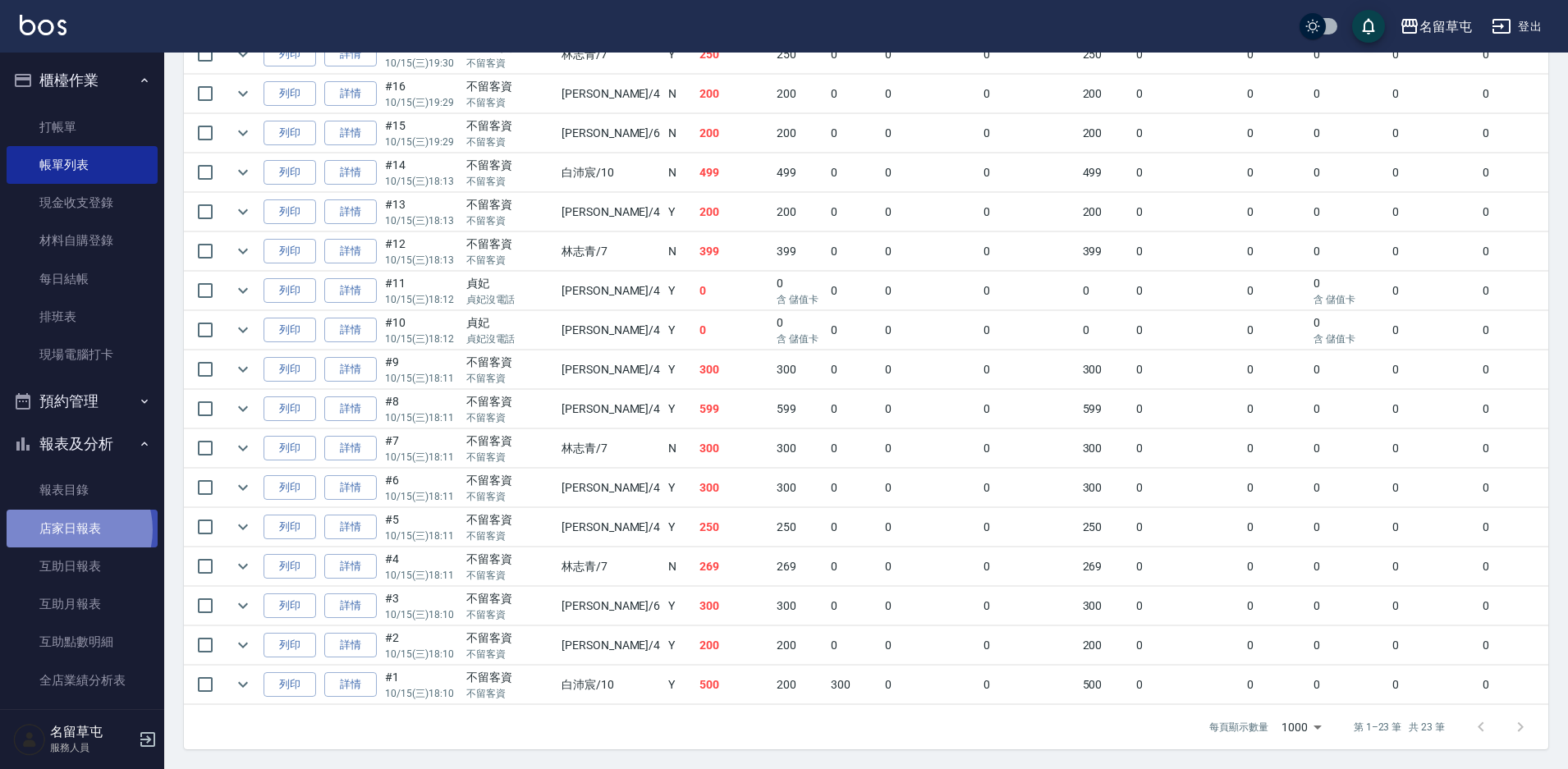
click at [71, 529] on link "店家日報表" at bounding box center [81, 528] width 151 height 38
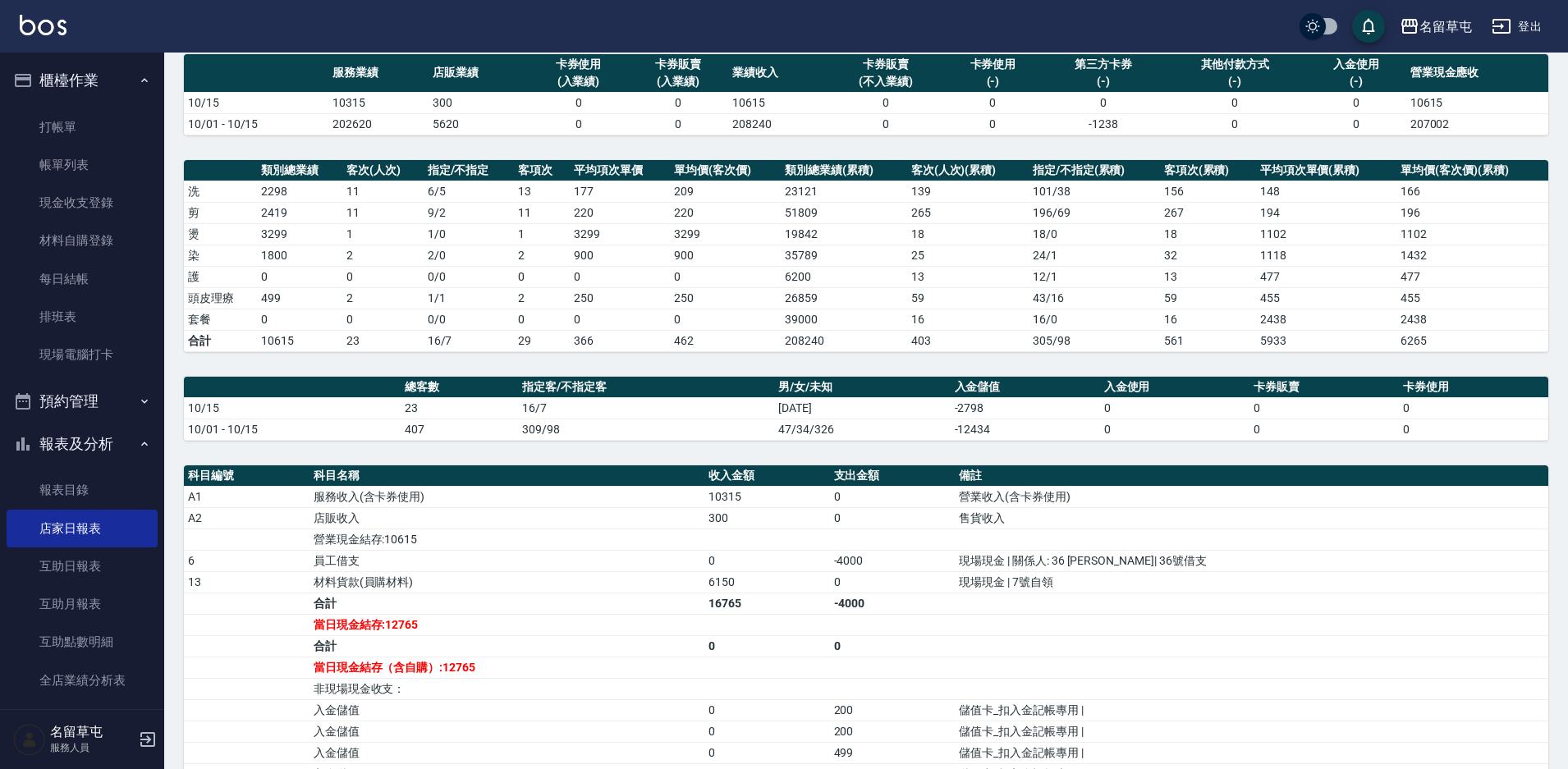
scroll to position [164, 0]
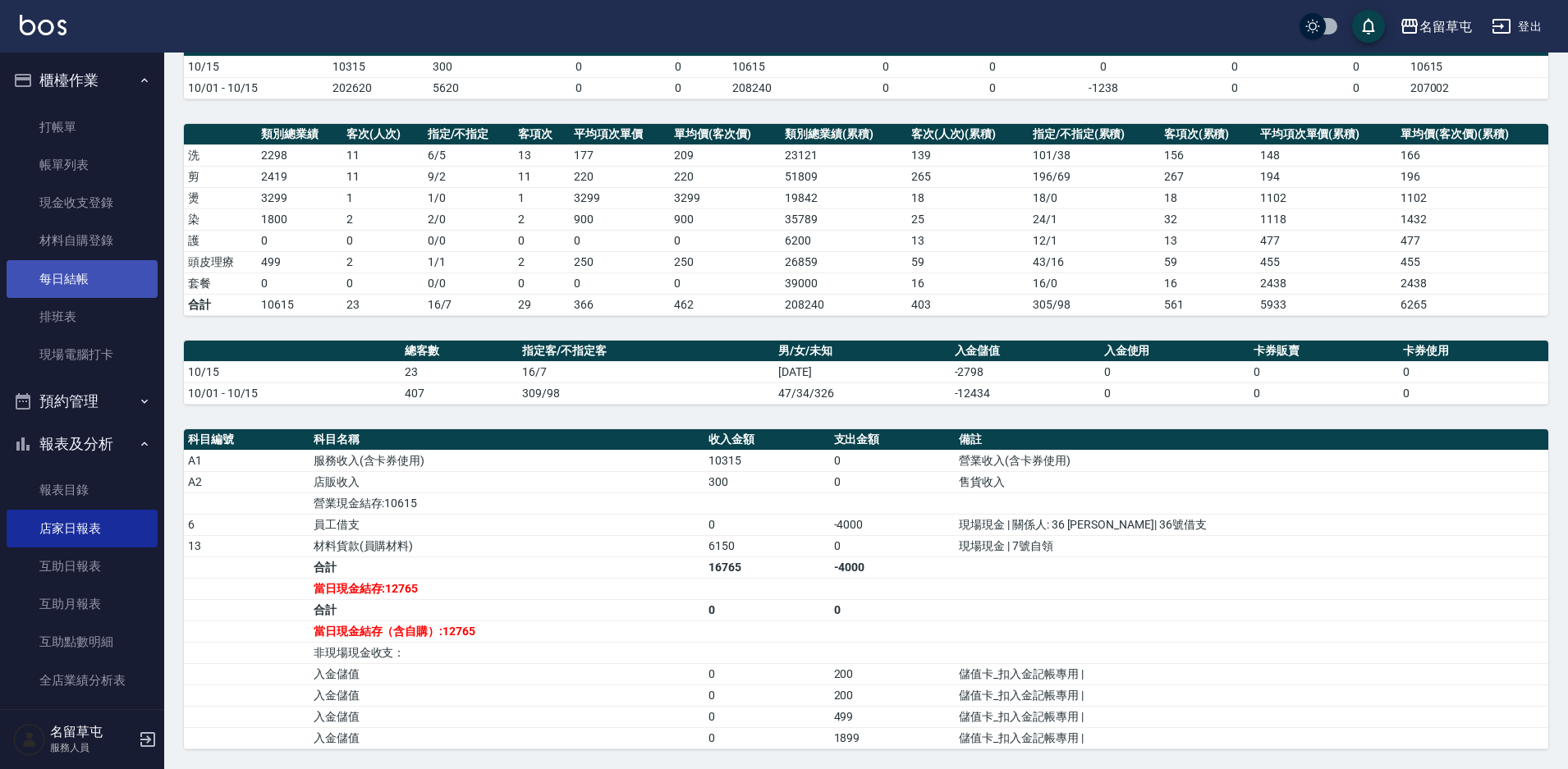
click at [75, 276] on link "每日結帳" at bounding box center [81, 280] width 151 height 38
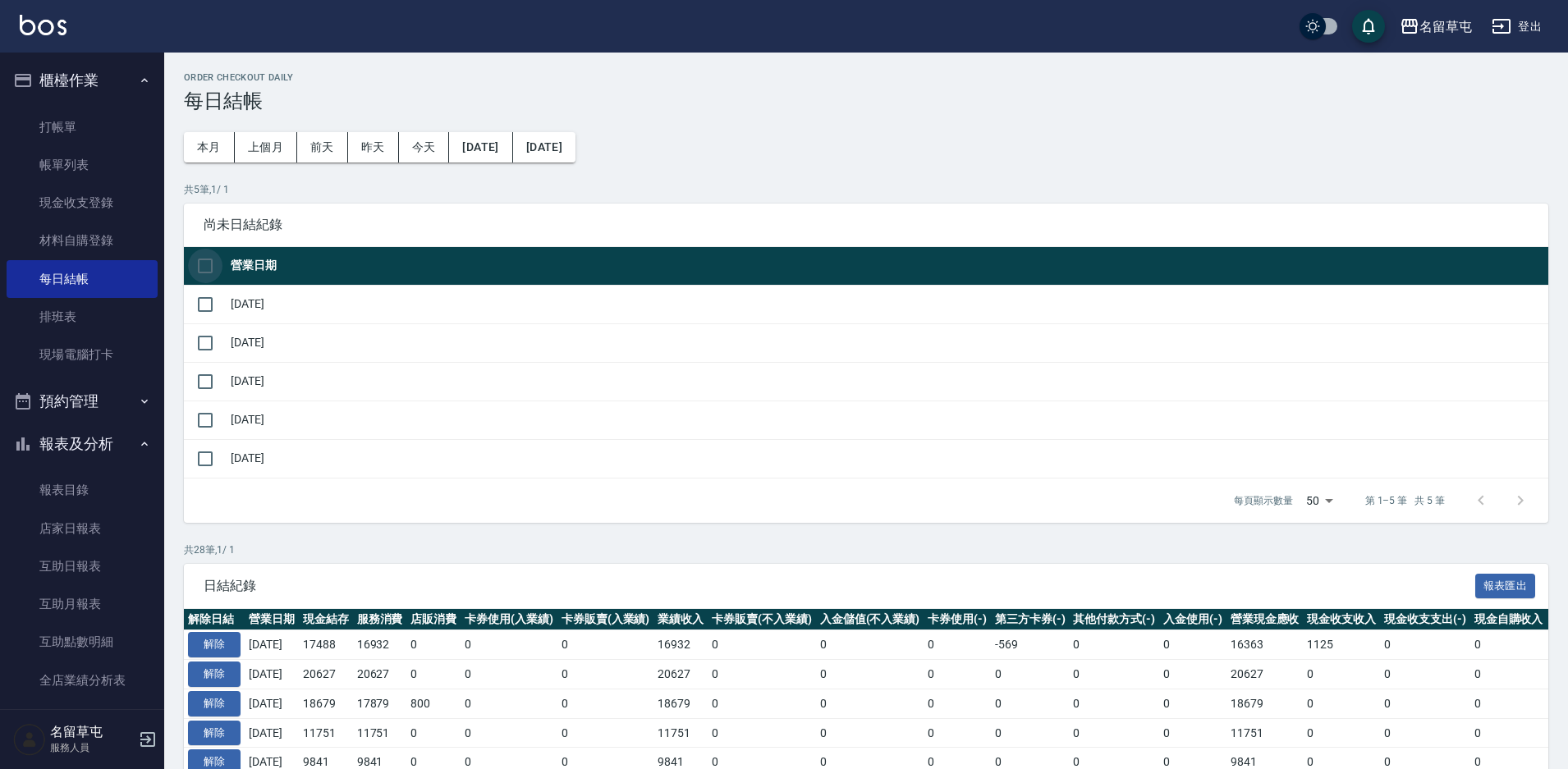
click at [206, 265] on input "checkbox" at bounding box center [205, 266] width 34 height 34
checkbox input "true"
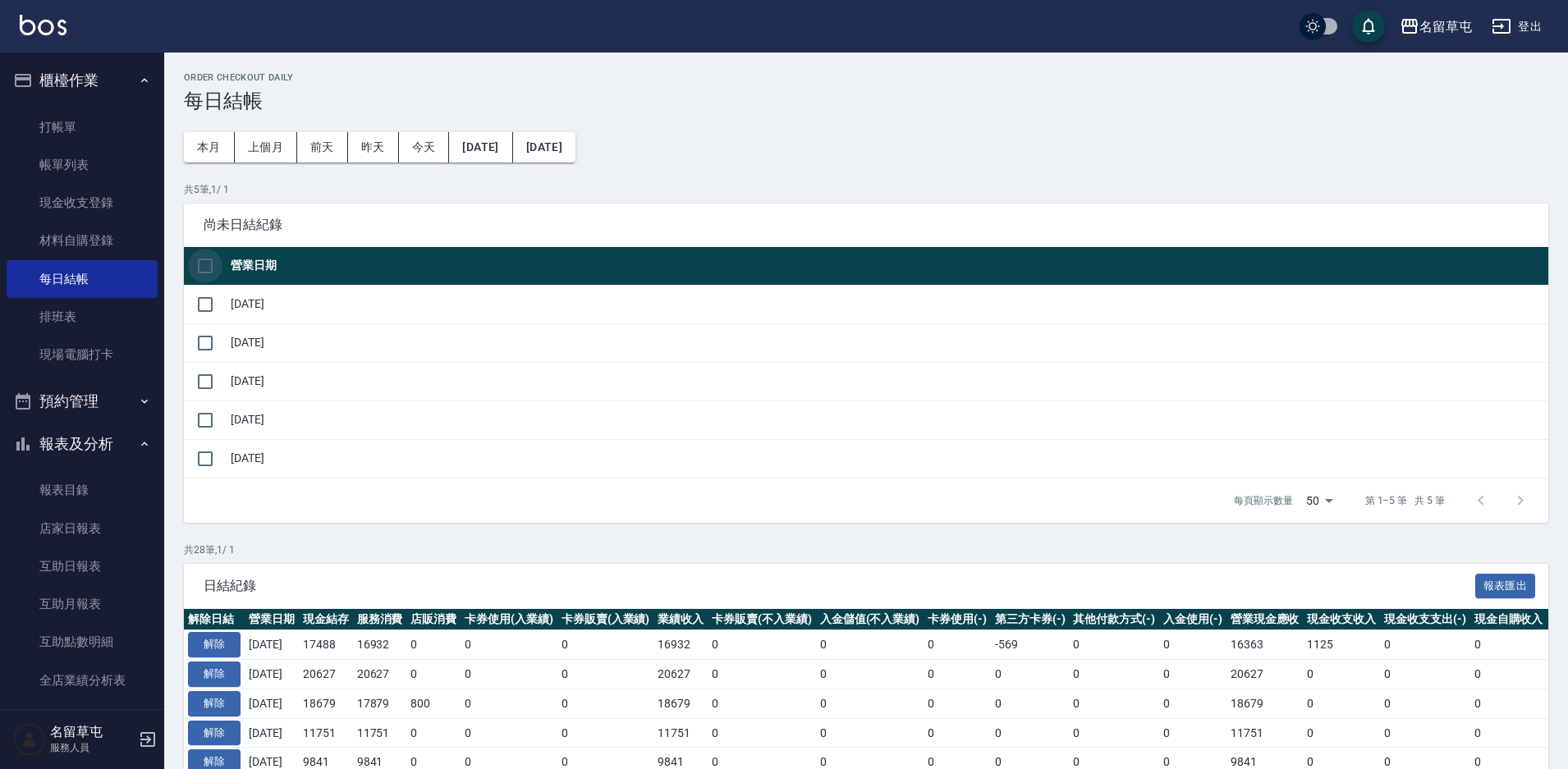
checkbox input "true"
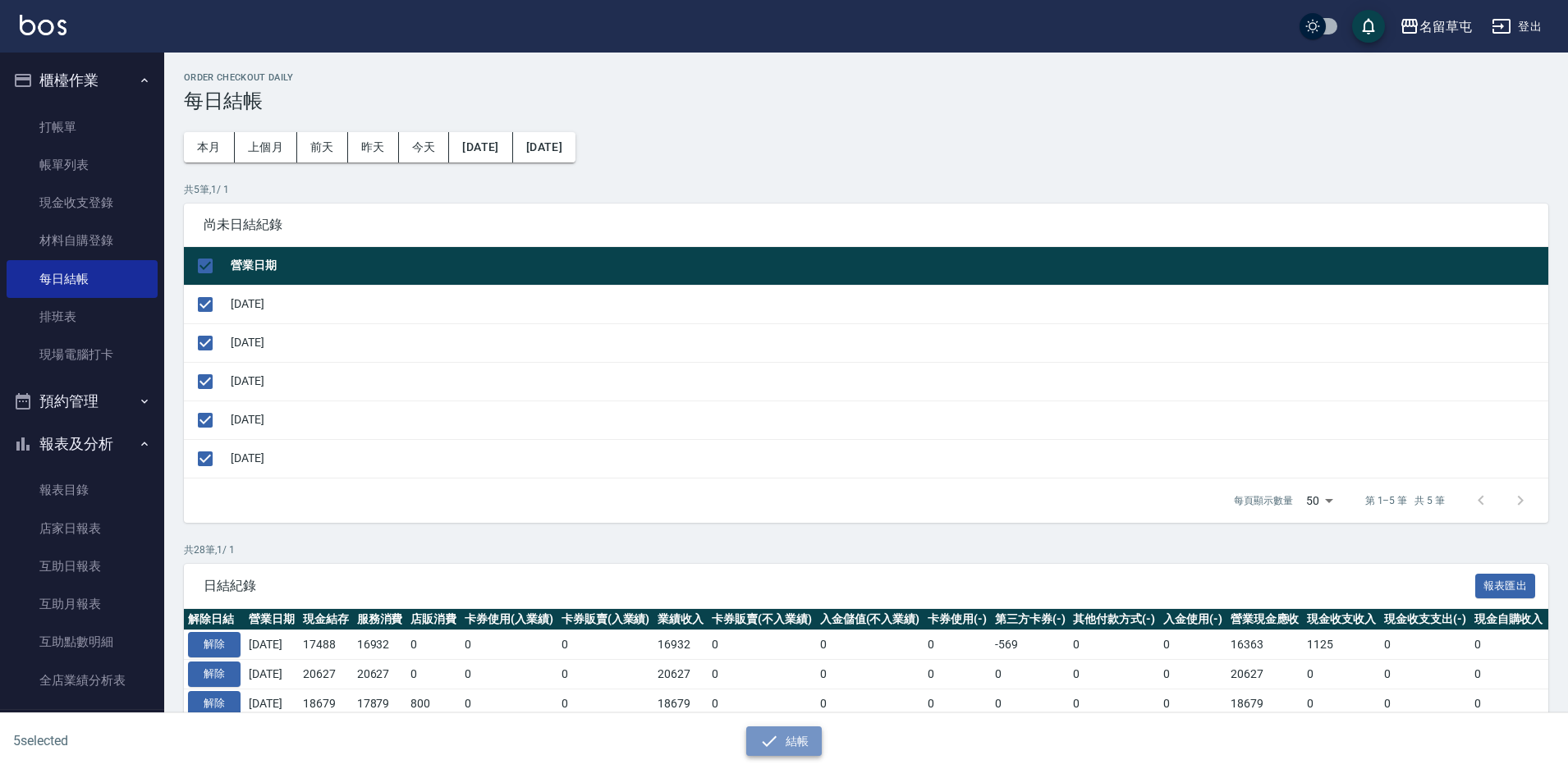
click at [810, 748] on button "結帳" at bounding box center [784, 742] width 76 height 31
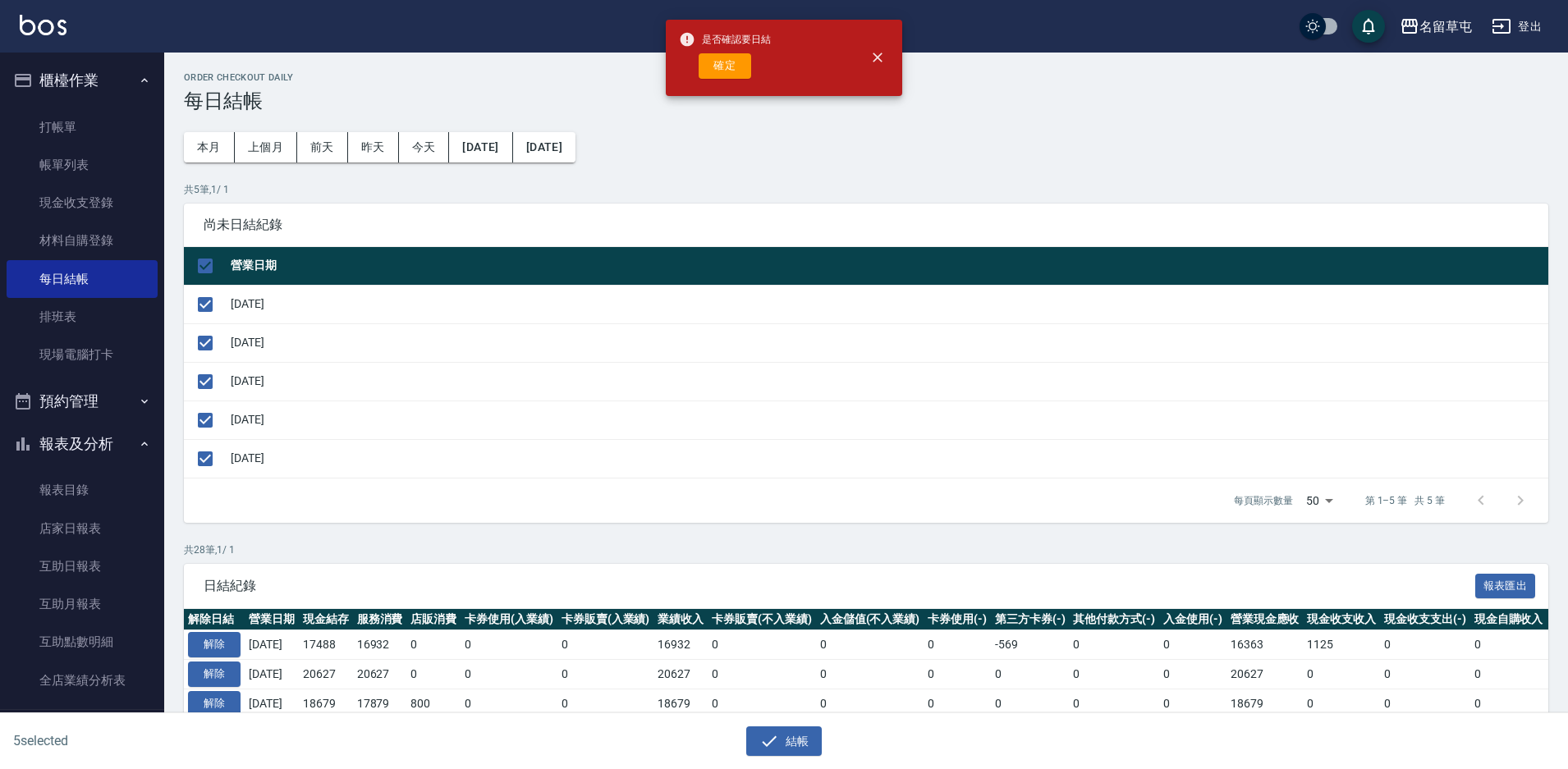
click at [727, 83] on div "是否確認要日結 確定" at bounding box center [725, 57] width 92 height 66
click at [722, 62] on button "確定" at bounding box center [725, 66] width 52 height 25
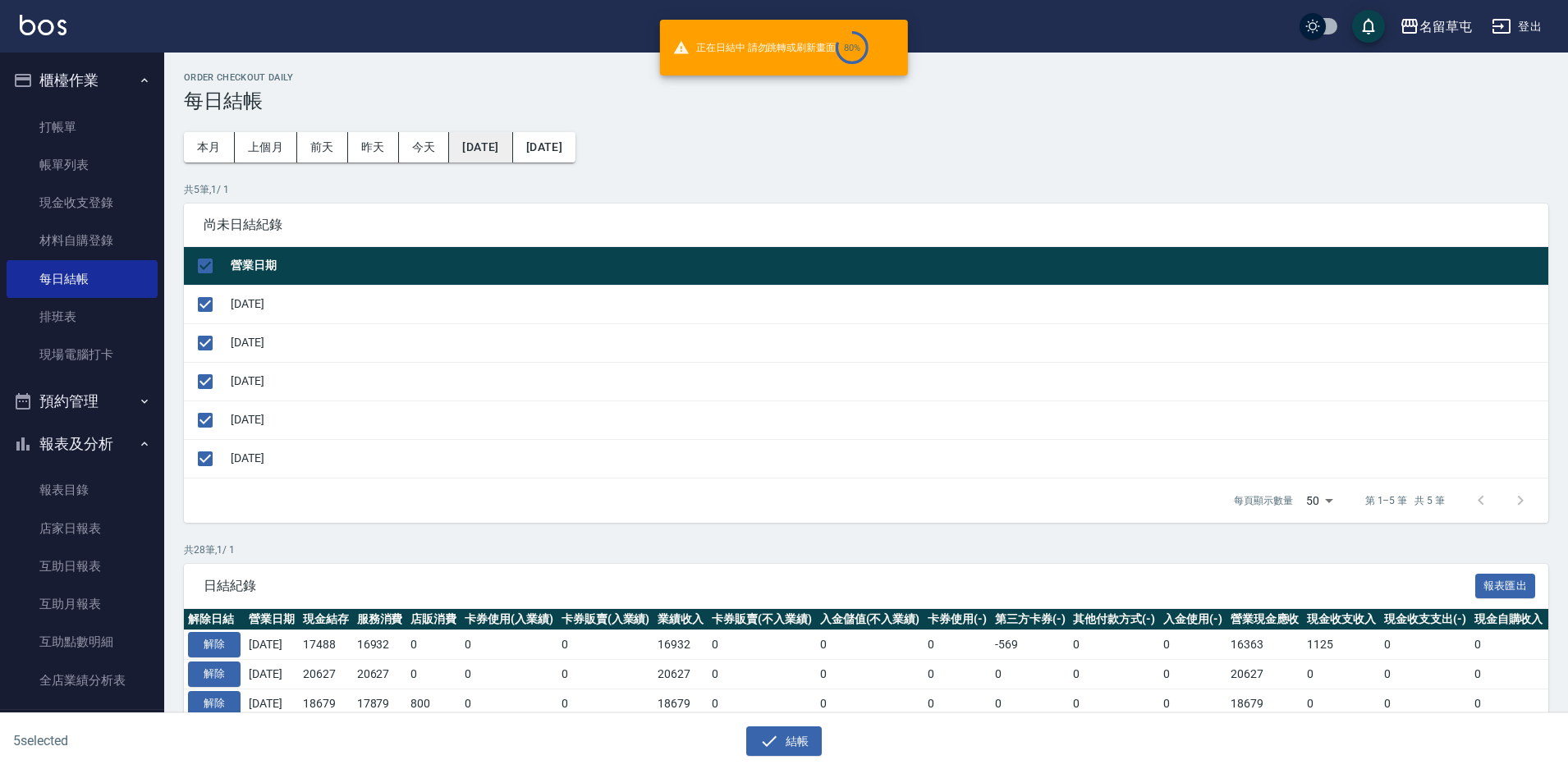
checkbox input "false"
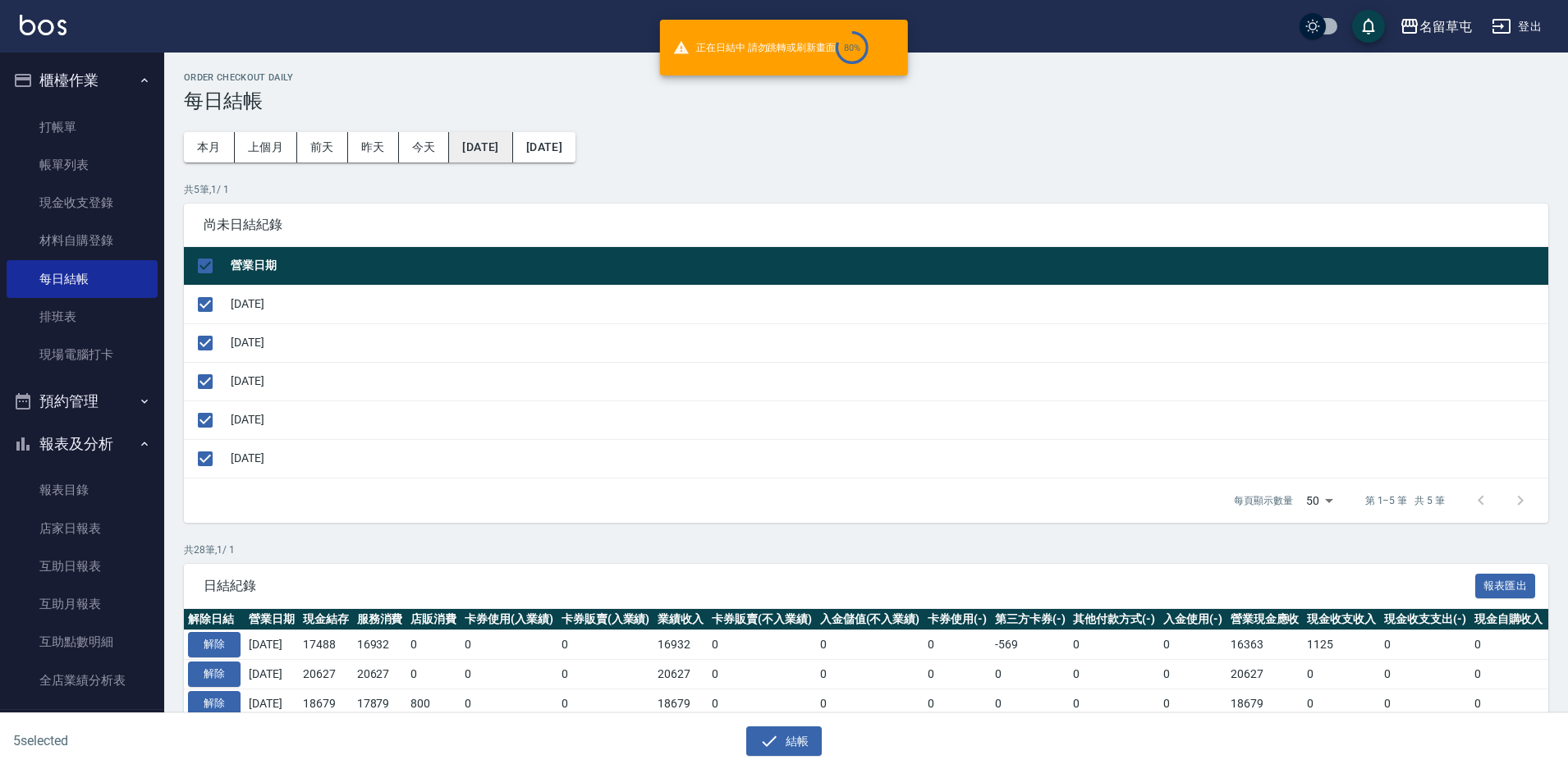
checkbox input "false"
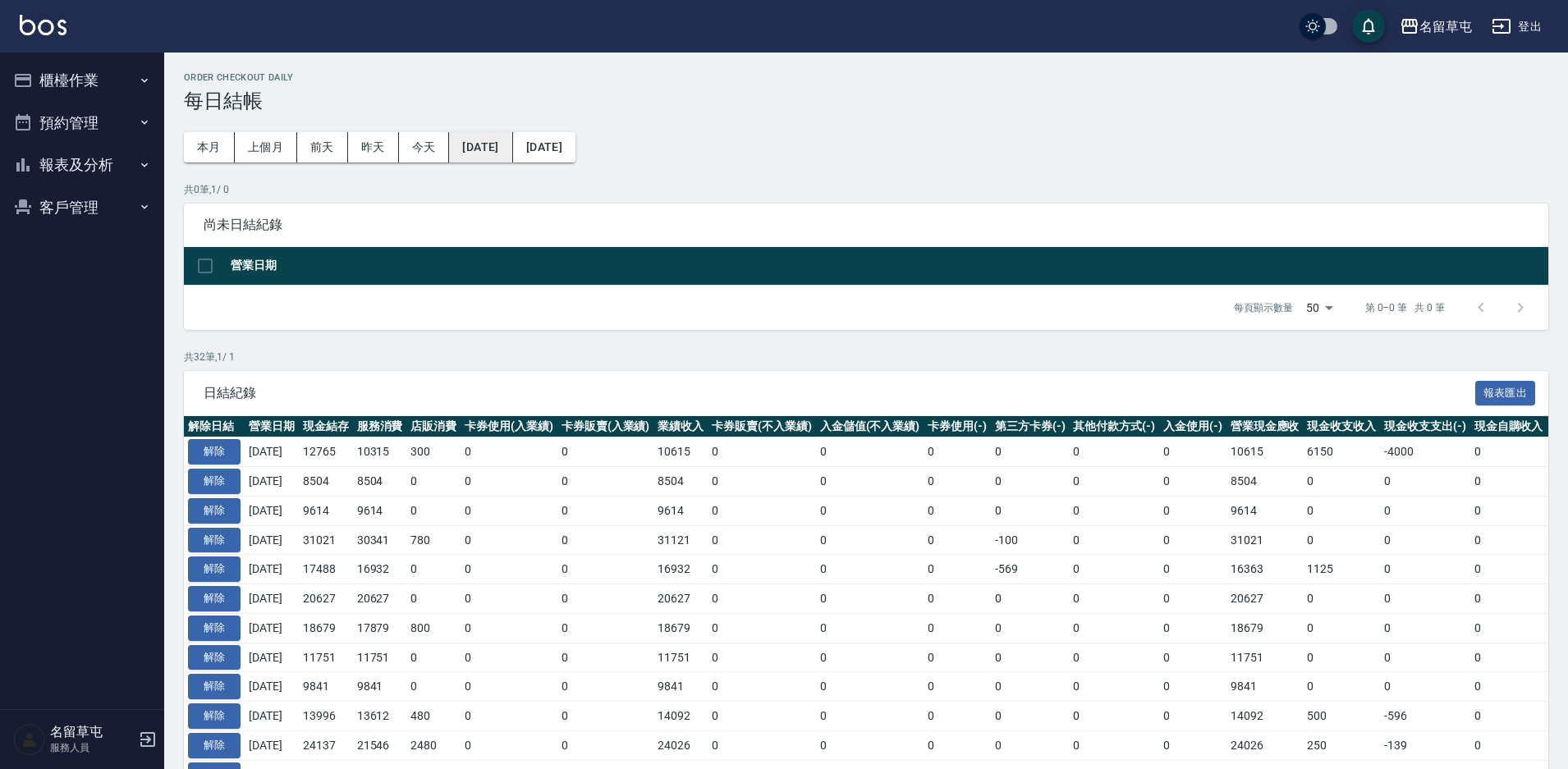
click at [496, 138] on button "[DATE]" at bounding box center [480, 147] width 63 height 31
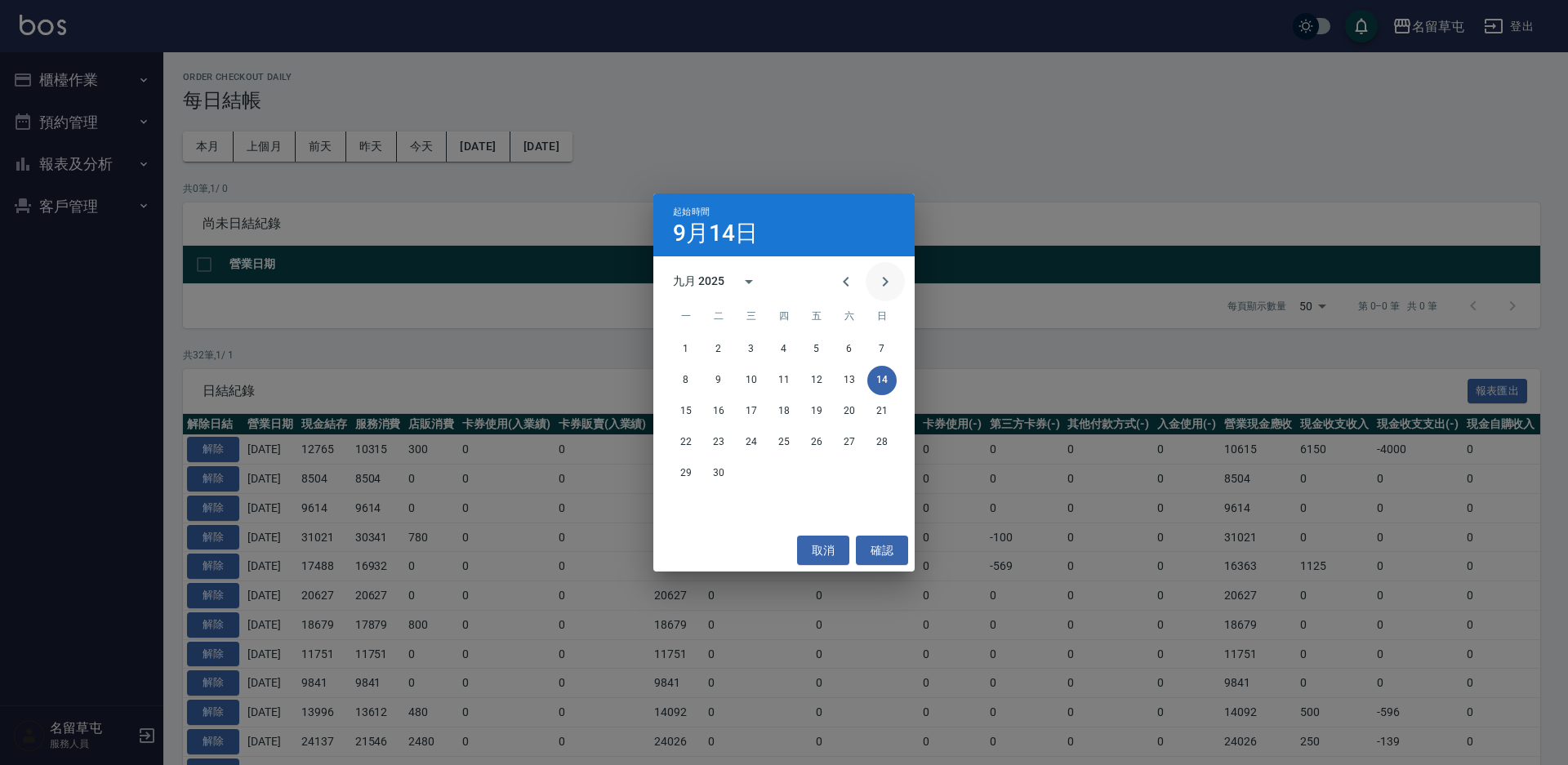
click at [885, 276] on icon "Next month" at bounding box center [886, 282] width 20 height 20
click at [779, 383] on button "9" at bounding box center [784, 380] width 30 height 30
